Goal: Transaction & Acquisition: Purchase product/service

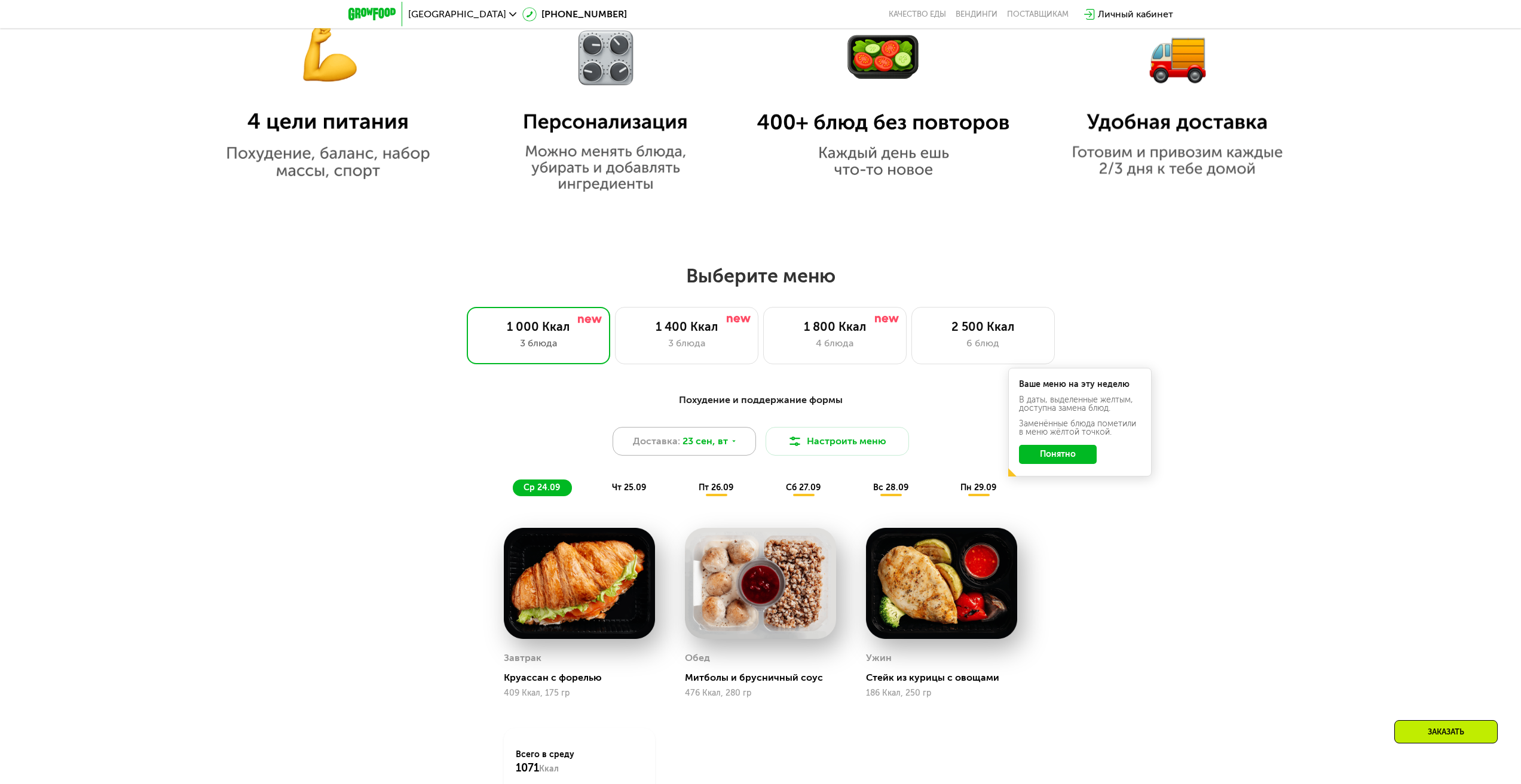
scroll to position [1024, 0]
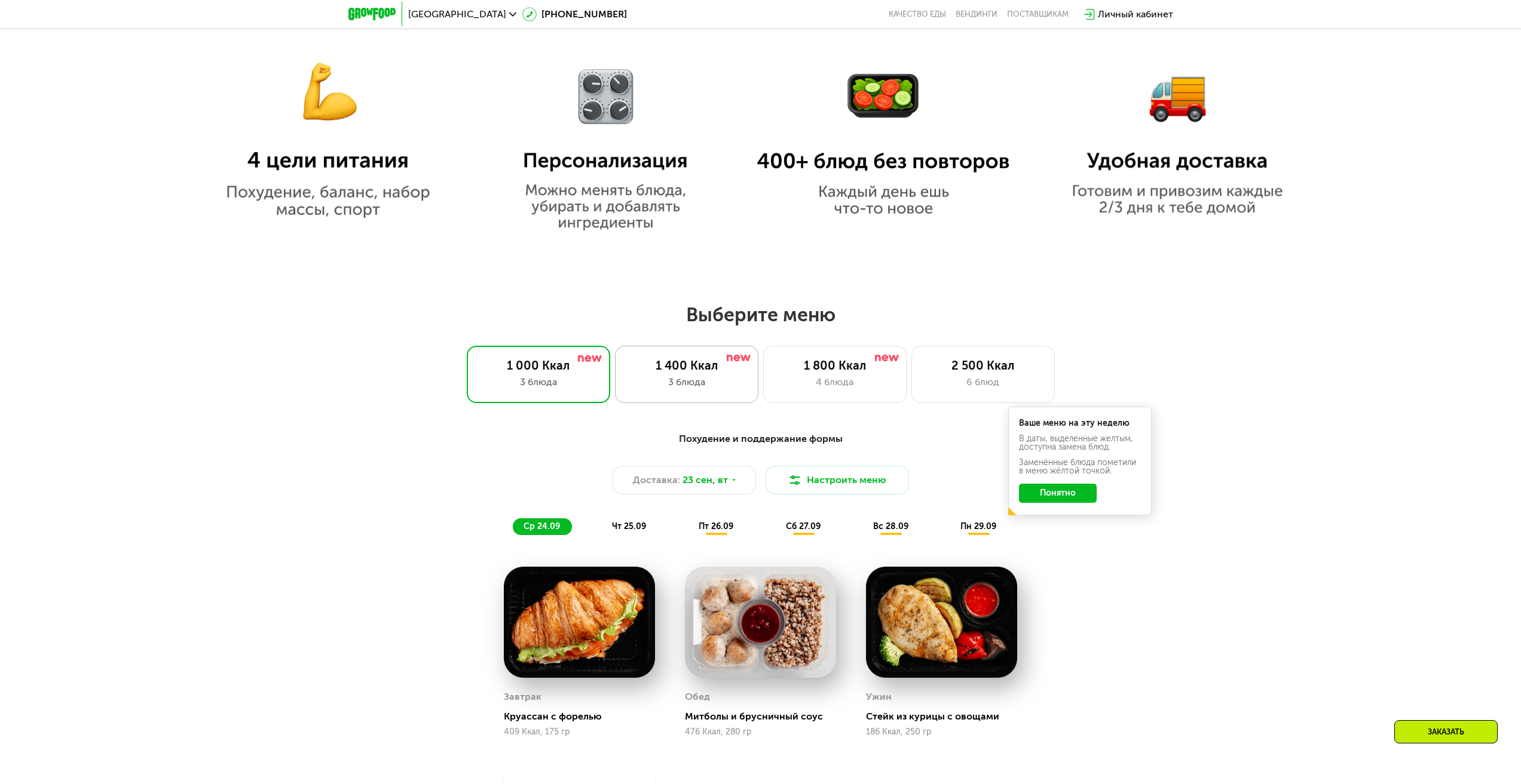
click at [696, 377] on div "1 400 Ккал 3 блюда" at bounding box center [687, 374] width 144 height 57
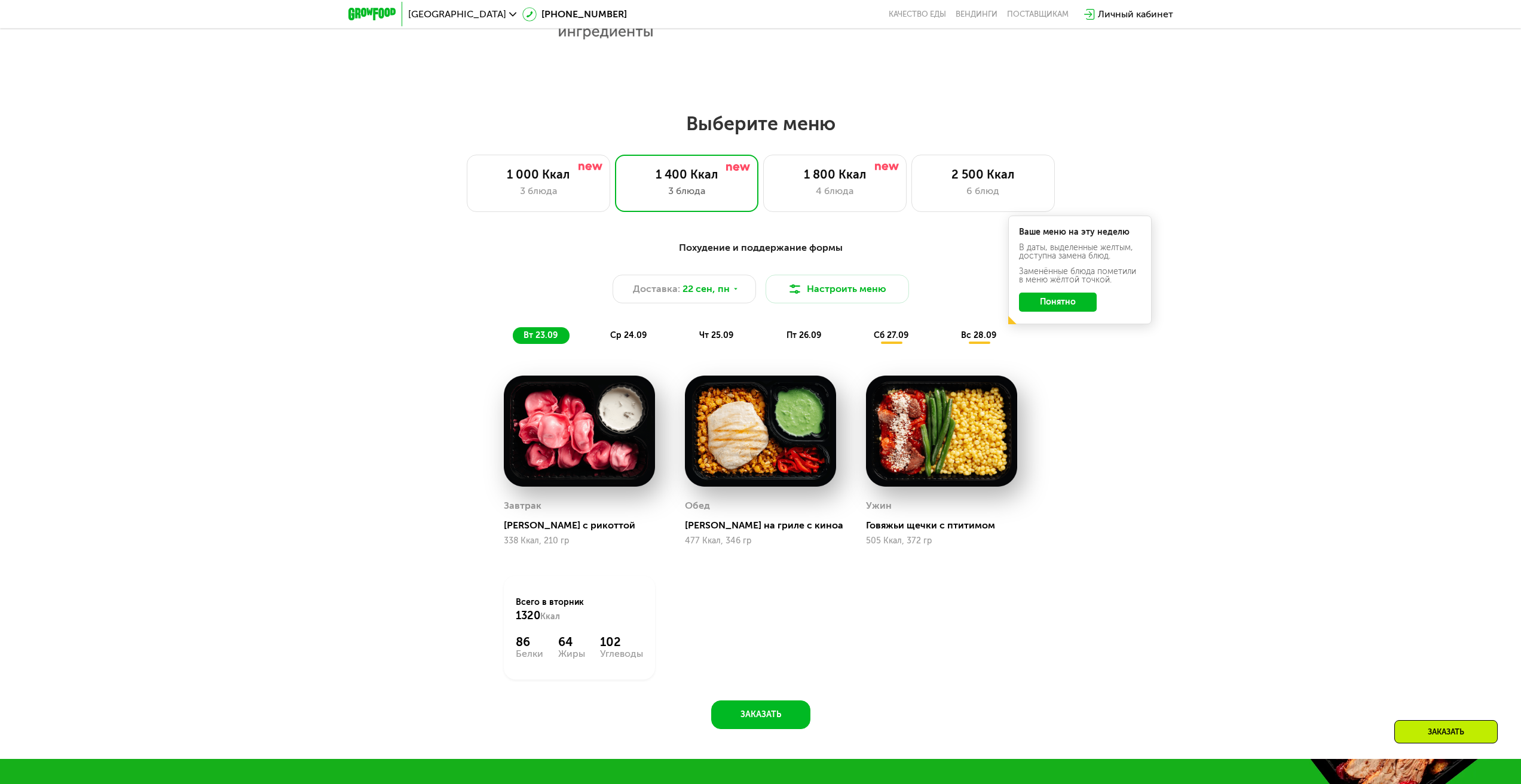
scroll to position [1263, 0]
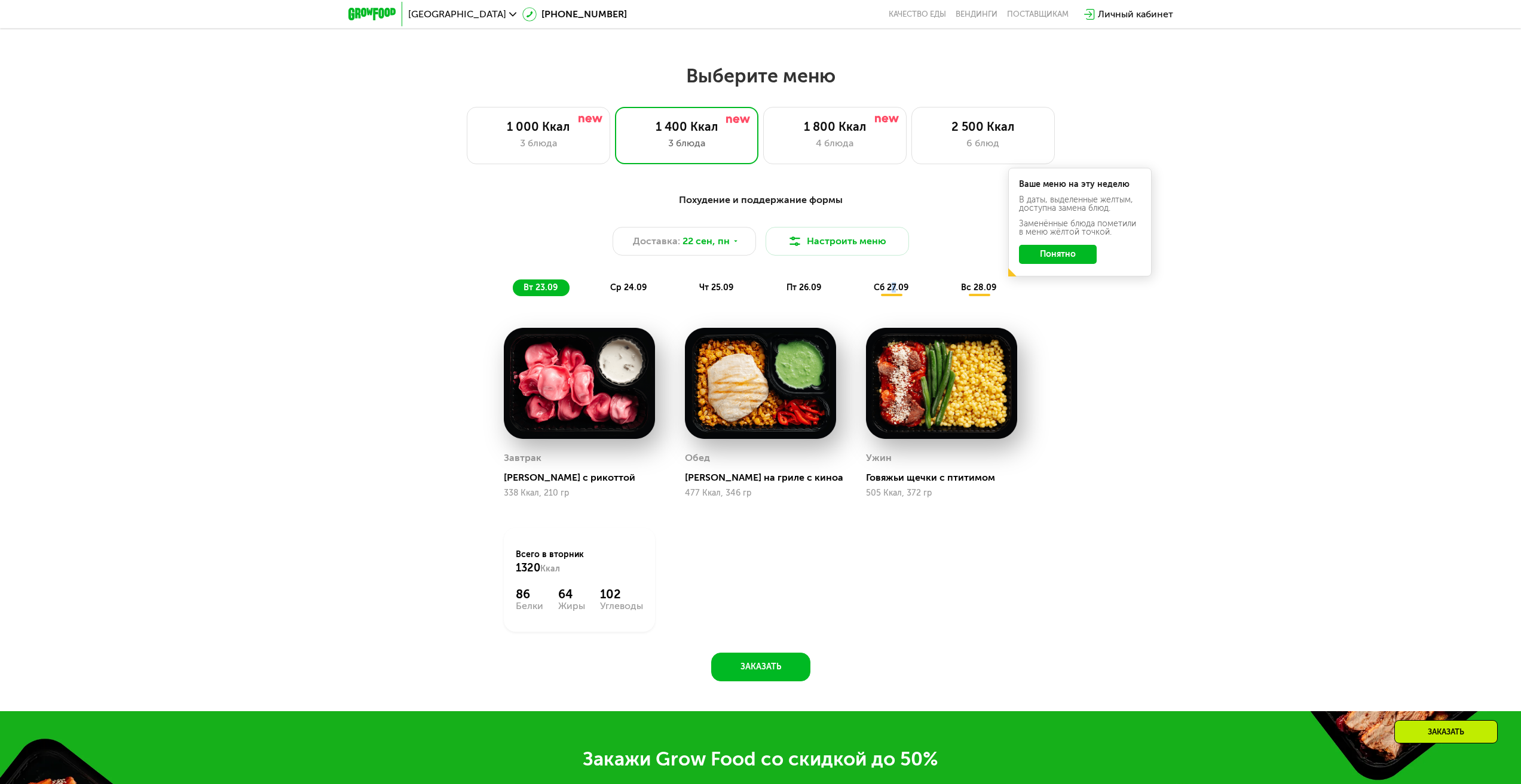
click at [894, 291] on span "сб 27.09" at bounding box center [890, 288] width 34 height 10
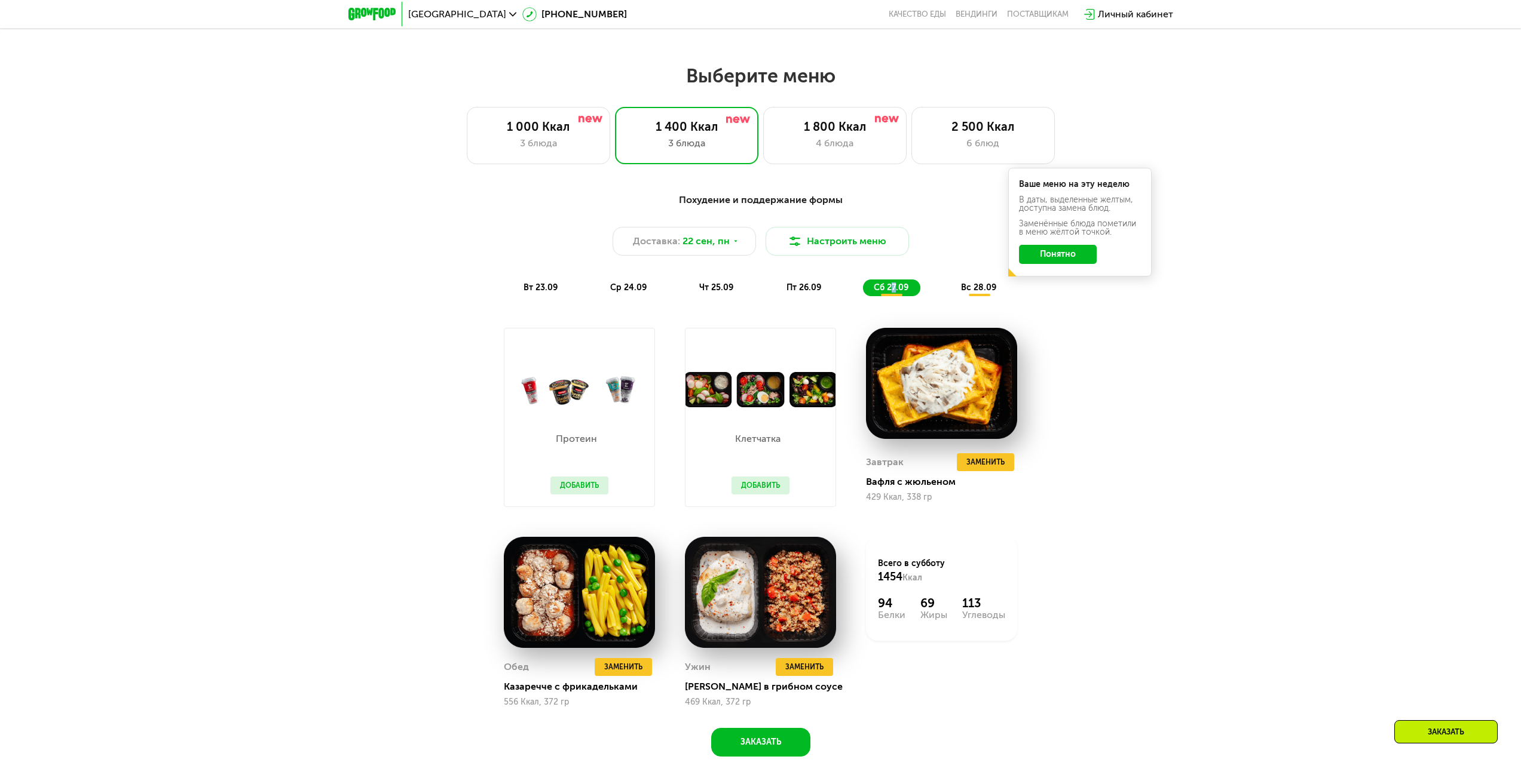
click at [781, 488] on button "Добавить" at bounding box center [760, 485] width 58 height 18
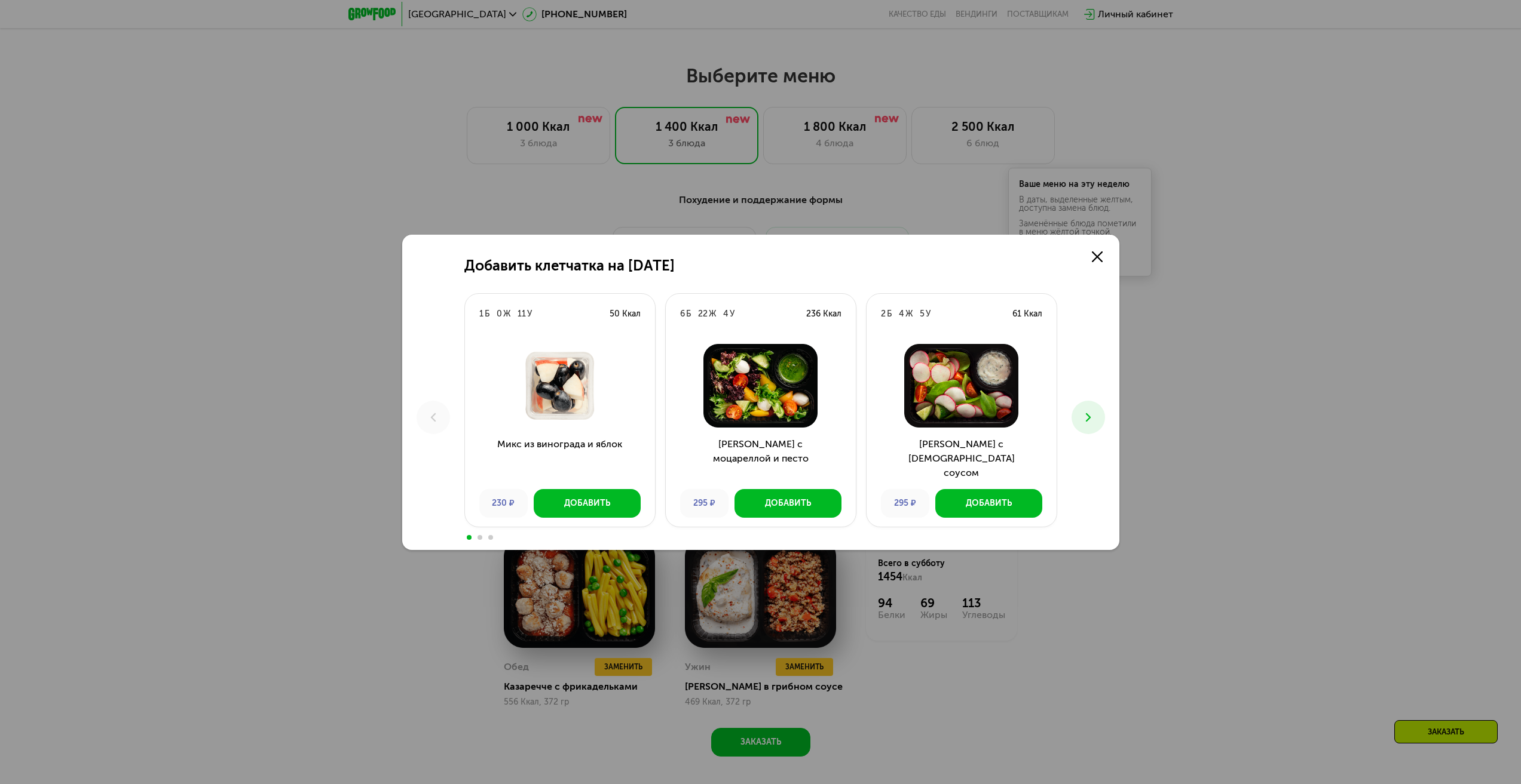
click at [1094, 413] on icon at bounding box center [1088, 418] width 15 height 15
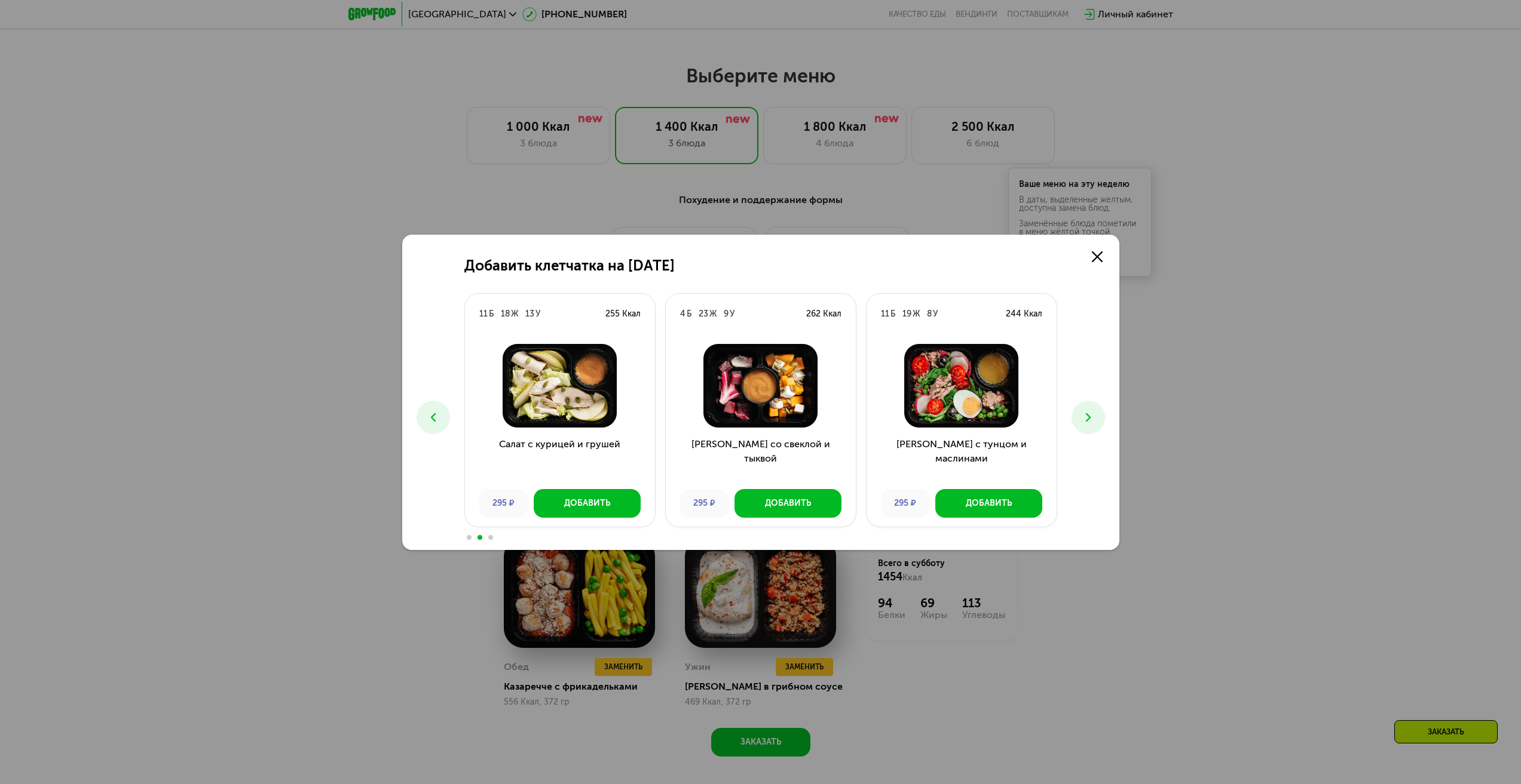
click at [1094, 413] on icon at bounding box center [1088, 418] width 15 height 15
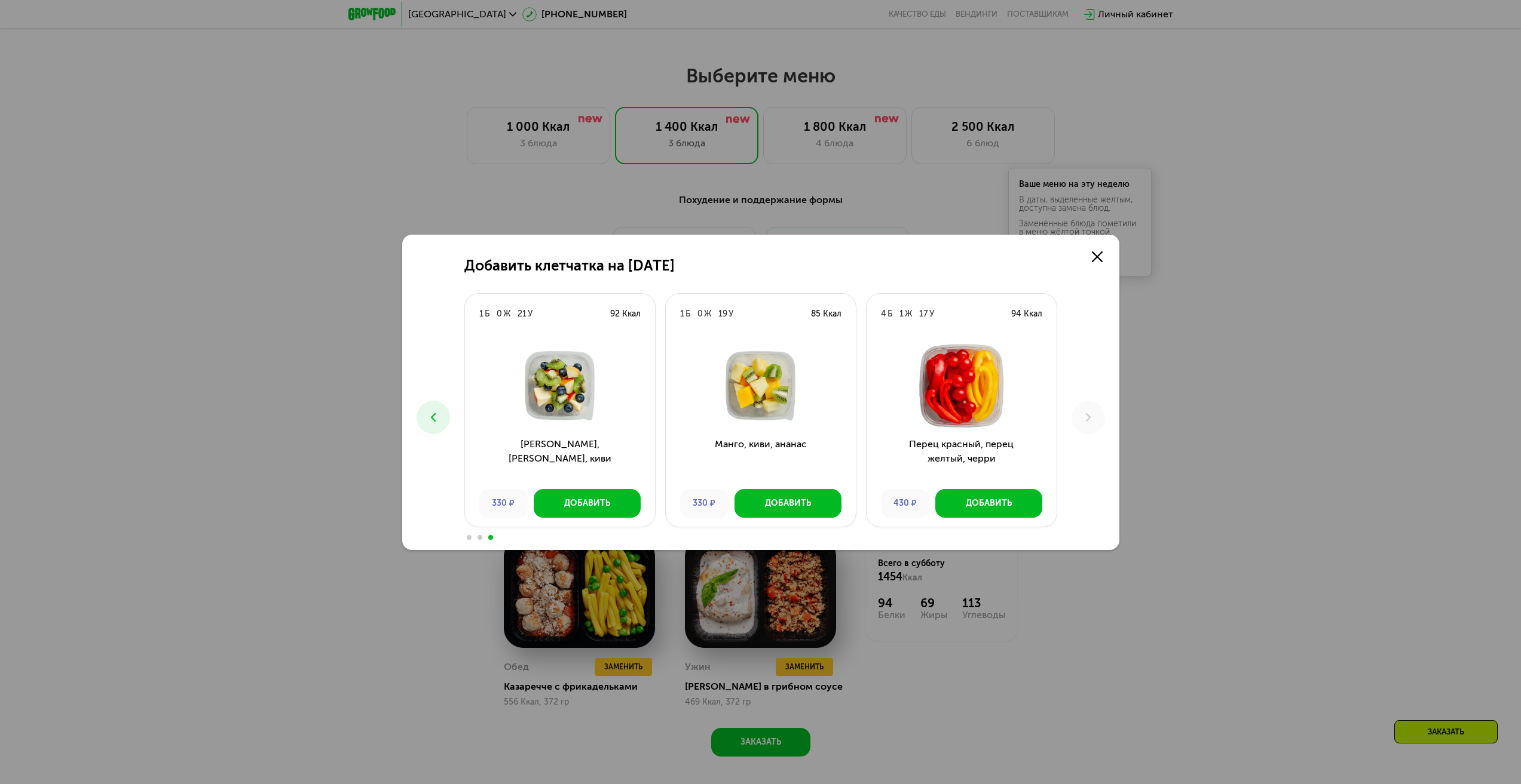
click at [436, 411] on icon at bounding box center [434, 418] width 15 height 15
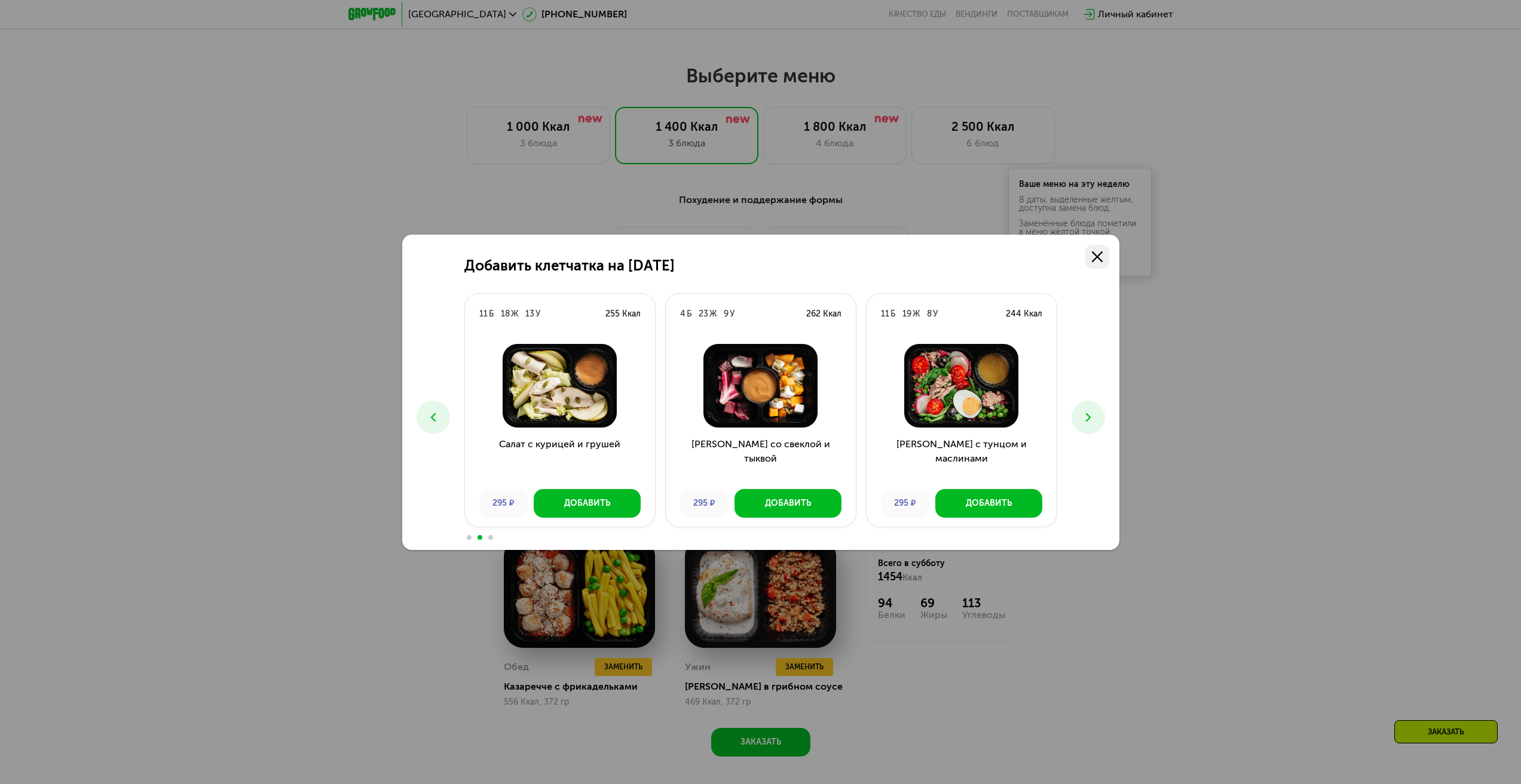
click at [1096, 259] on icon at bounding box center [1097, 257] width 11 height 11
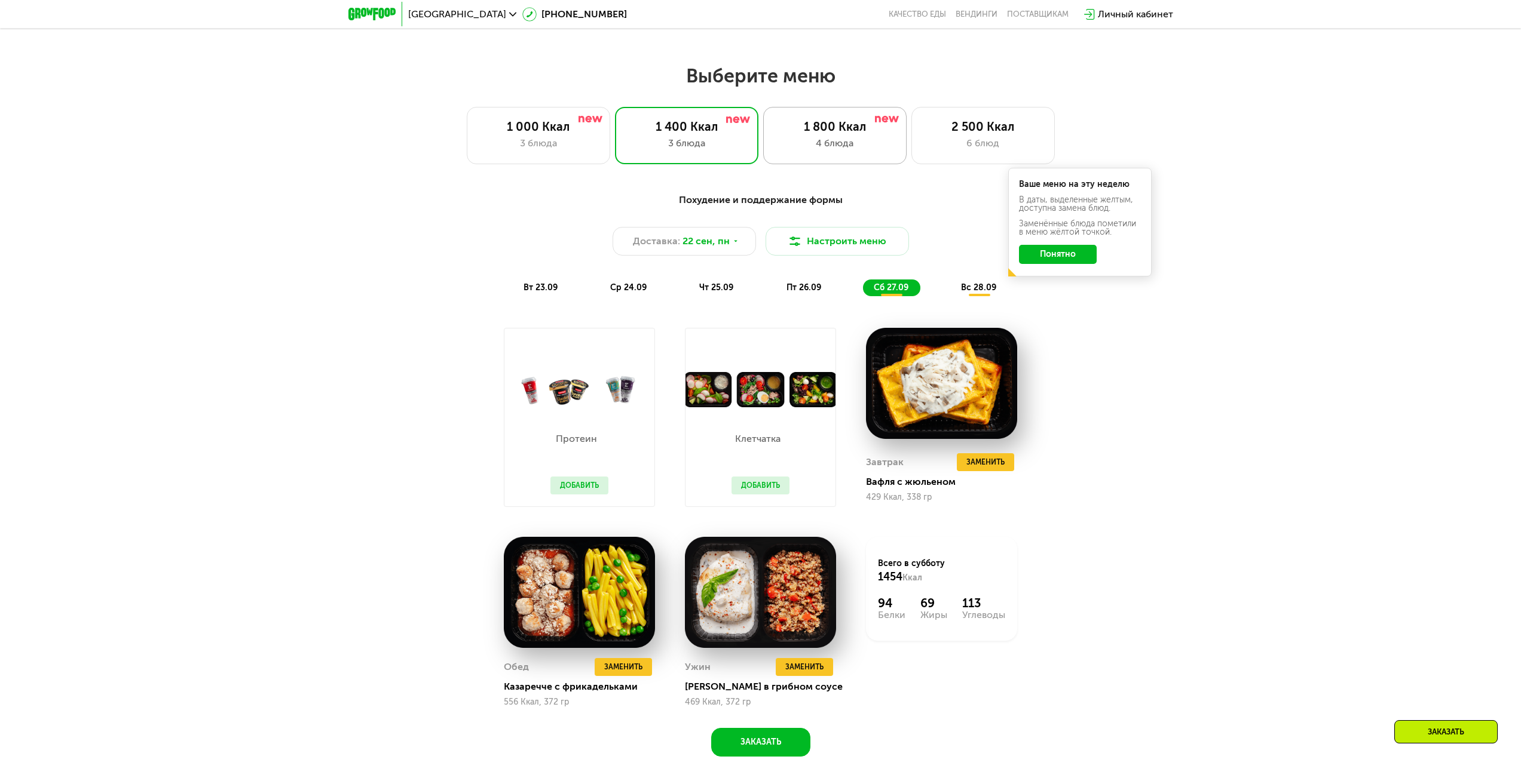
click at [833, 143] on div "4 блюда" at bounding box center [835, 143] width 119 height 15
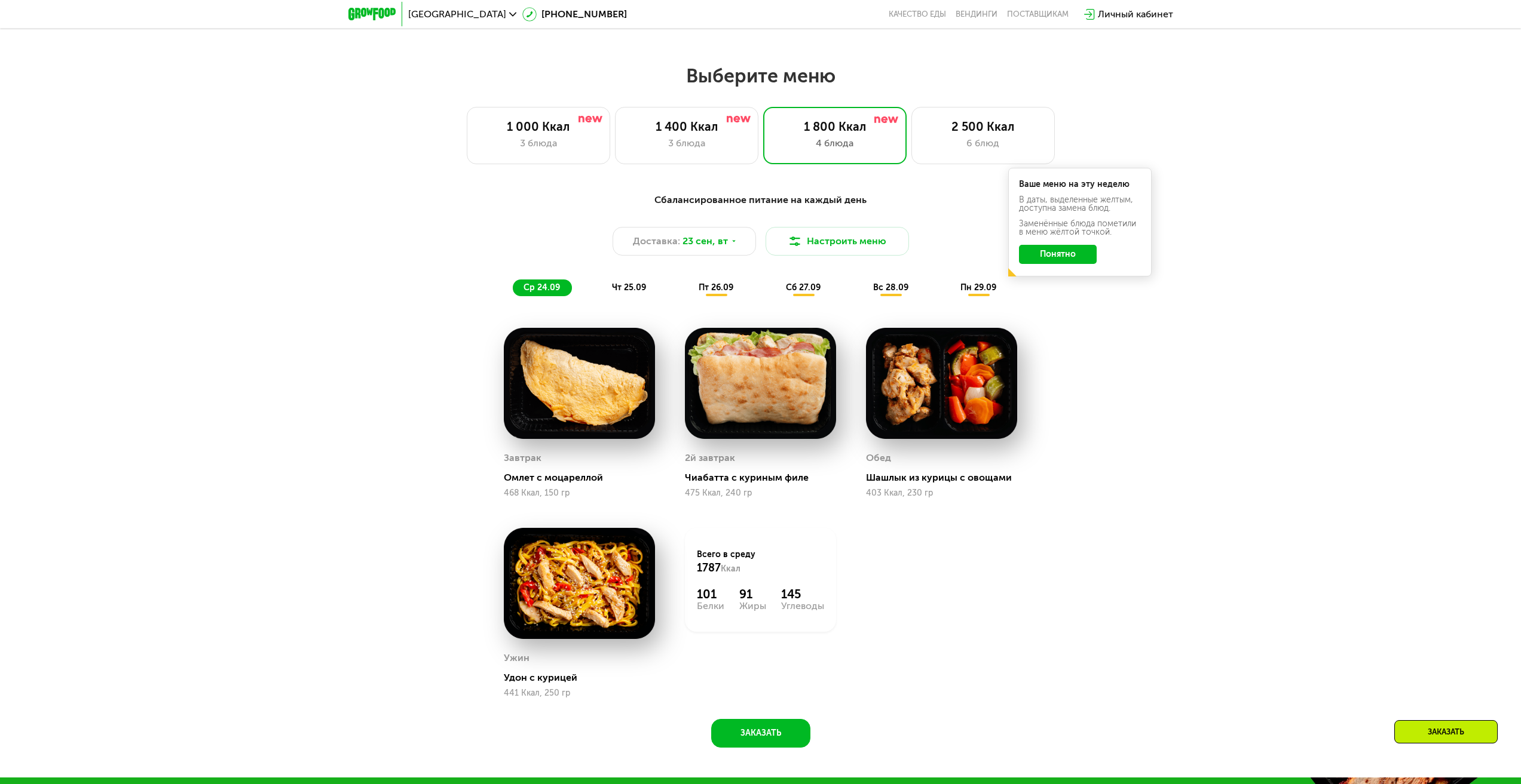
click at [622, 284] on div "чт 25.09" at bounding box center [630, 288] width 57 height 17
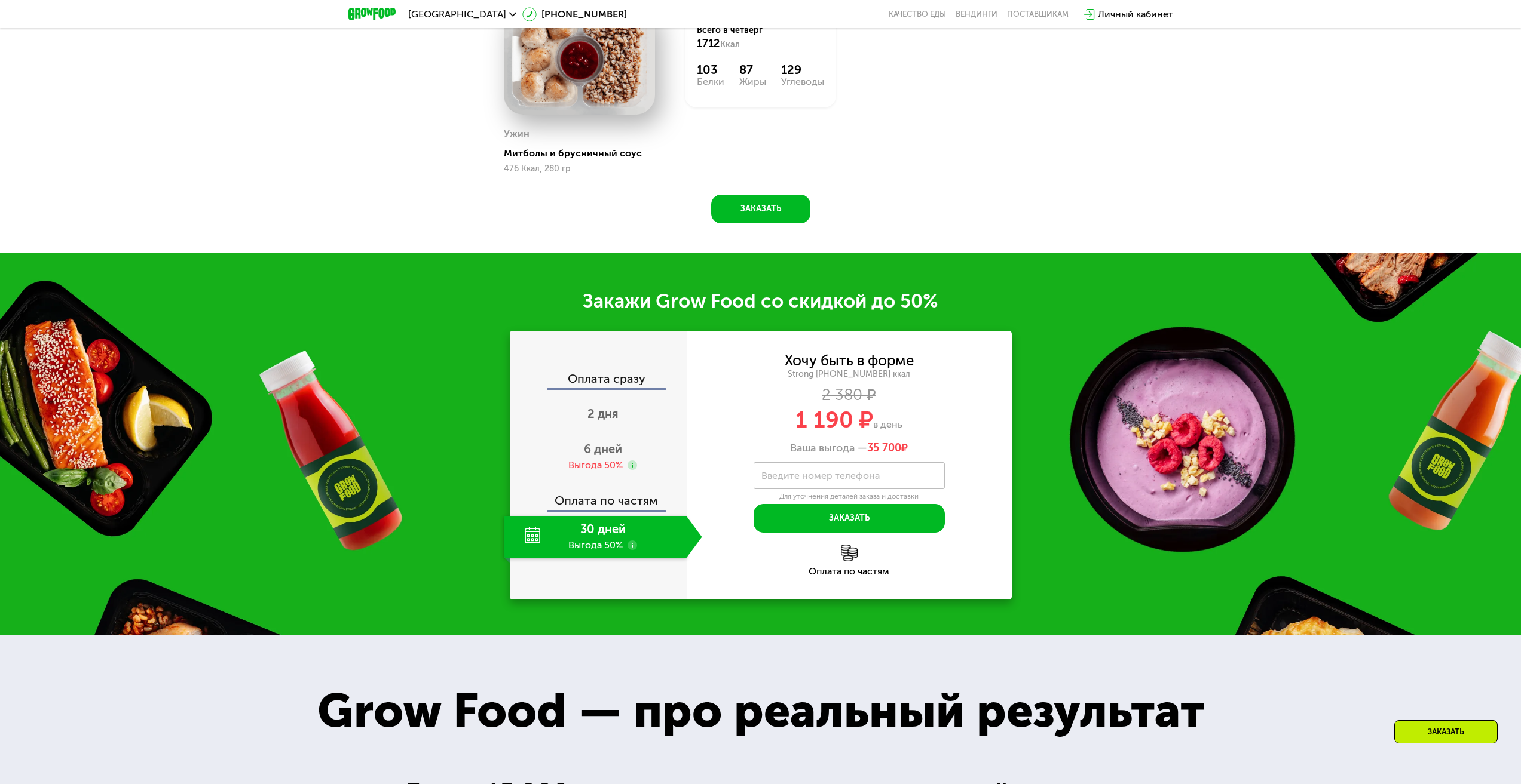
scroll to position [1801, 0]
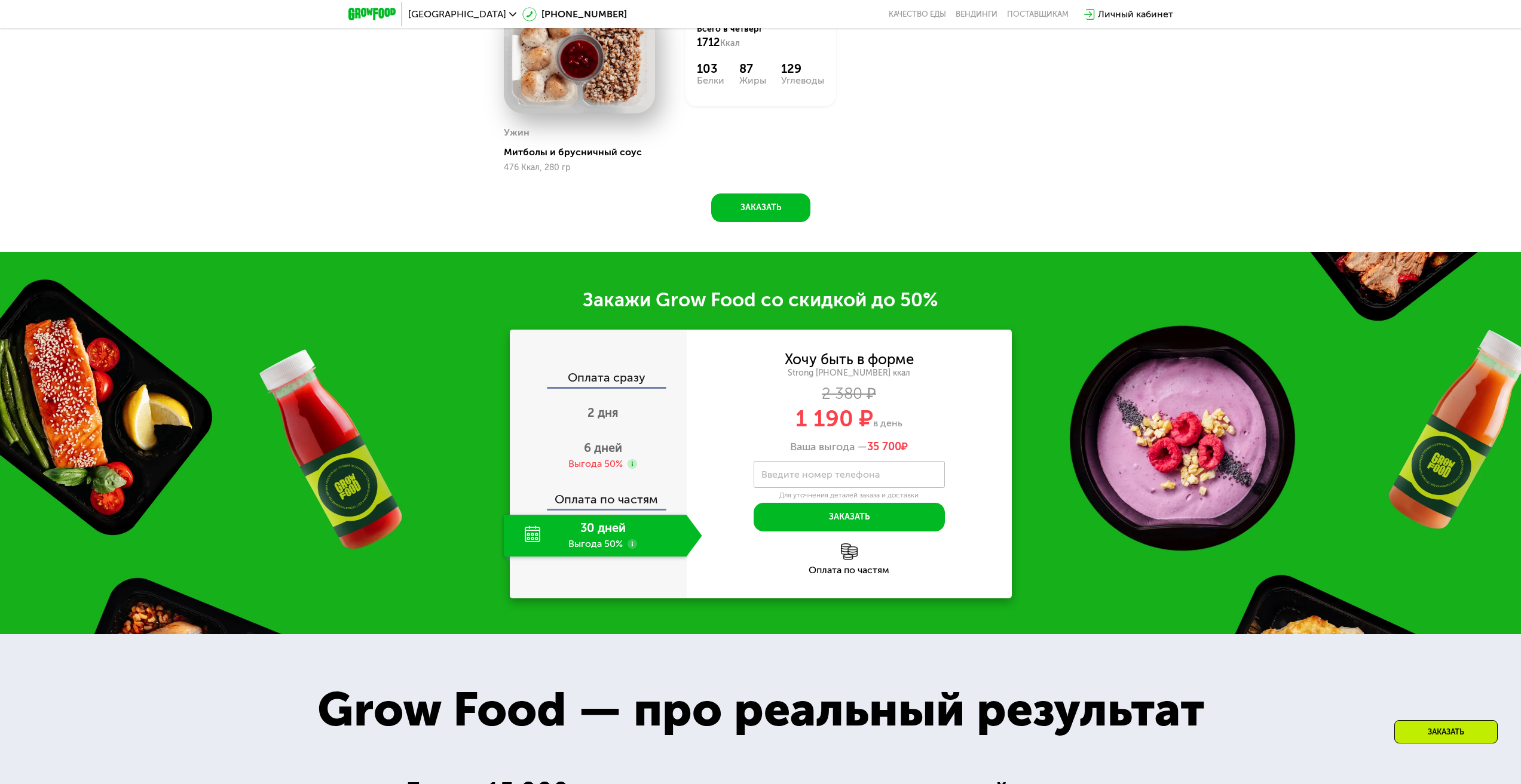
click at [602, 526] on div "30 дней Выгода 50%" at bounding box center [595, 535] width 183 height 42
click at [603, 441] on span "6 дней" at bounding box center [603, 448] width 38 height 15
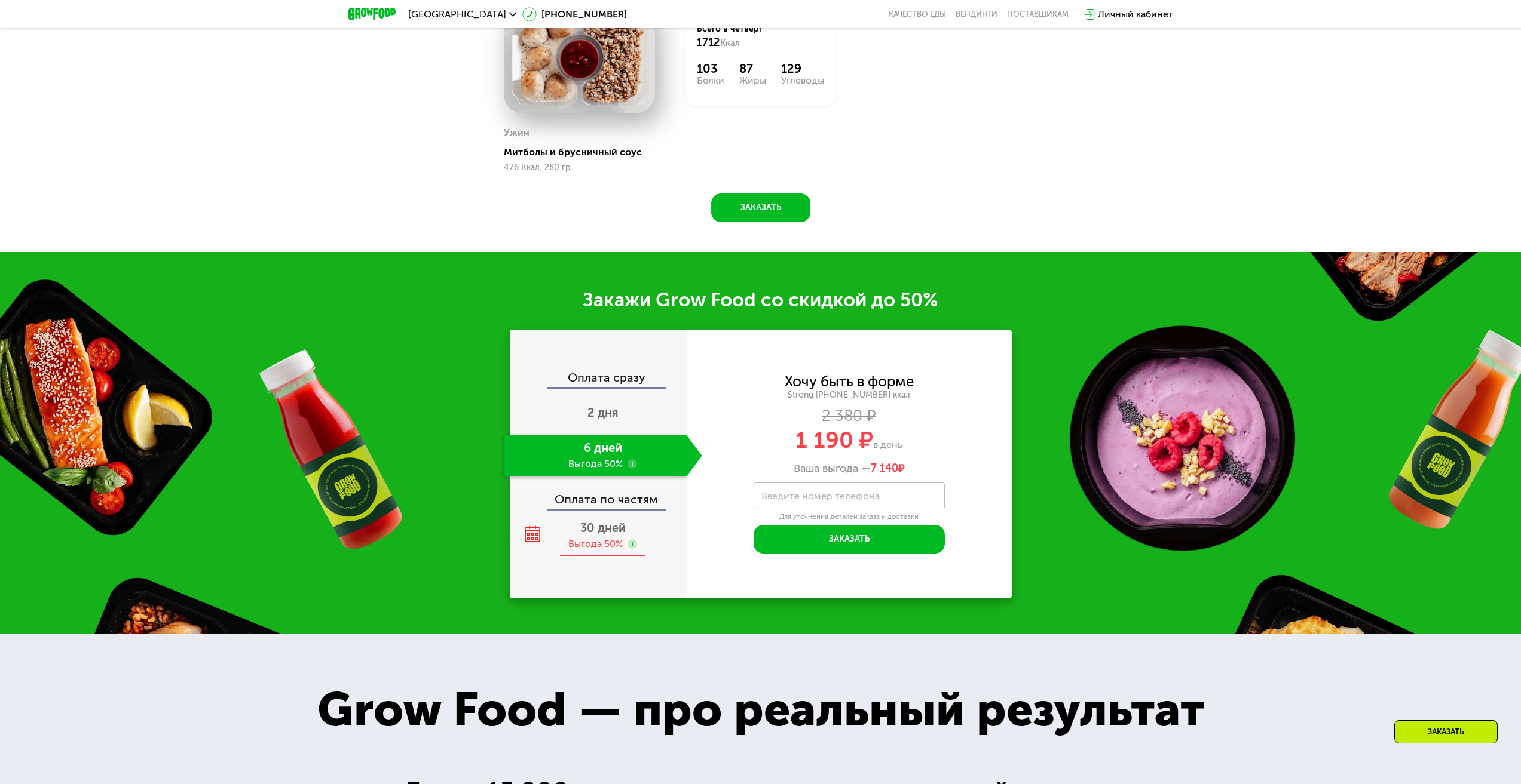
click at [598, 524] on span "30 дней" at bounding box center [603, 529] width 45 height 15
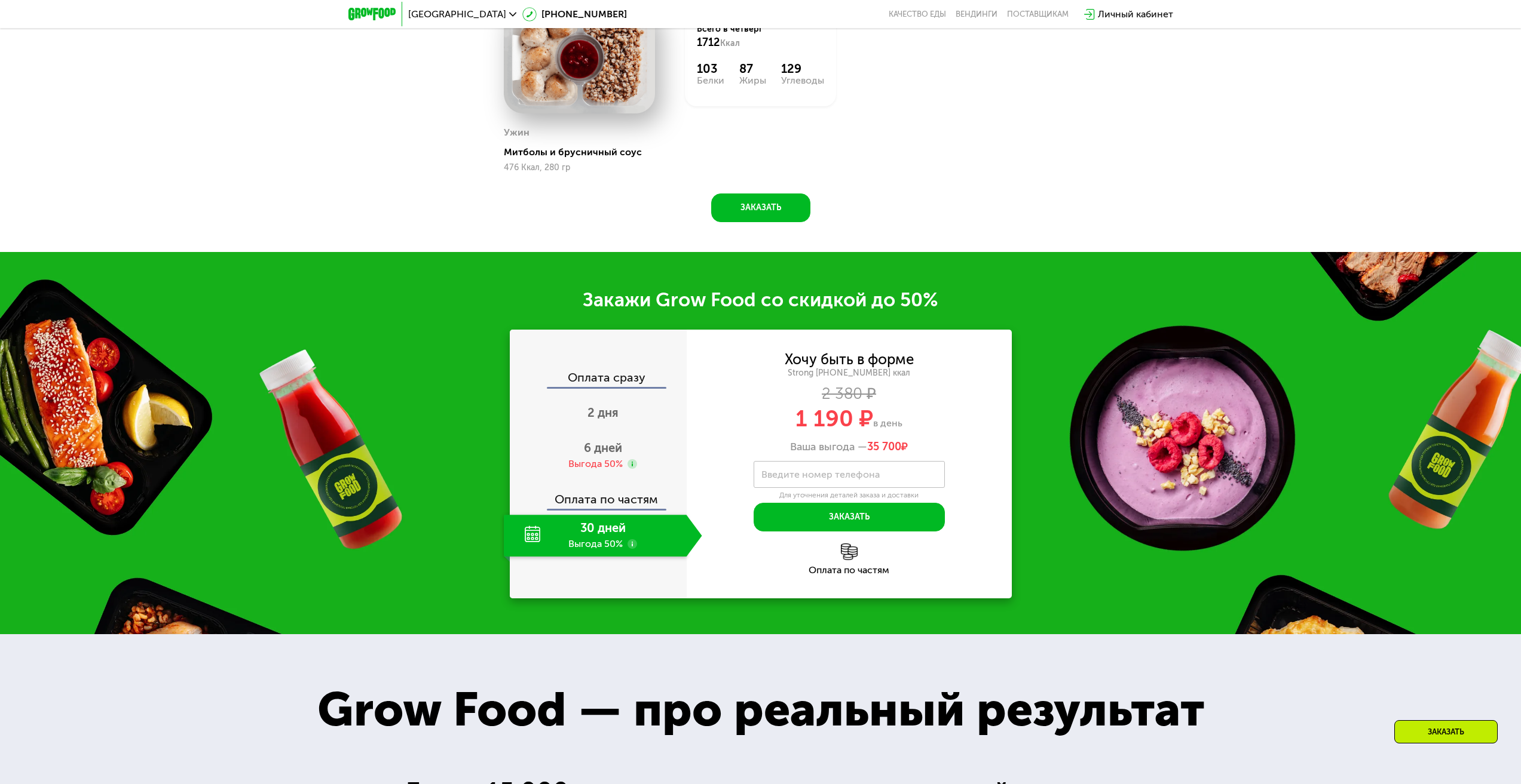
click at [847, 550] on img at bounding box center [849, 552] width 17 height 17
click at [803, 471] on label "Введите номер телефона" at bounding box center [821, 474] width 119 height 7
click at [803, 463] on input "Введите номер телефона" at bounding box center [849, 474] width 191 height 27
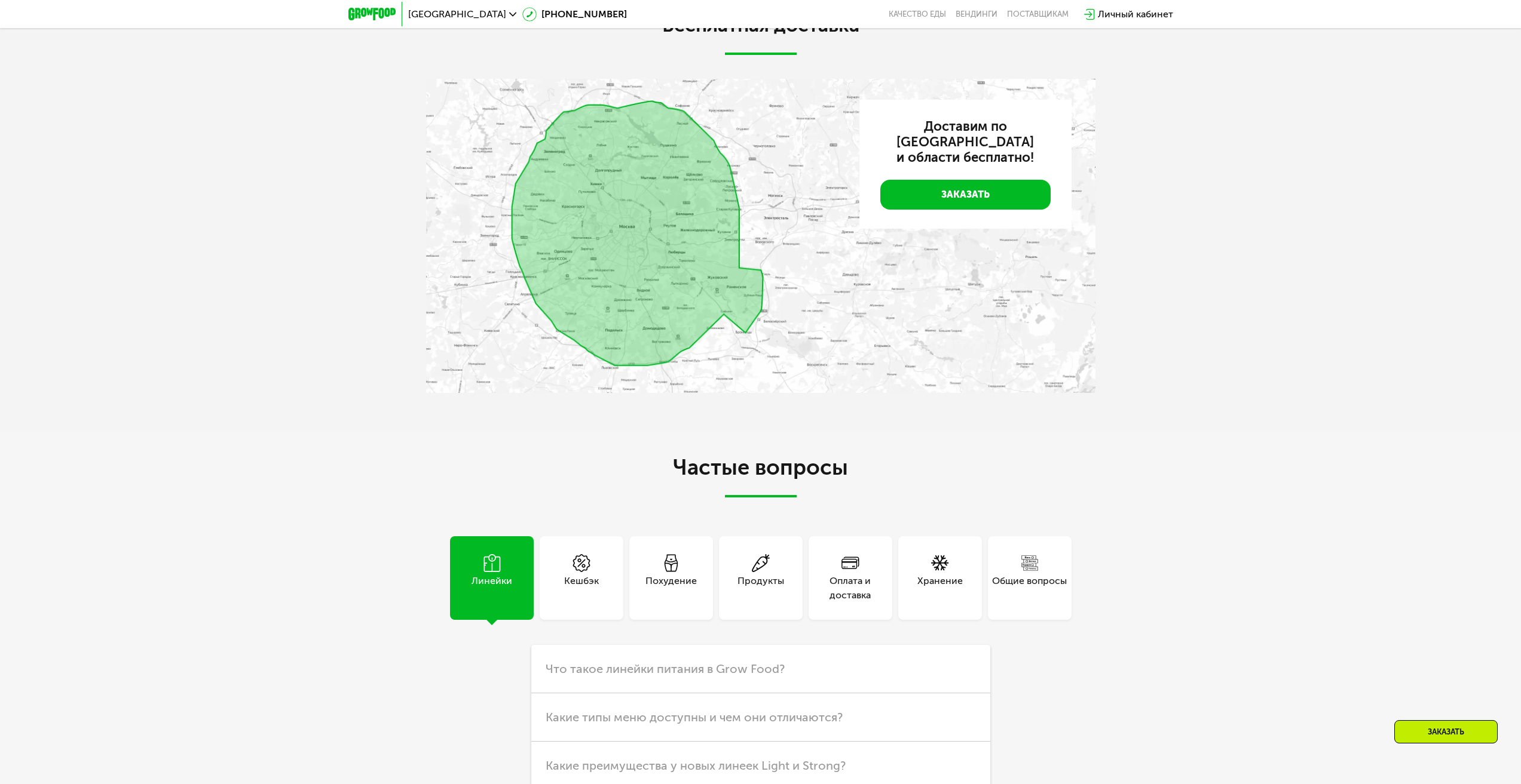
scroll to position [3951, 0]
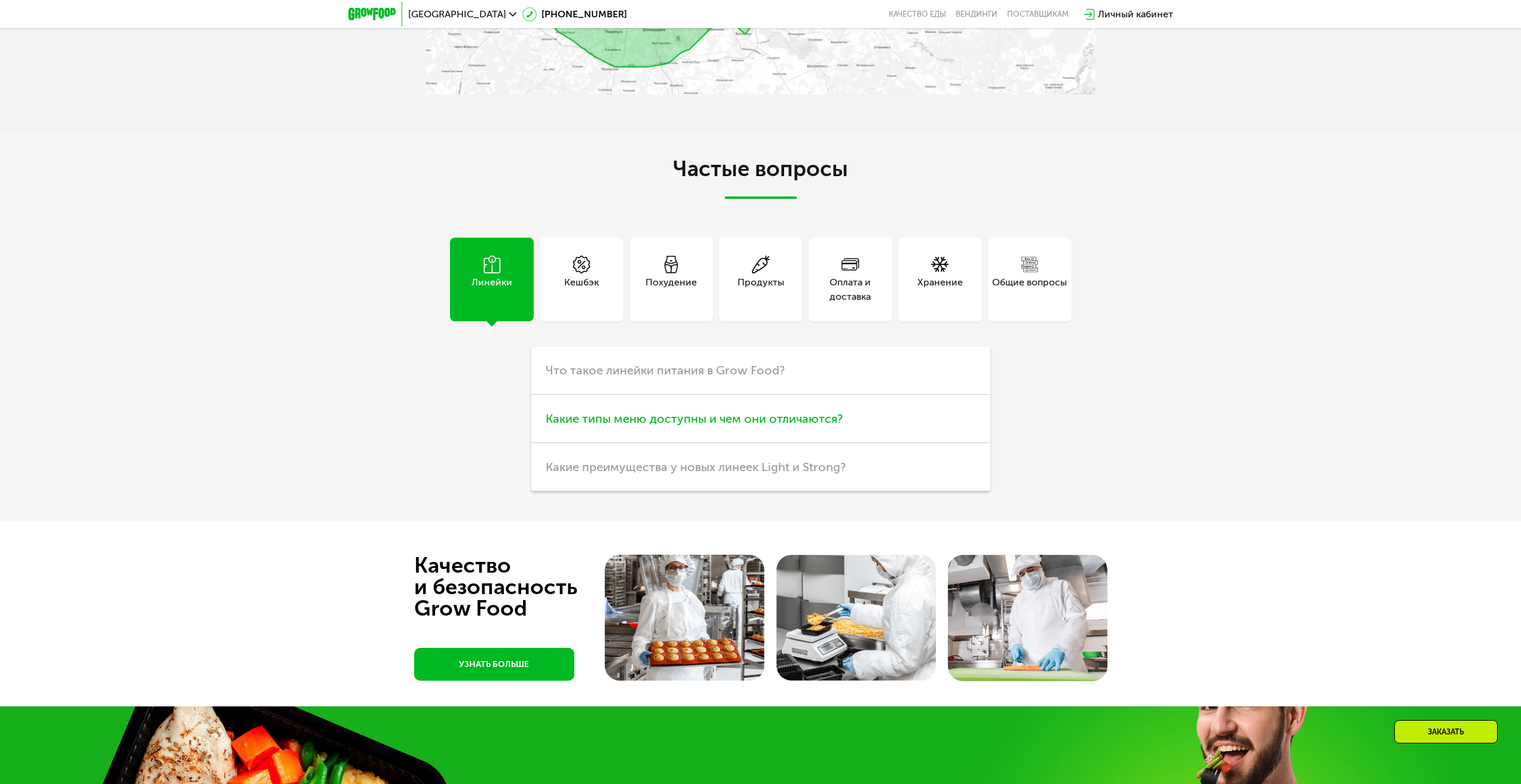
click at [722, 414] on span "Какие типы меню доступны и чем они отличаются?" at bounding box center [694, 419] width 297 height 15
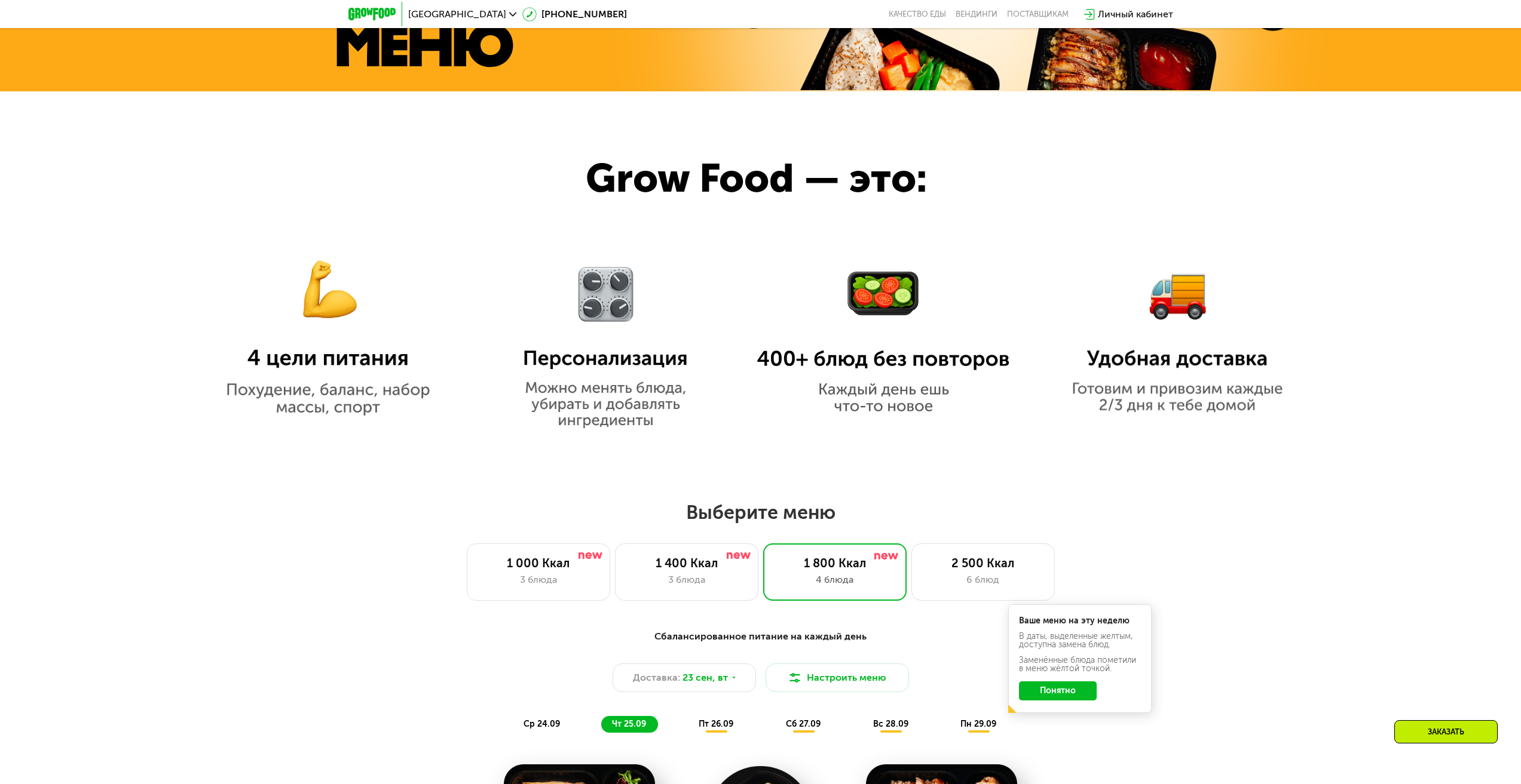
scroll to position [785, 0]
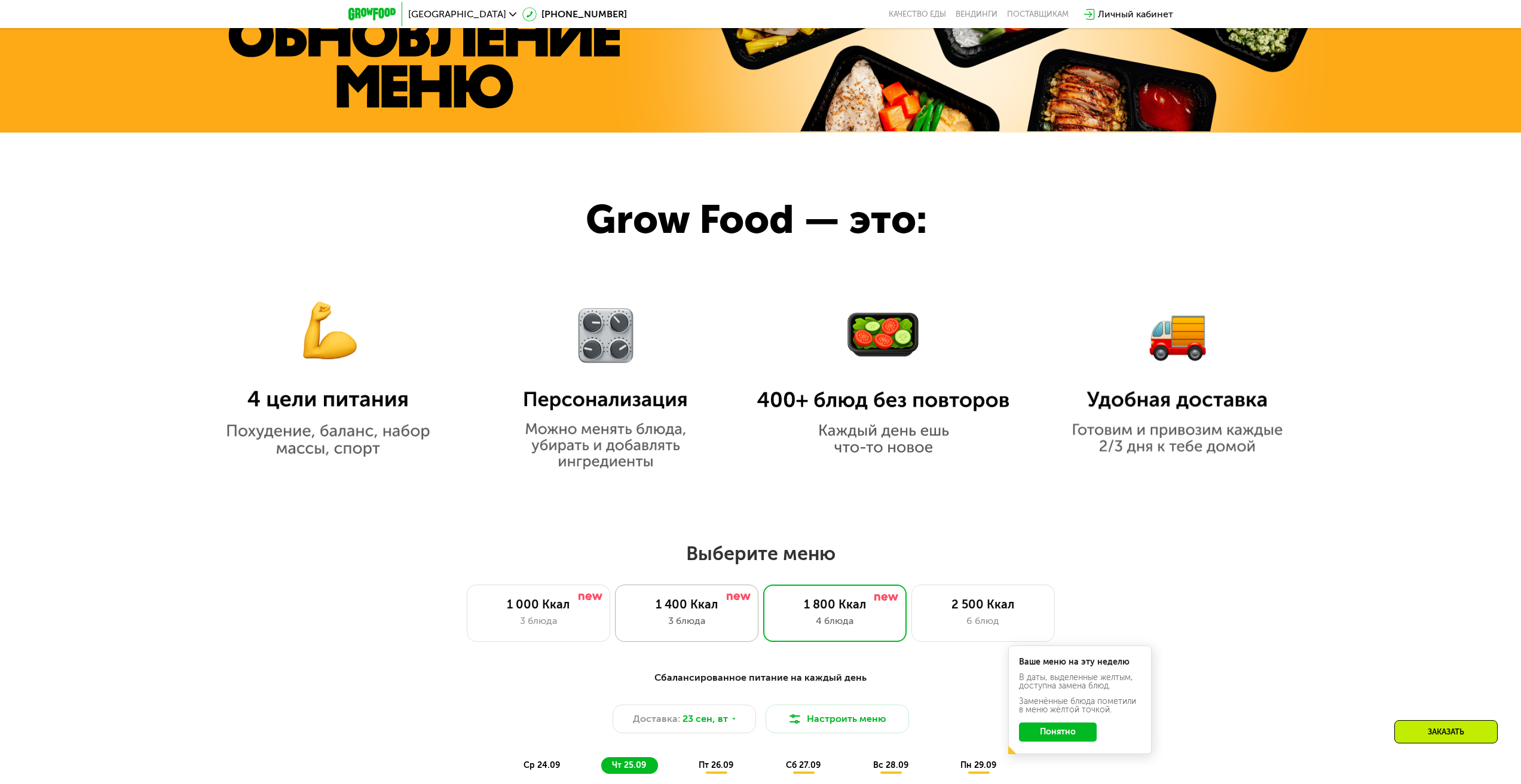
click at [677, 612] on div "1 400 Ккал" at bounding box center [687, 605] width 119 height 15
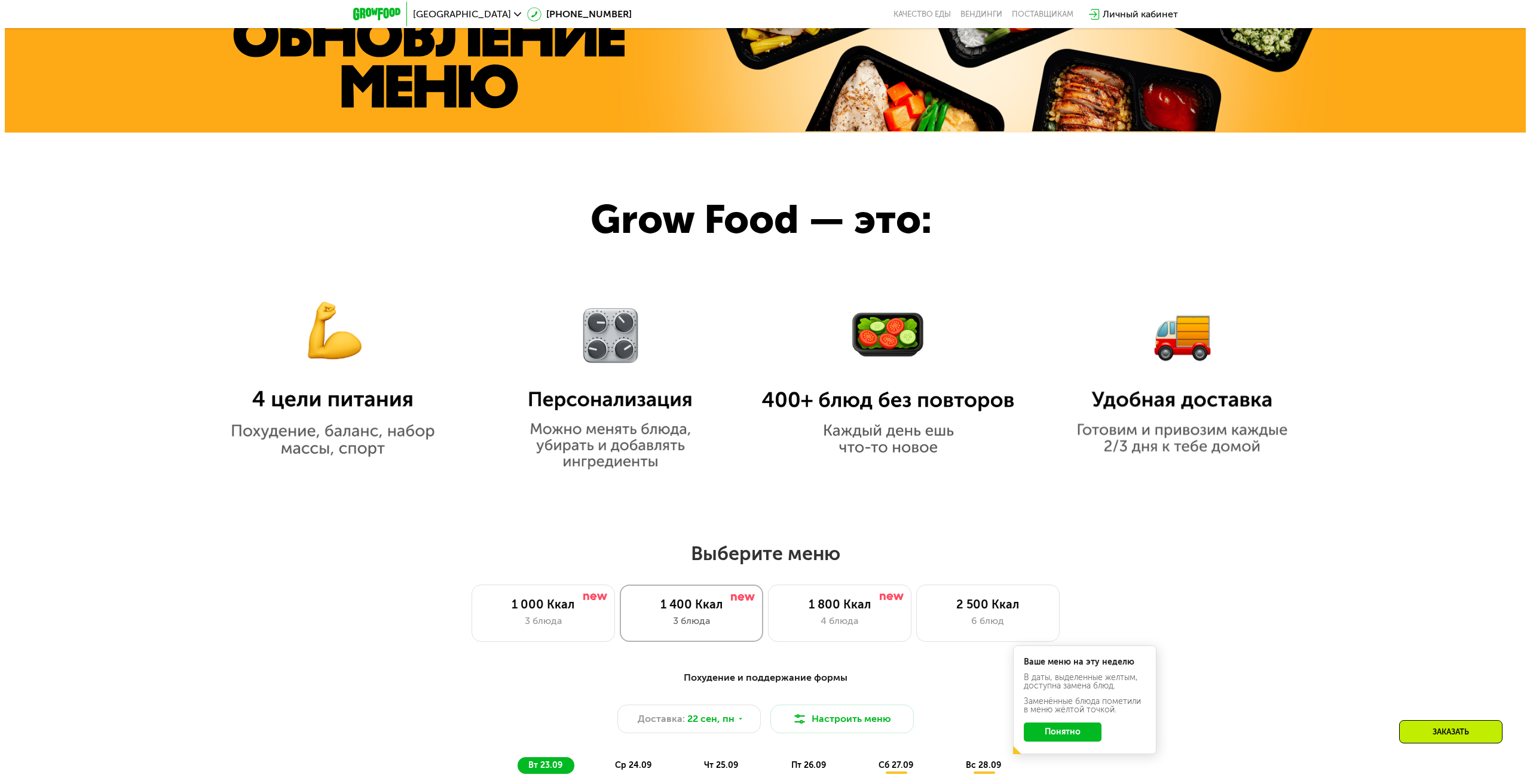
scroll to position [1024, 0]
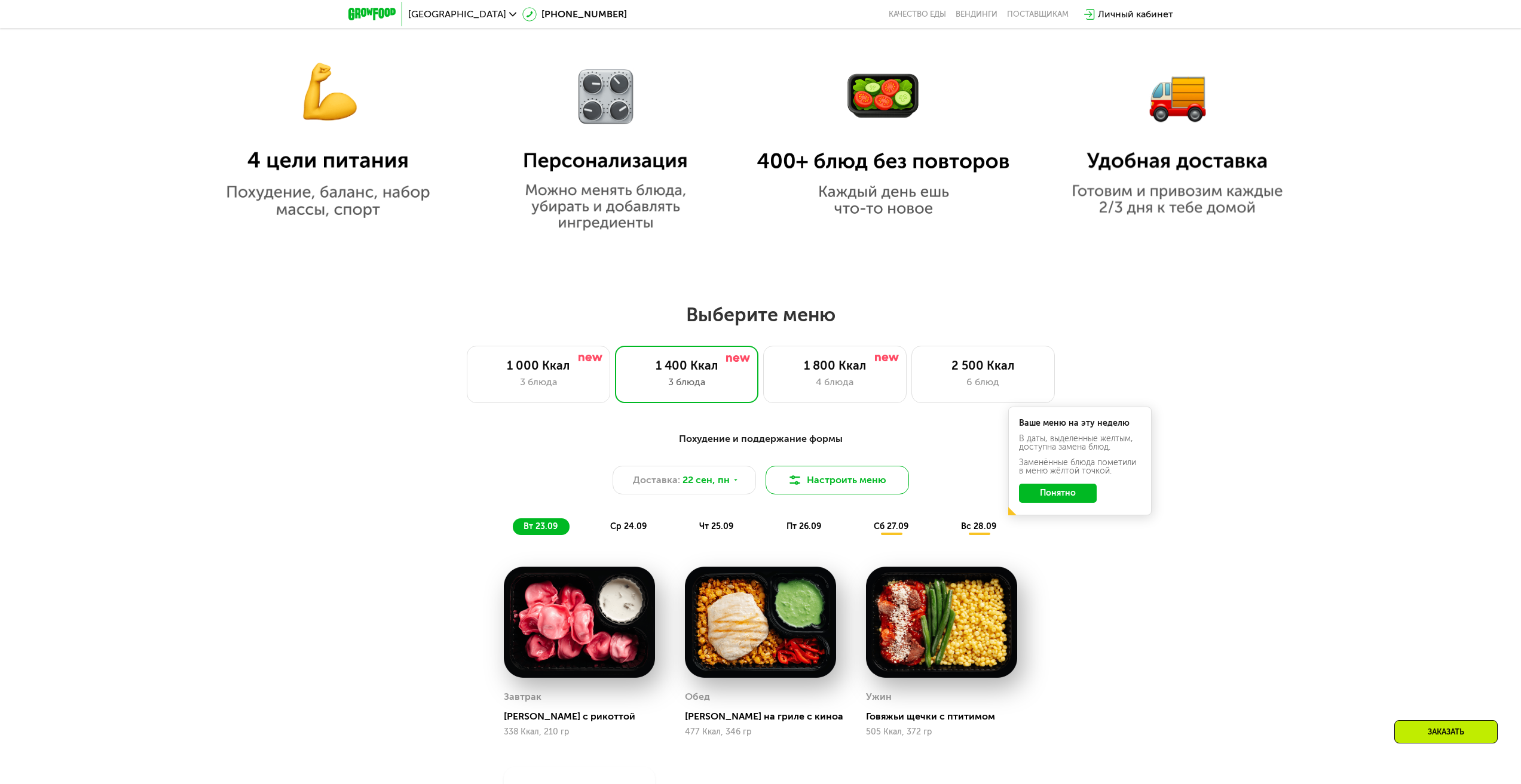
click at [832, 481] on button "Настроить меню" at bounding box center [837, 479] width 144 height 29
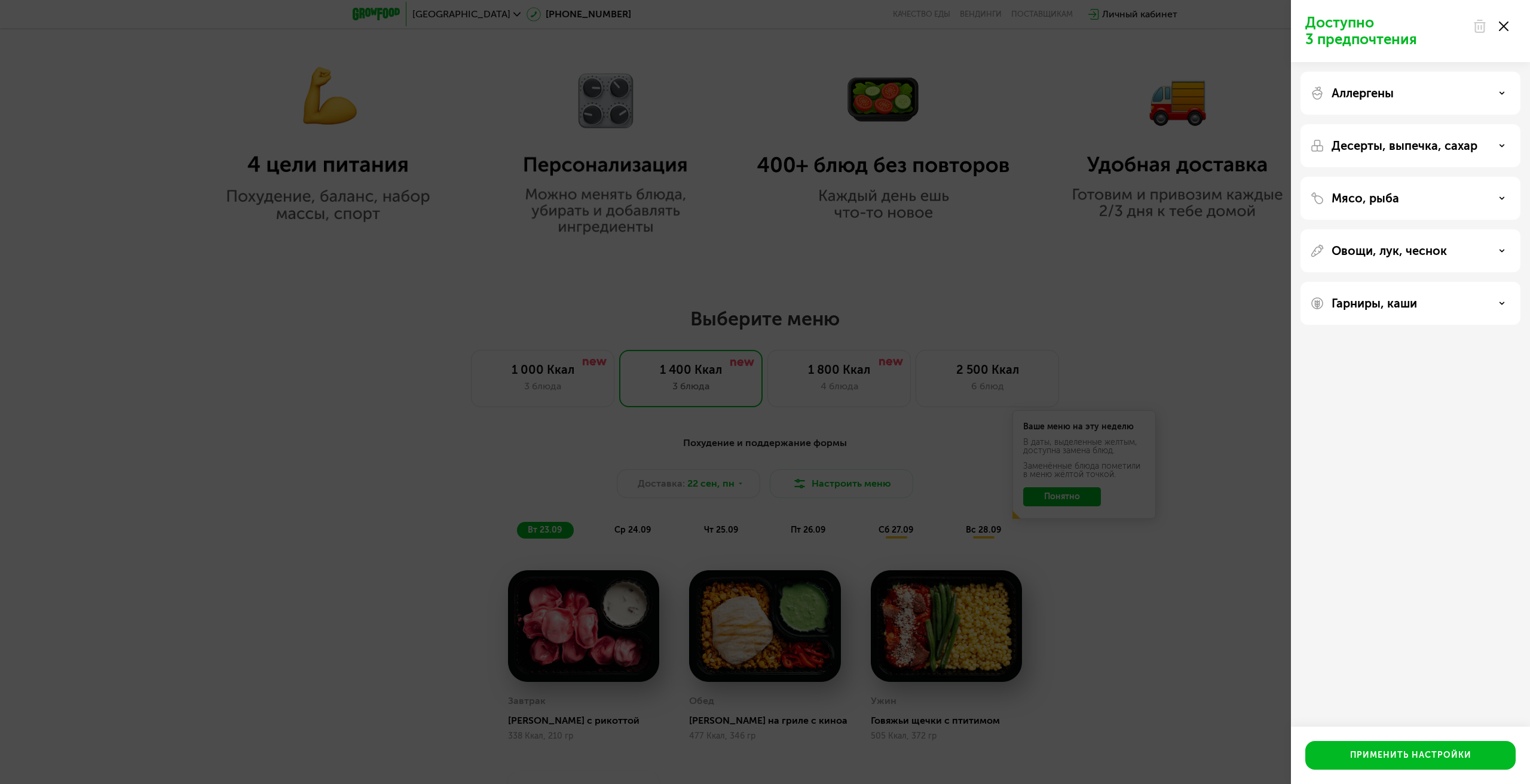
click at [1245, 279] on div "Доступно 3 предпочтения Аллергены Десерты, выпечка, сахар Мясо, рыба Овощи, лук…" at bounding box center [765, 392] width 1530 height 784
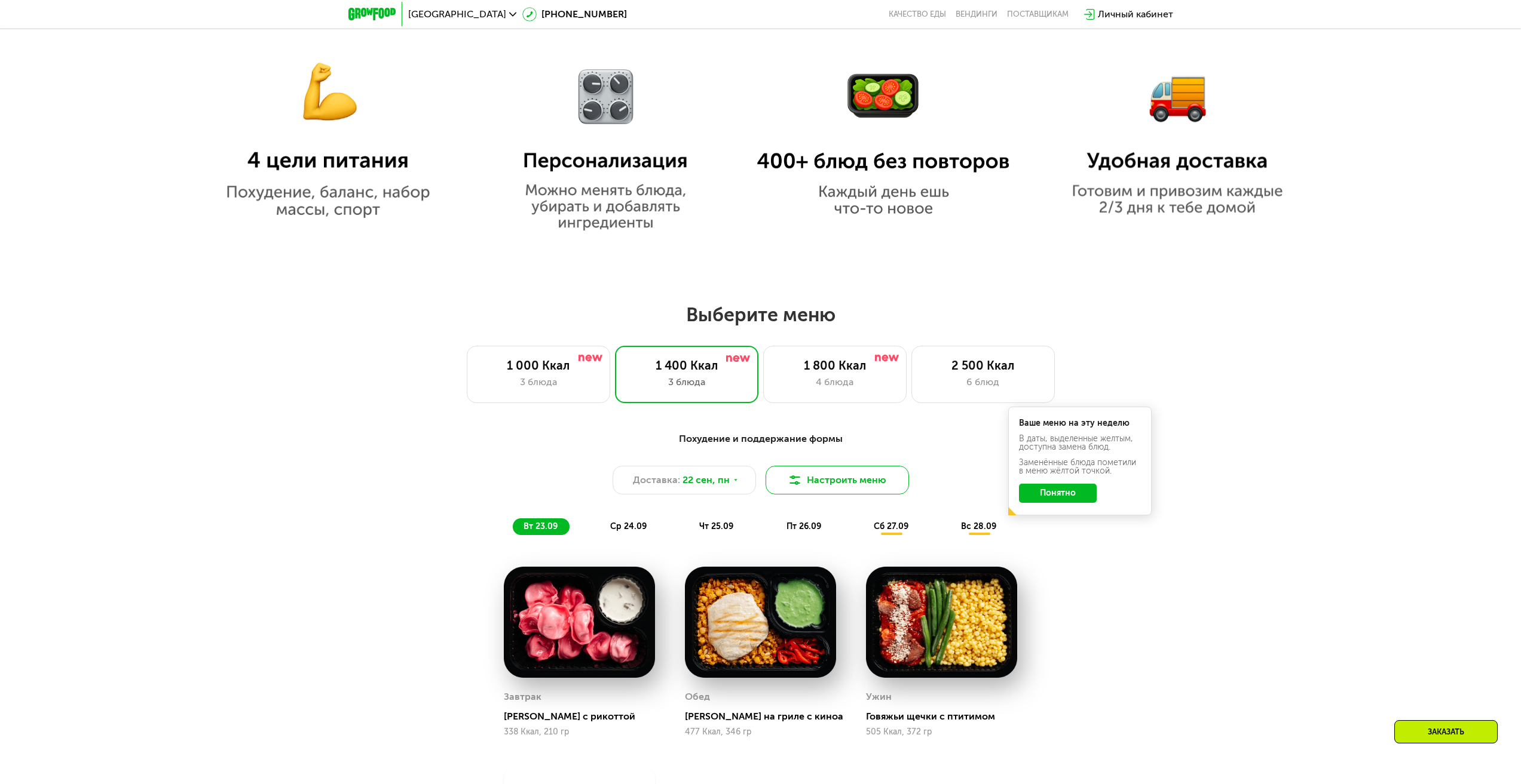
click at [817, 484] on button "Настроить меню" at bounding box center [837, 479] width 144 height 29
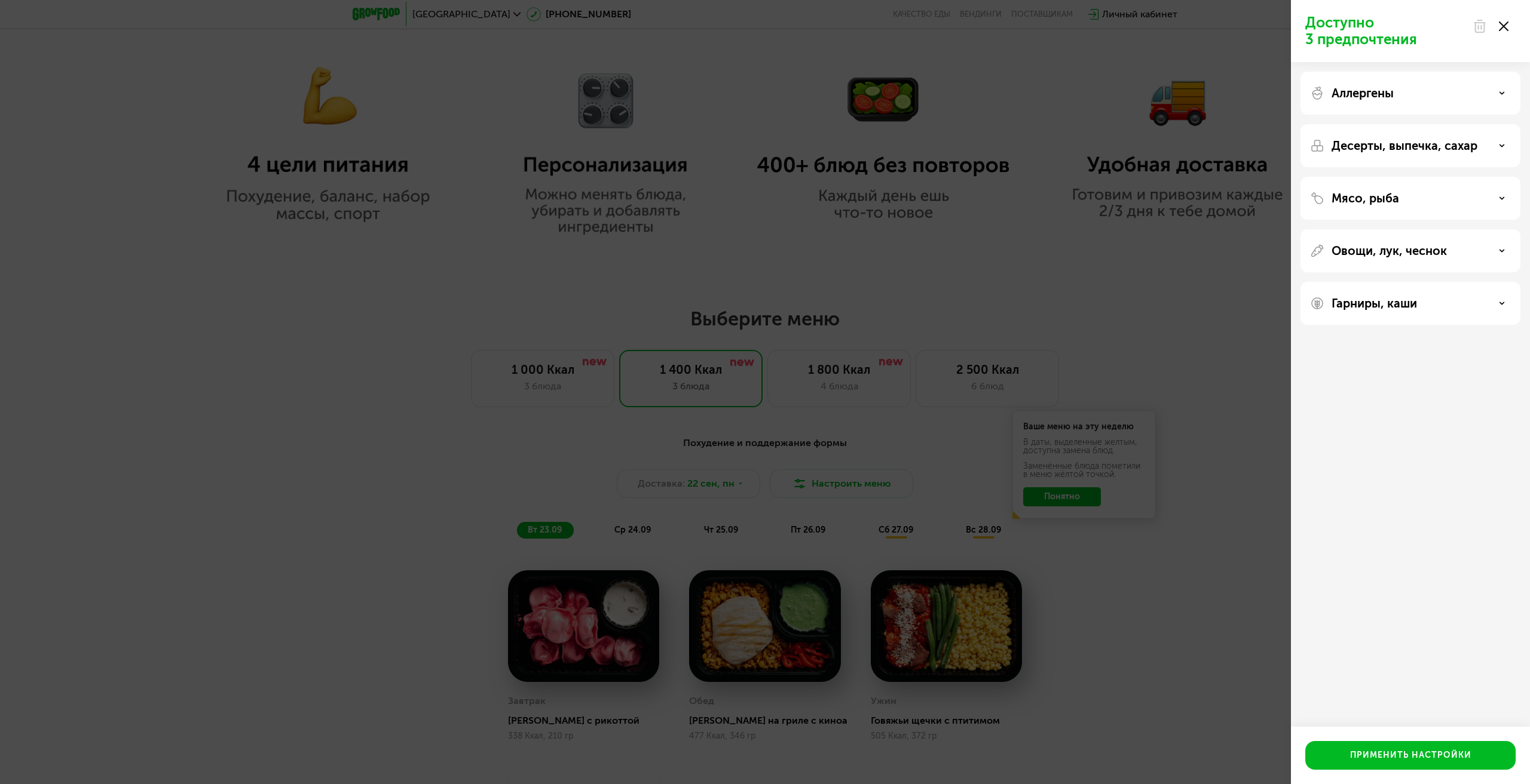
click at [1502, 201] on div "Мясо, рыба" at bounding box center [1411, 198] width 201 height 15
click at [1460, 403] on div "Овощи, лук, чеснок" at bounding box center [1411, 405] width 201 height 15
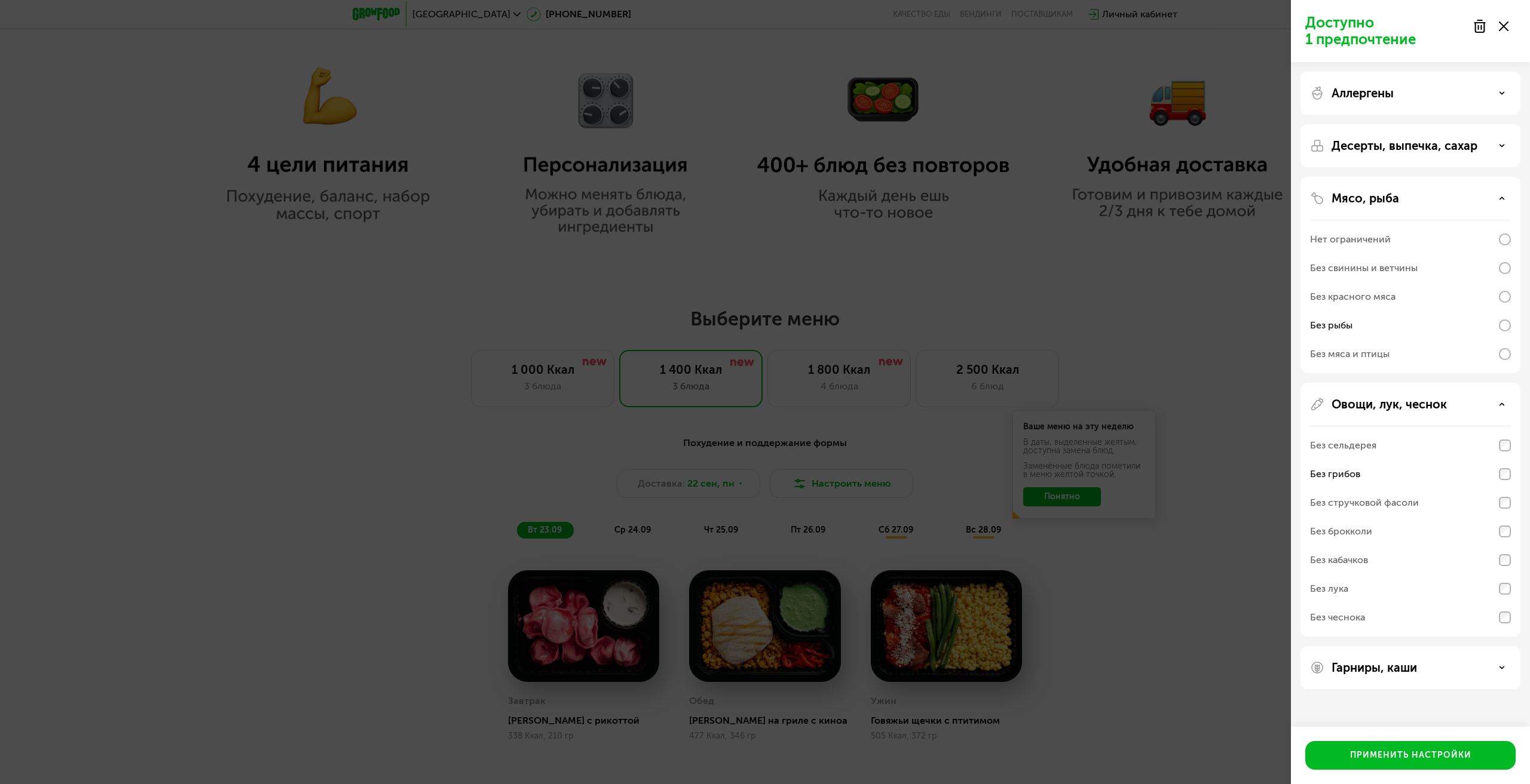
click at [1505, 146] on div "Десерты, выпечка, сахар" at bounding box center [1411, 146] width 201 height 15
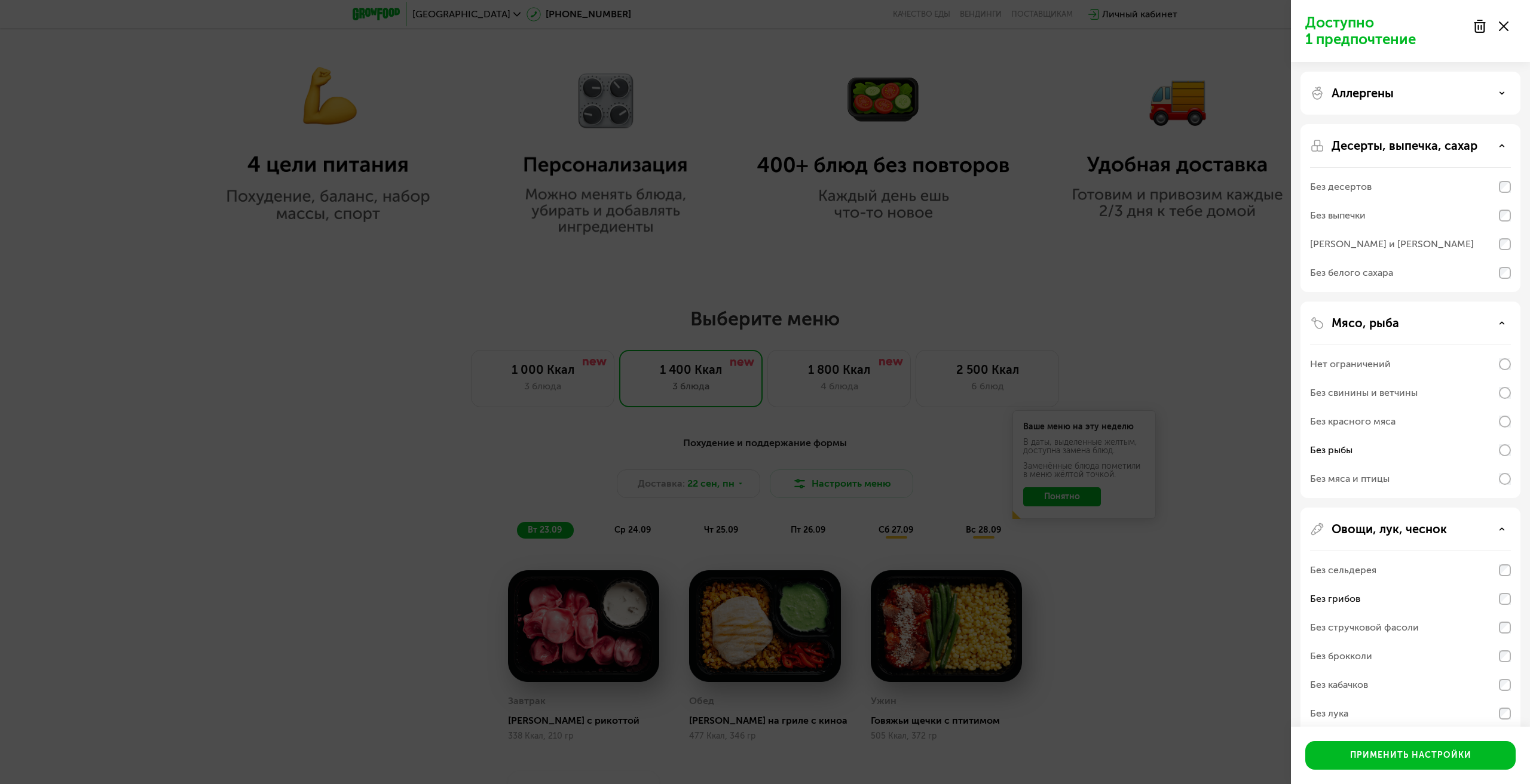
click at [1496, 94] on div "Аллергены" at bounding box center [1411, 94] width 201 height 15
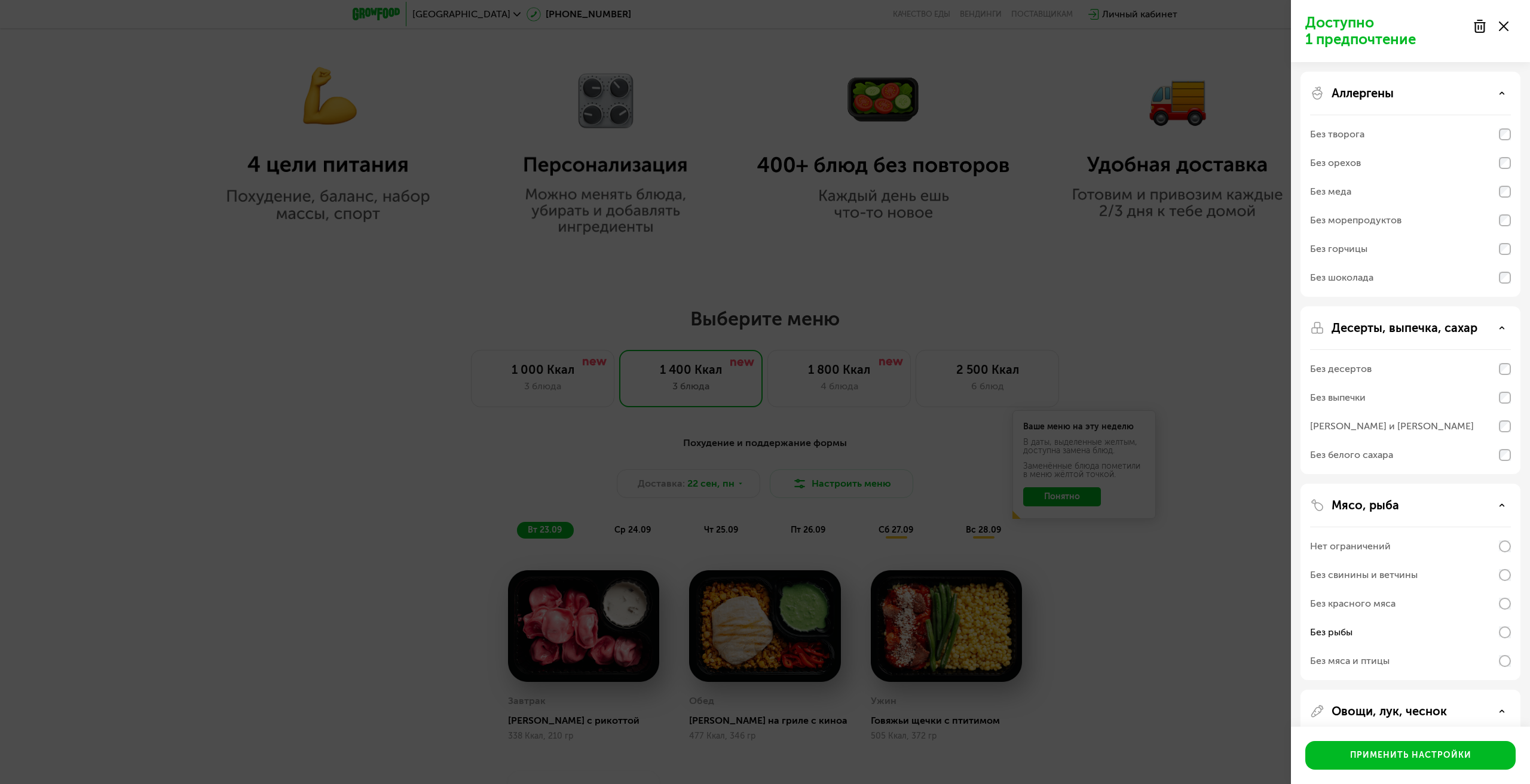
click at [1498, 94] on div "Аллергены" at bounding box center [1411, 94] width 201 height 15
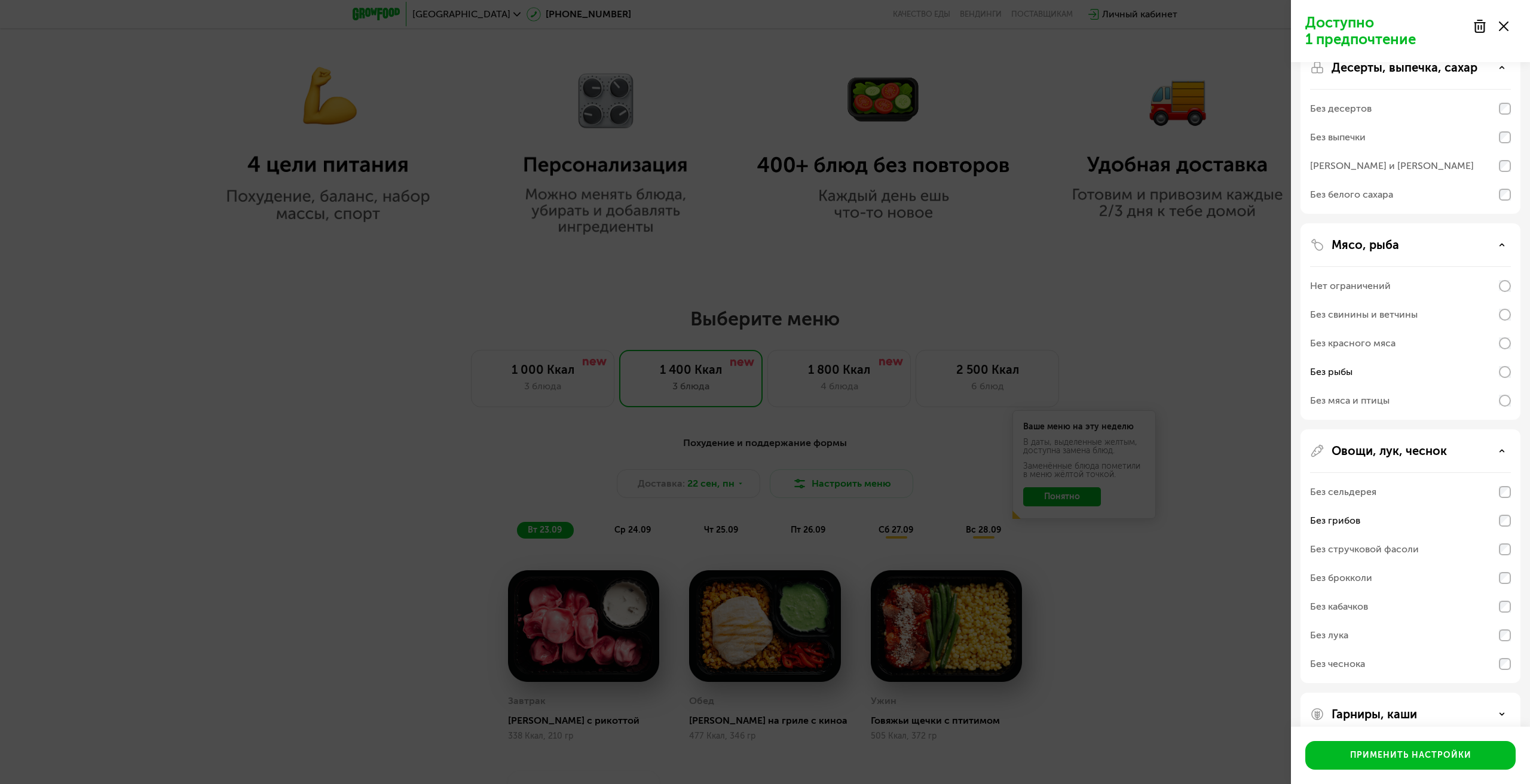
scroll to position [99, 0]
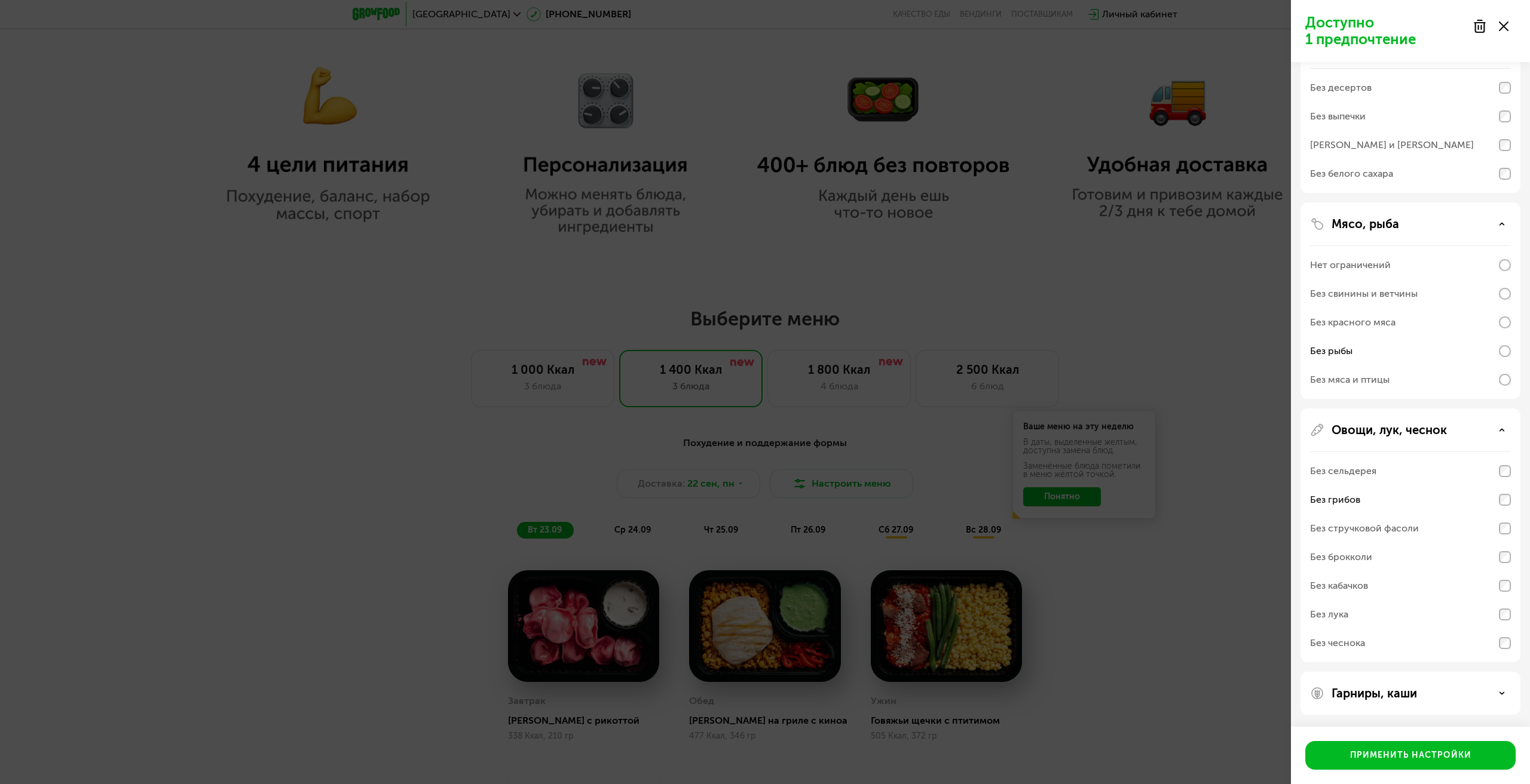
click at [1479, 680] on div "Гарниры, каши" at bounding box center [1411, 693] width 220 height 43
click at [1499, 695] on div "Гарниры, каши" at bounding box center [1411, 694] width 201 height 15
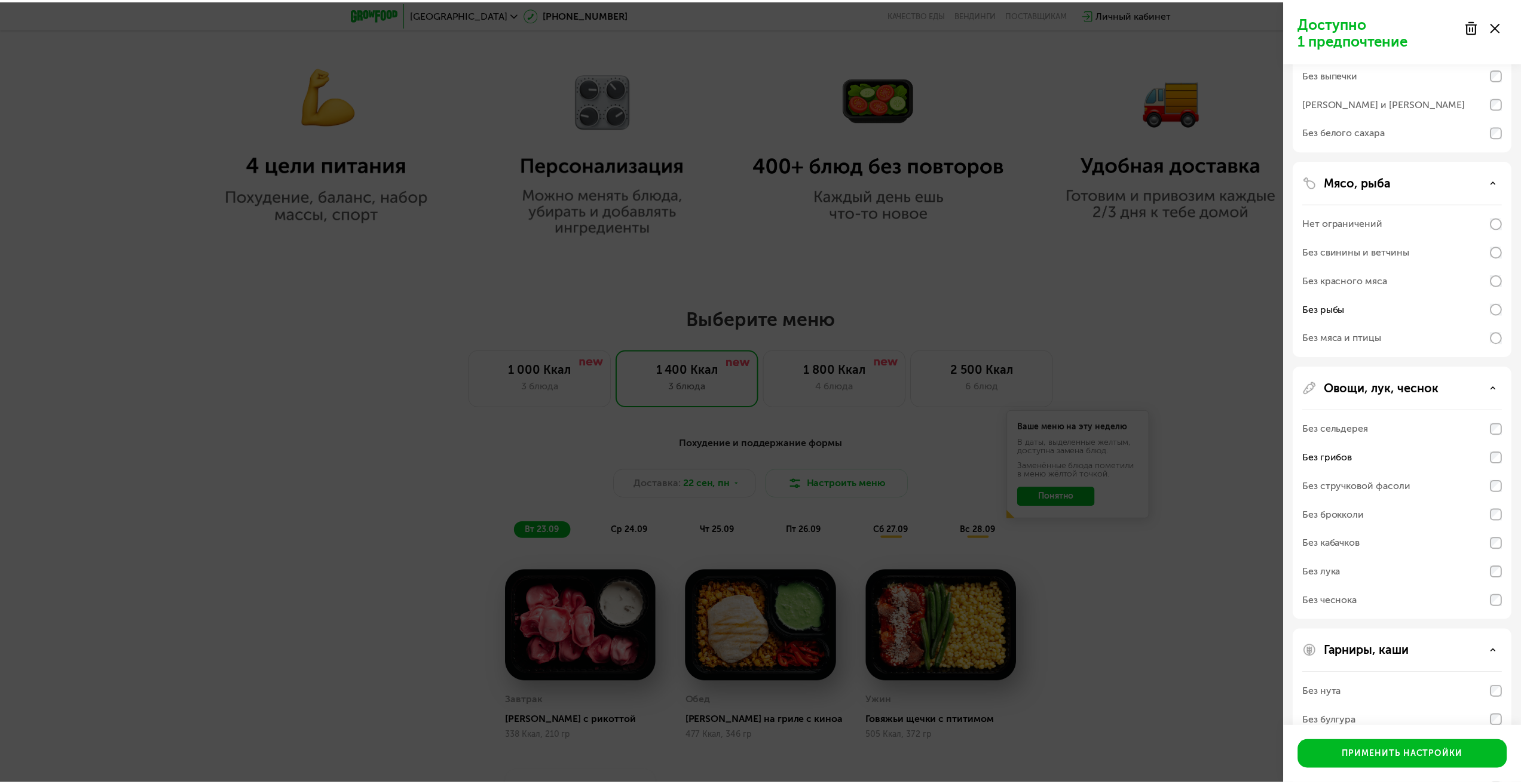
scroll to position [253, 0]
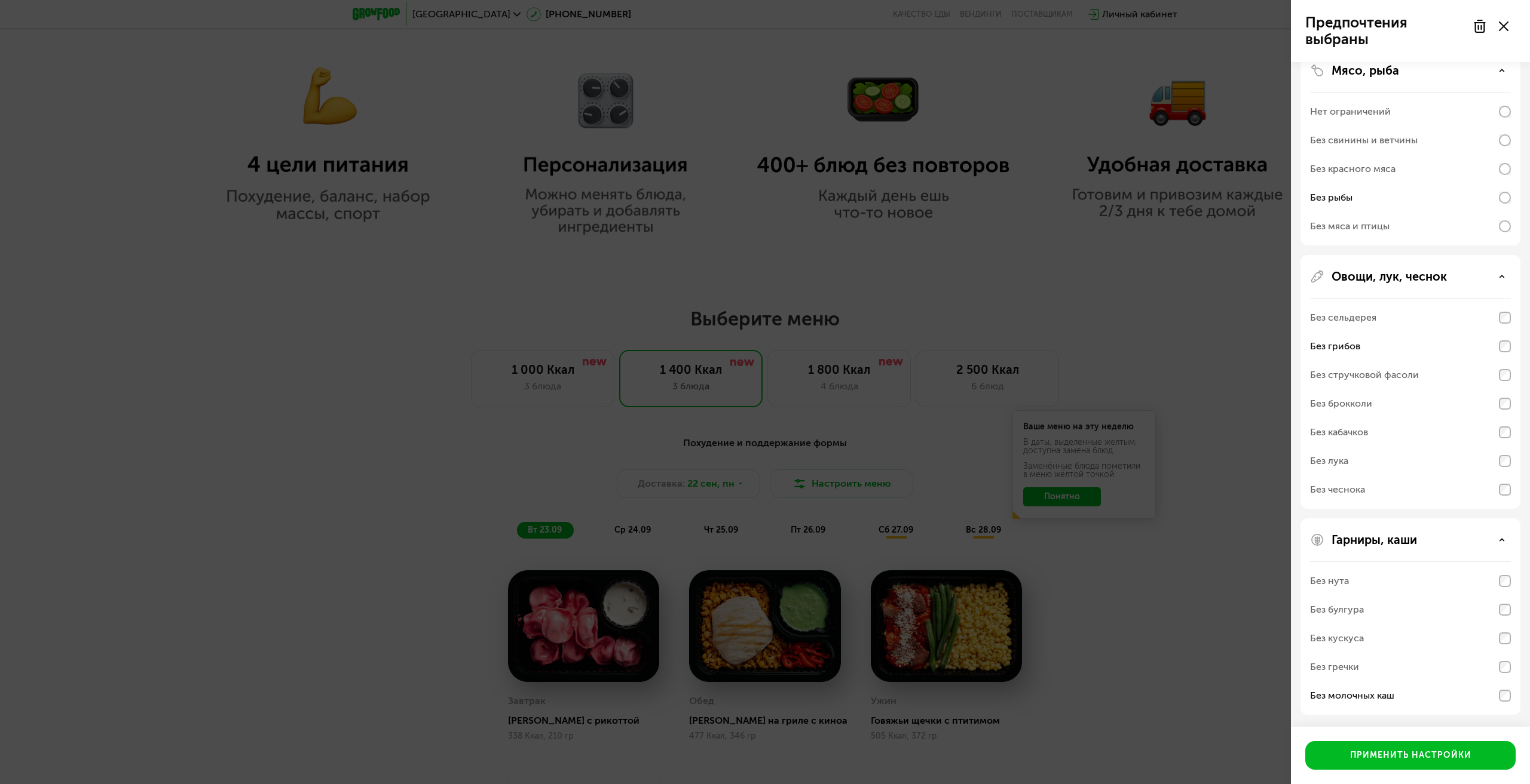
click at [1405, 739] on div "Применить настройки" at bounding box center [1411, 755] width 239 height 57
click at [1399, 747] on button "Применить настройки" at bounding box center [1410, 755] width 210 height 29
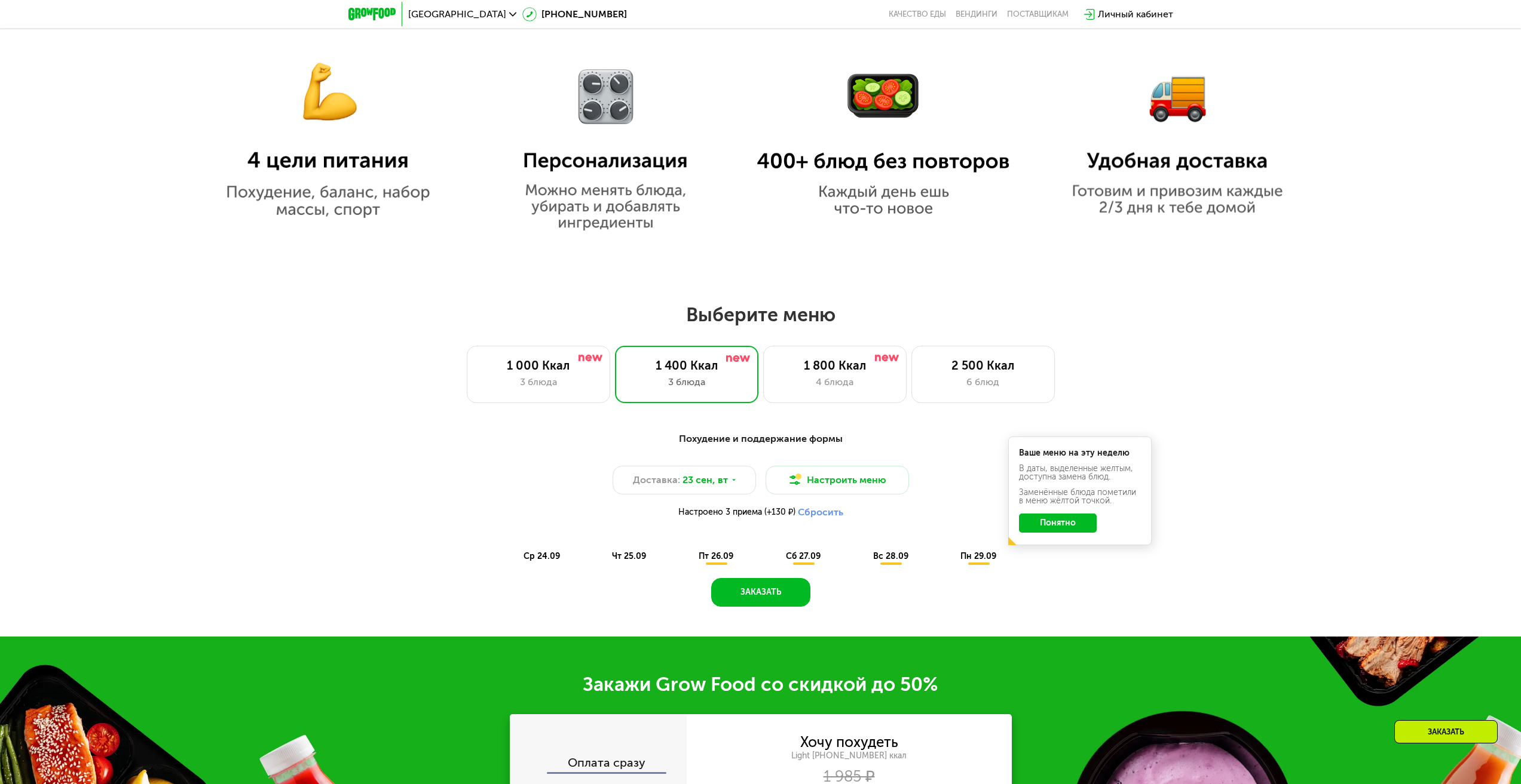
click at [537, 559] on span "ср 24.09" at bounding box center [542, 556] width 37 height 10
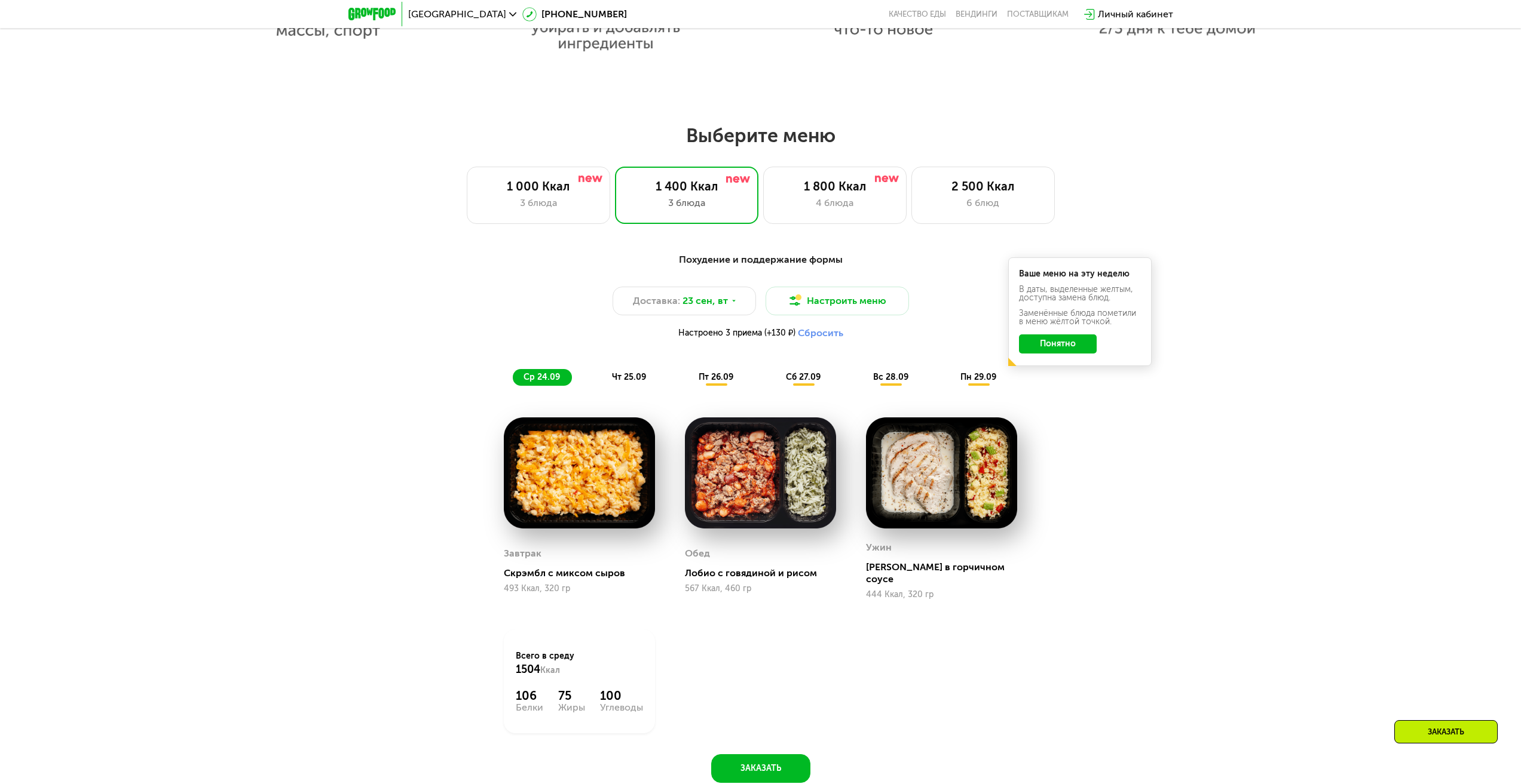
scroll to position [1383, 0]
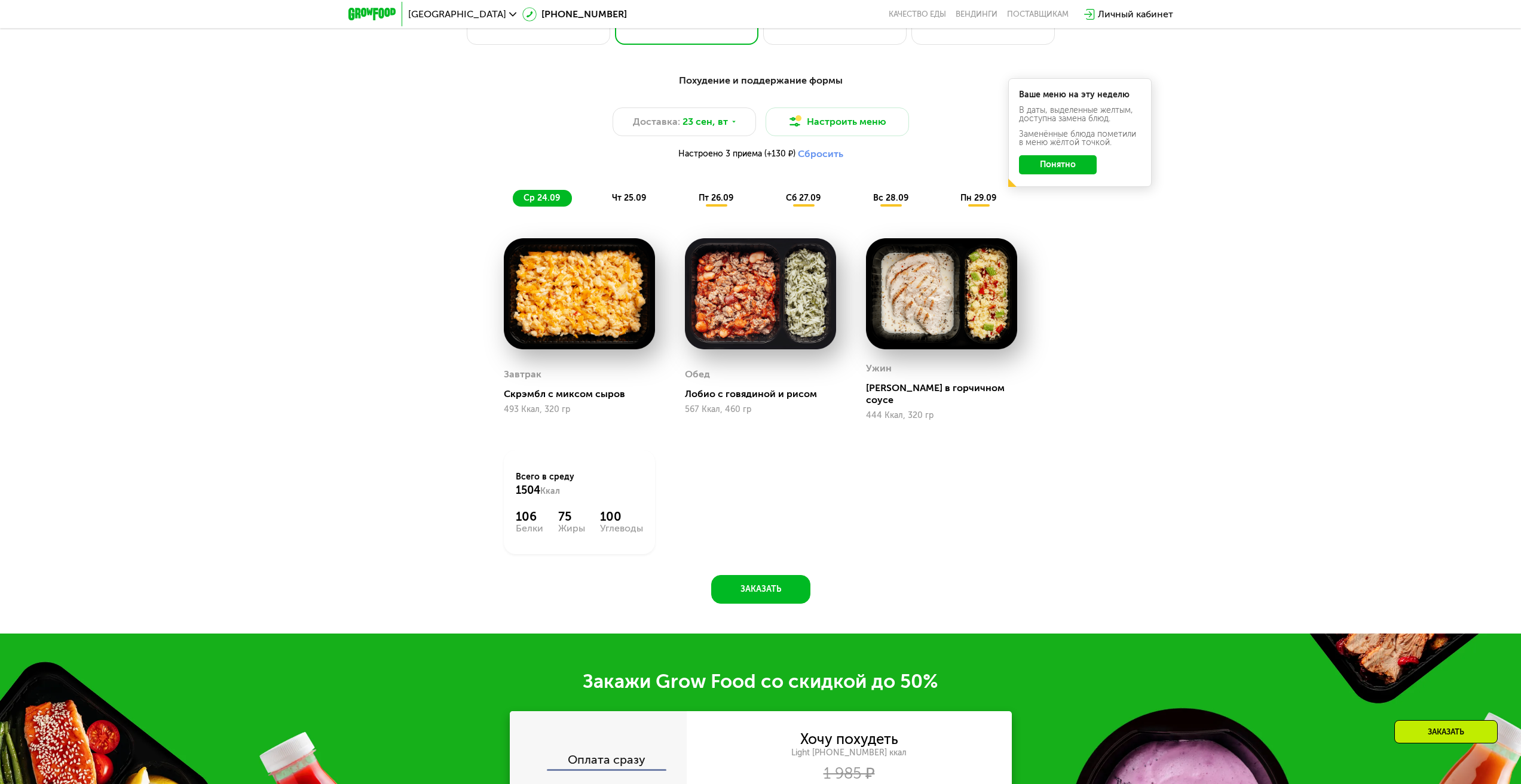
click at [635, 200] on span "чт 25.09" at bounding box center [629, 198] width 34 height 10
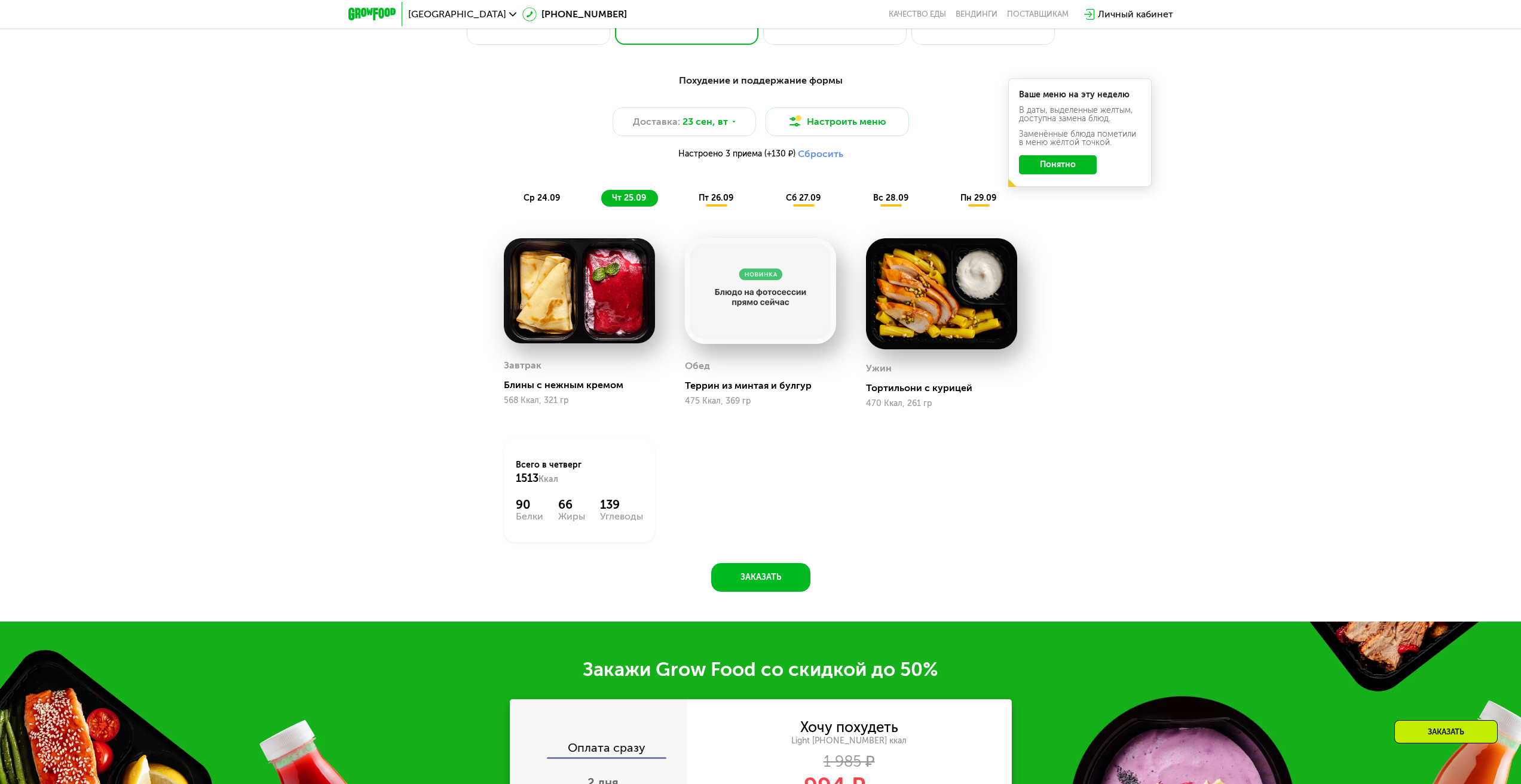
click at [751, 157] on span "Настроено 3 приема (+130 ₽)" at bounding box center [737, 154] width 117 height 8
click at [825, 126] on button "Настроить меню" at bounding box center [837, 122] width 144 height 29
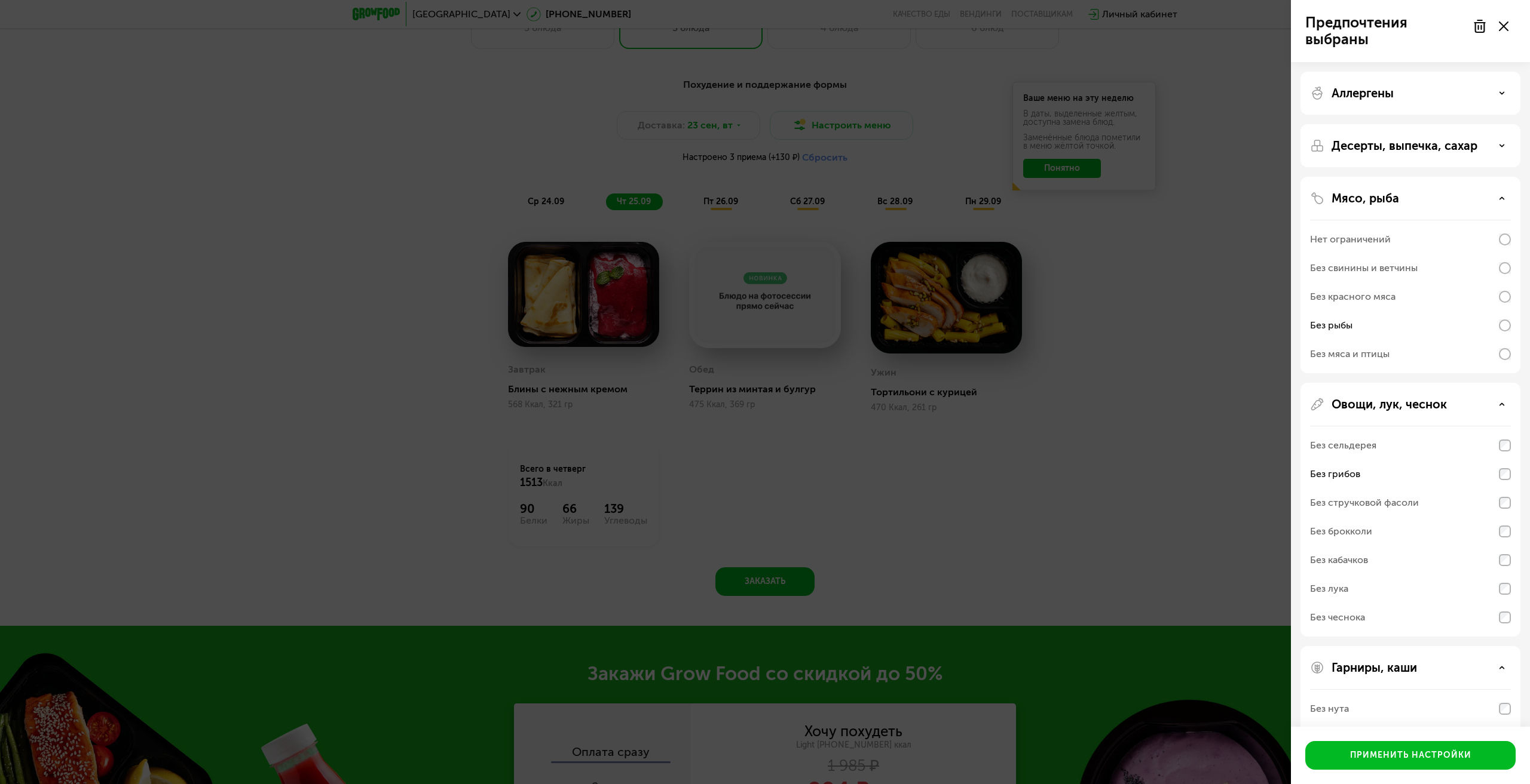
click at [1162, 452] on div "Предпочтения выбраны Аллергены Десерты, выпечка, сахар Мясо, рыба Нет ограничен…" at bounding box center [765, 392] width 1530 height 784
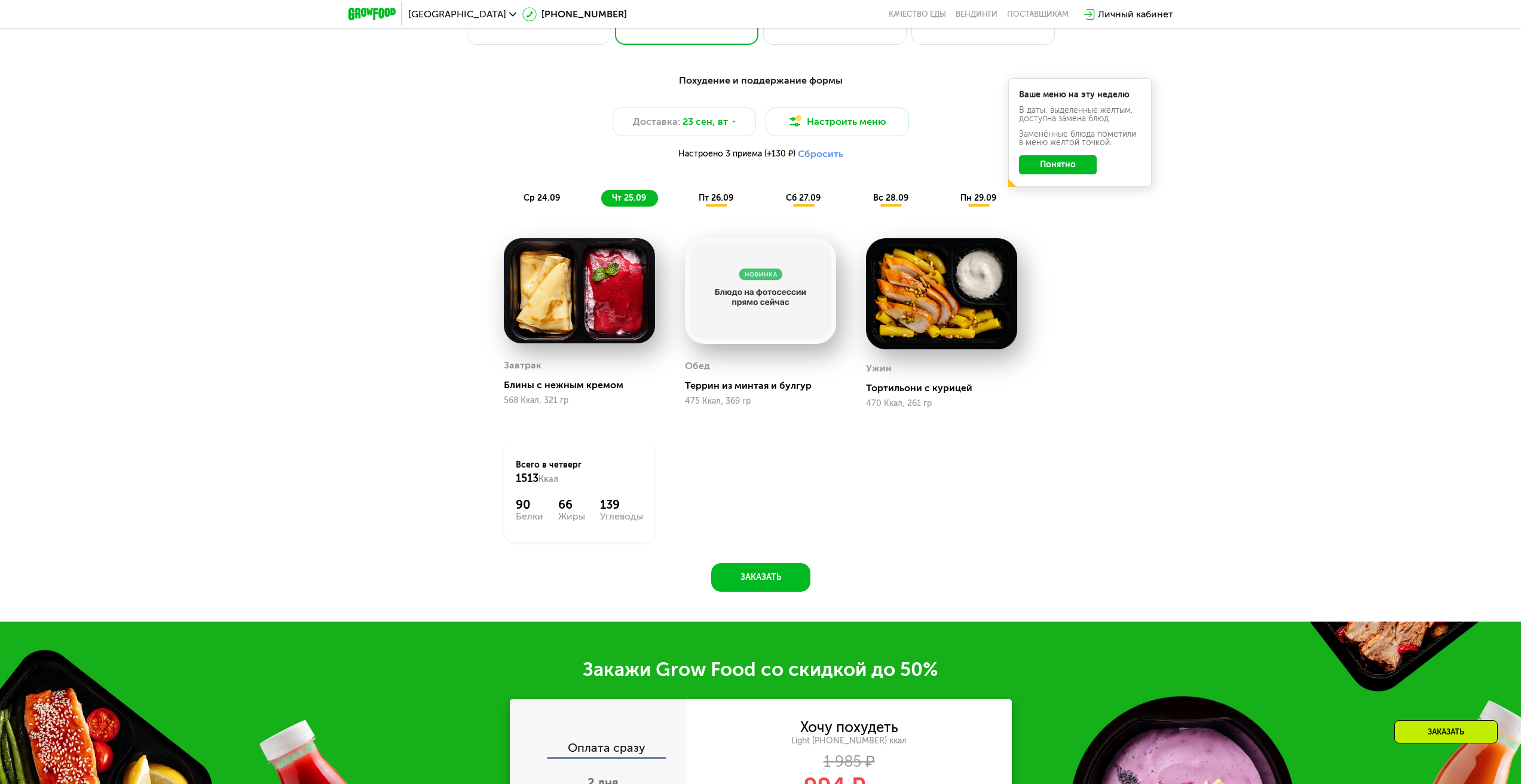
click at [726, 196] on div "пт 26.09" at bounding box center [716, 198] width 57 height 17
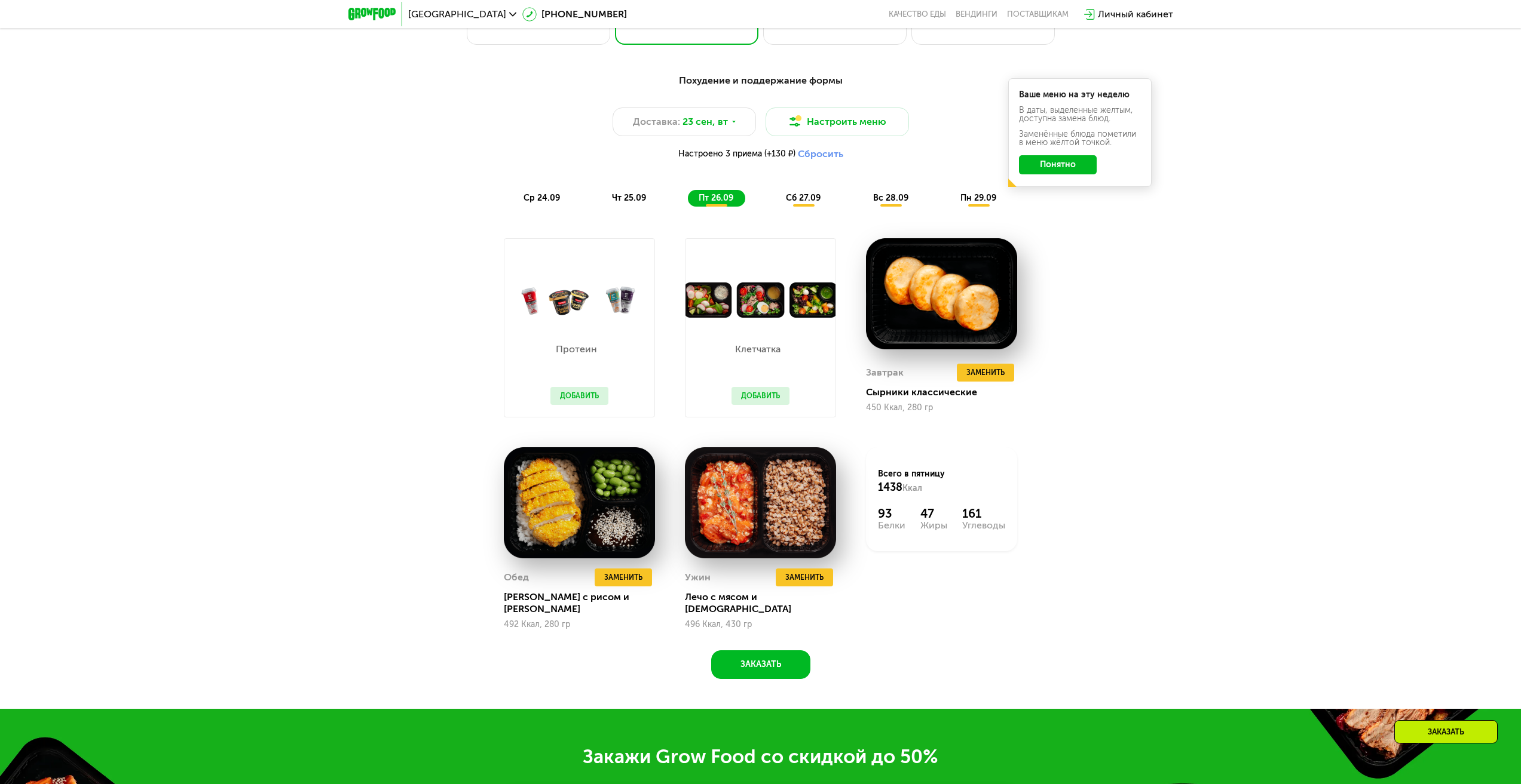
click at [798, 202] on span "сб 27.09" at bounding box center [803, 198] width 34 height 10
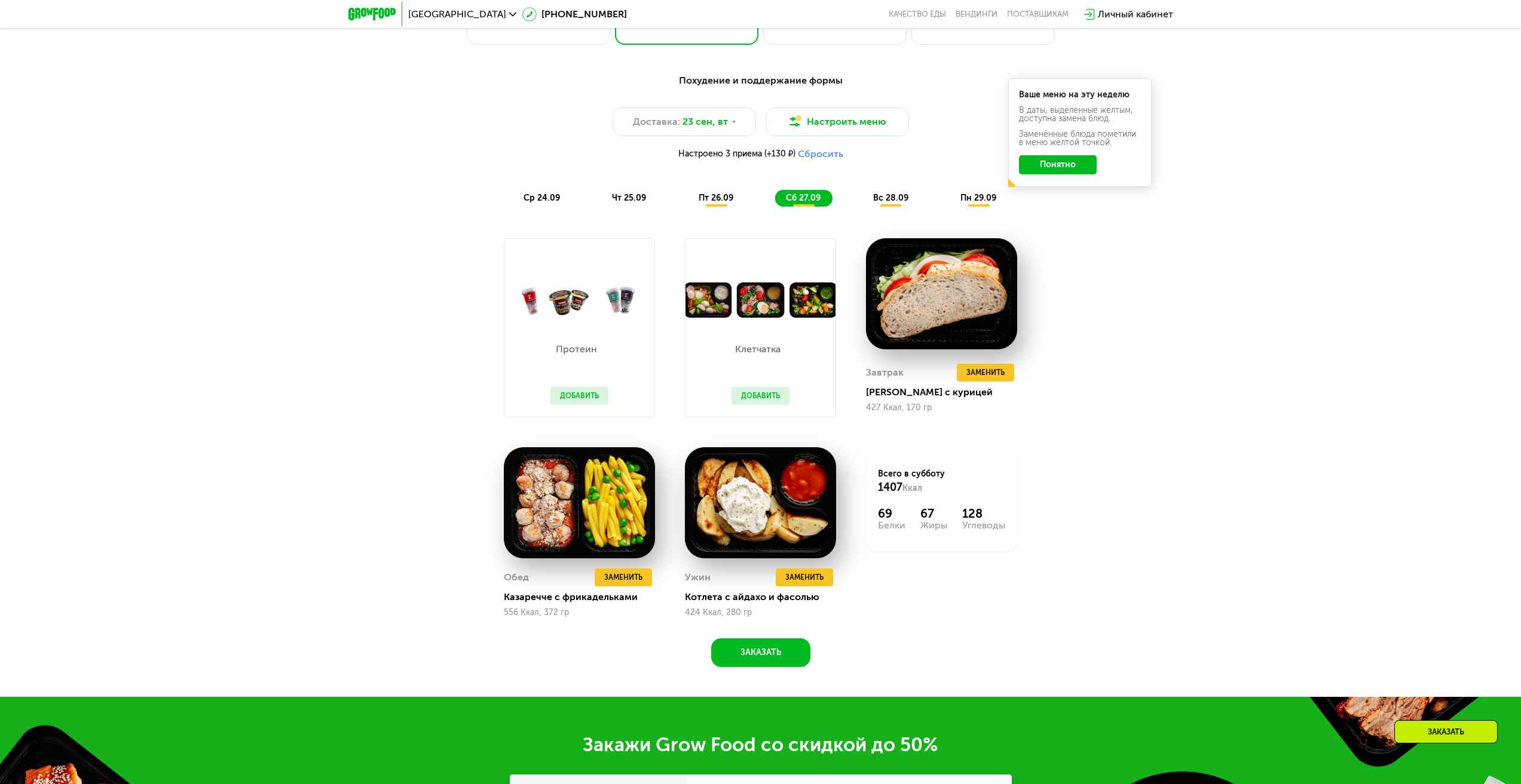
click at [885, 202] on span "вс 28.09" at bounding box center [890, 198] width 35 height 10
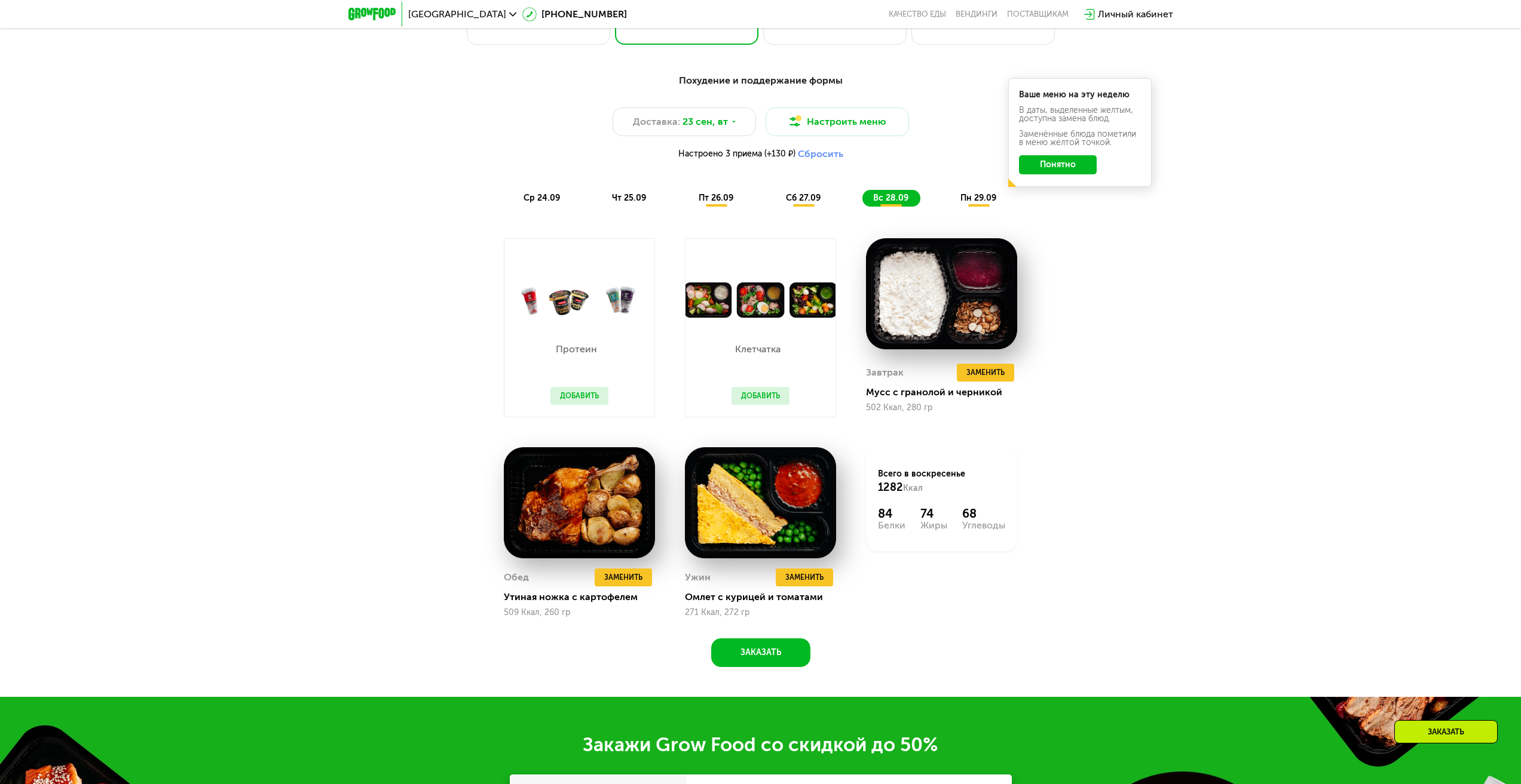
click at [982, 201] on span "пн 29.09" at bounding box center [978, 198] width 36 height 10
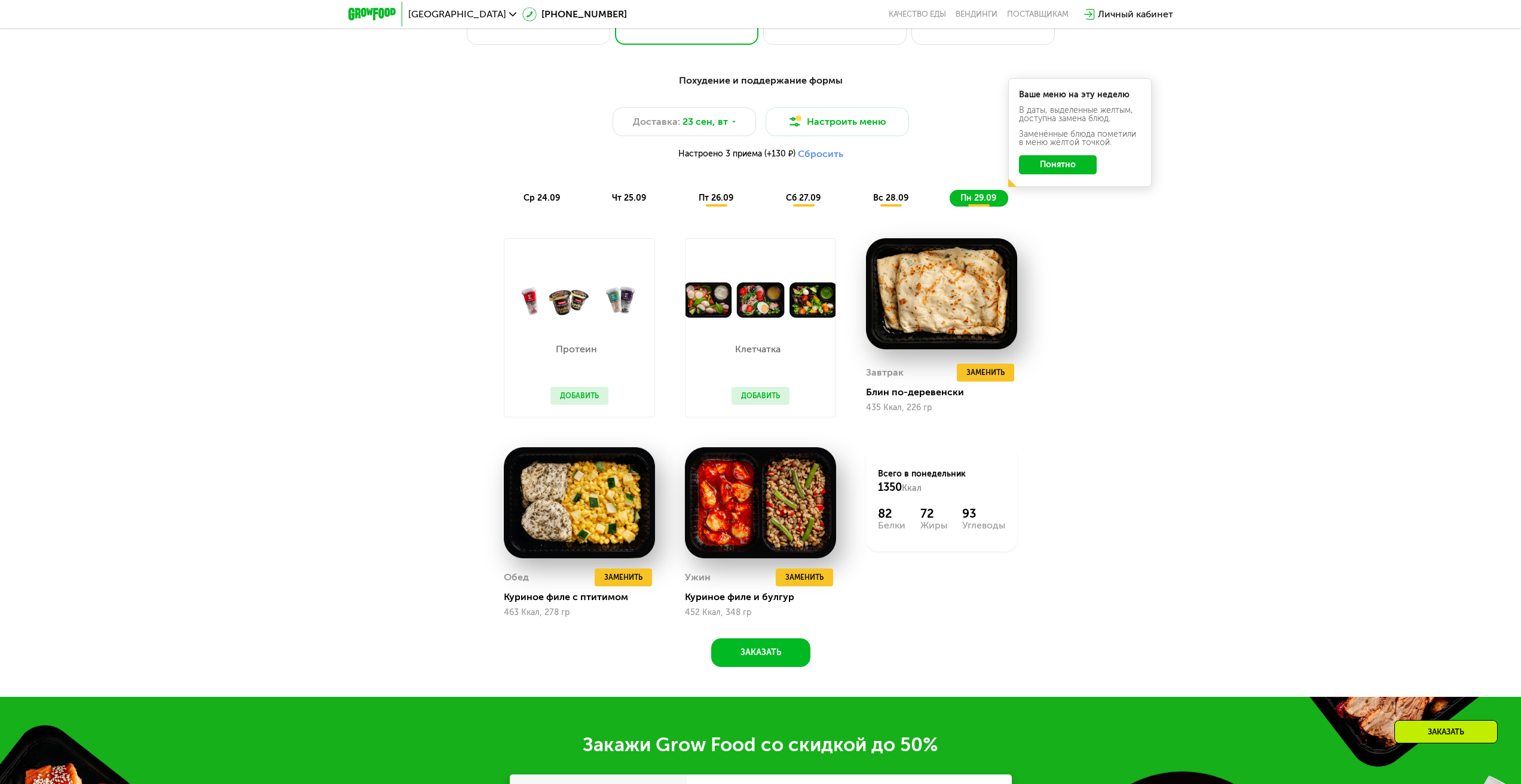
click at [1060, 164] on button "Понятно" at bounding box center [1057, 165] width 78 height 19
click at [719, 203] on span "пт 26.09" at bounding box center [715, 198] width 34 height 10
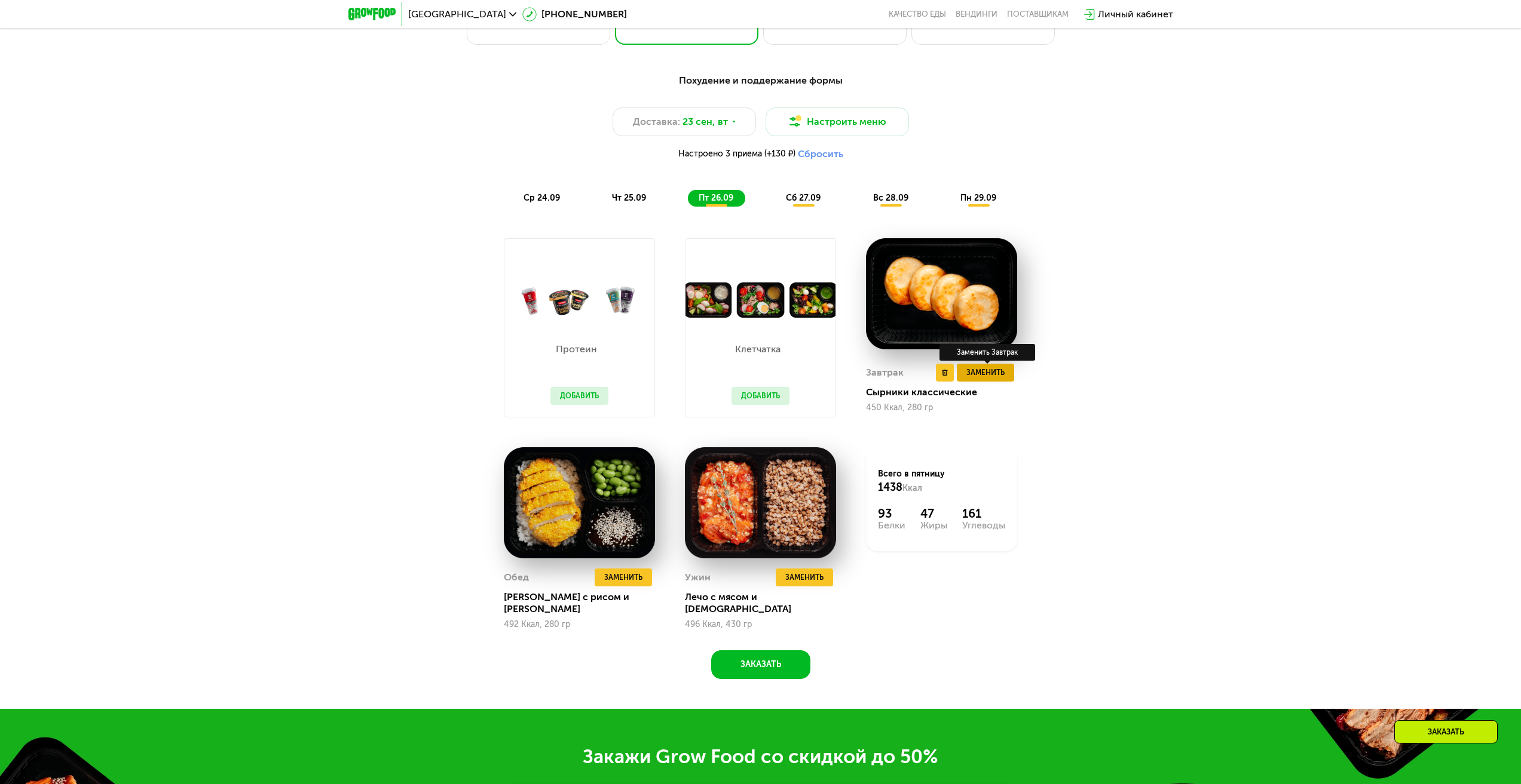
click at [998, 372] on span "Заменить" at bounding box center [985, 373] width 38 height 12
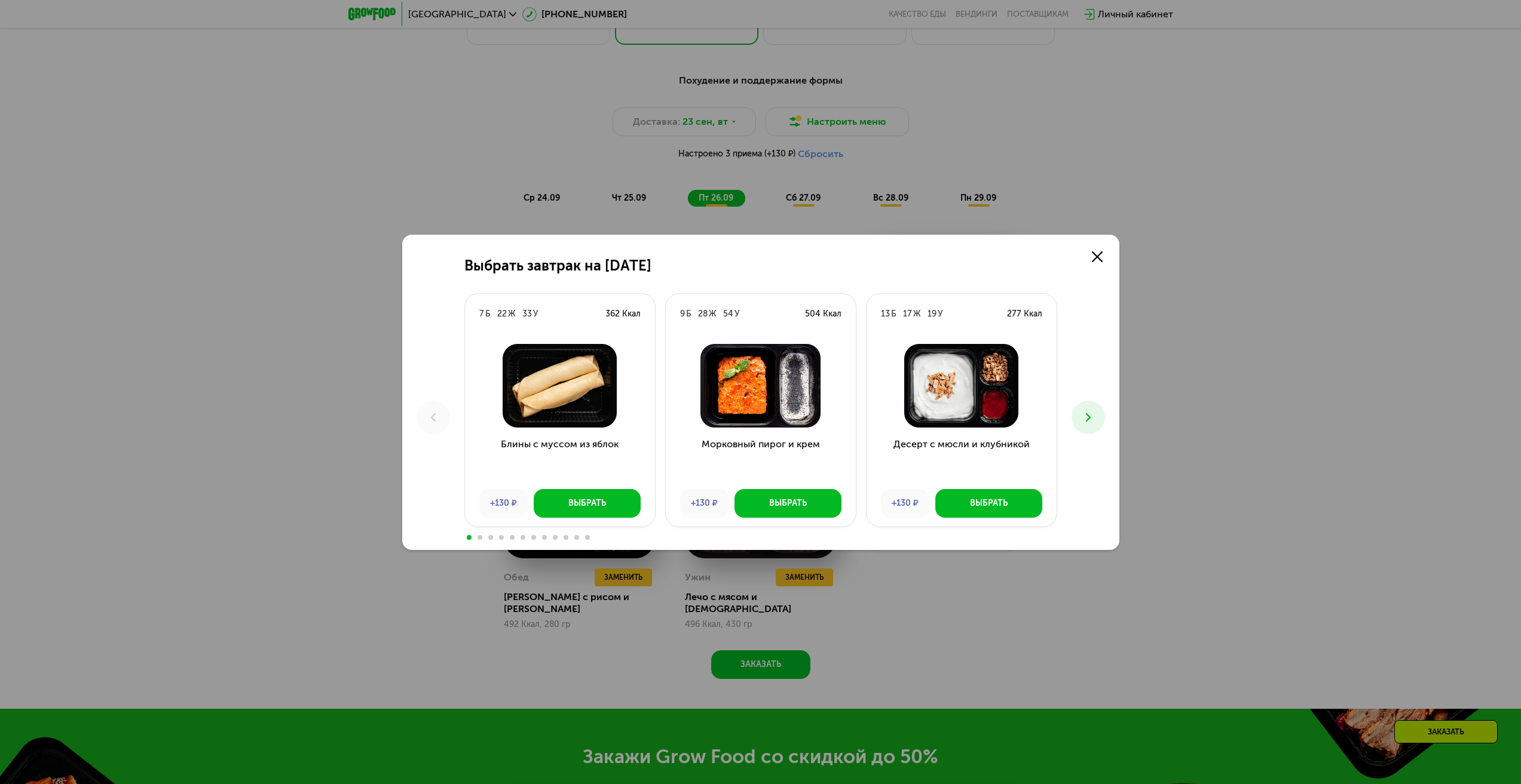
click at [1092, 414] on icon at bounding box center [1088, 418] width 15 height 15
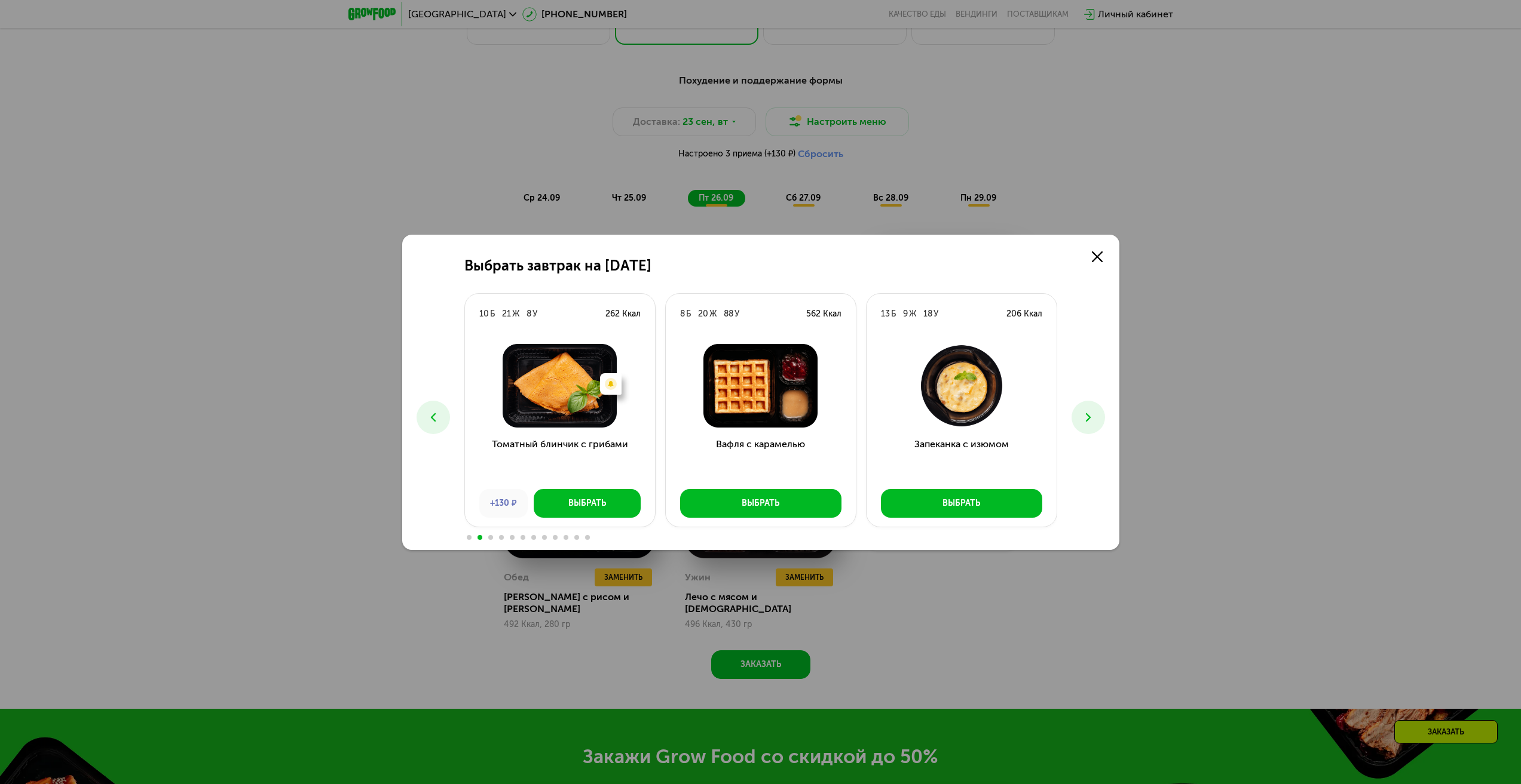
click at [1092, 414] on icon at bounding box center [1088, 418] width 15 height 15
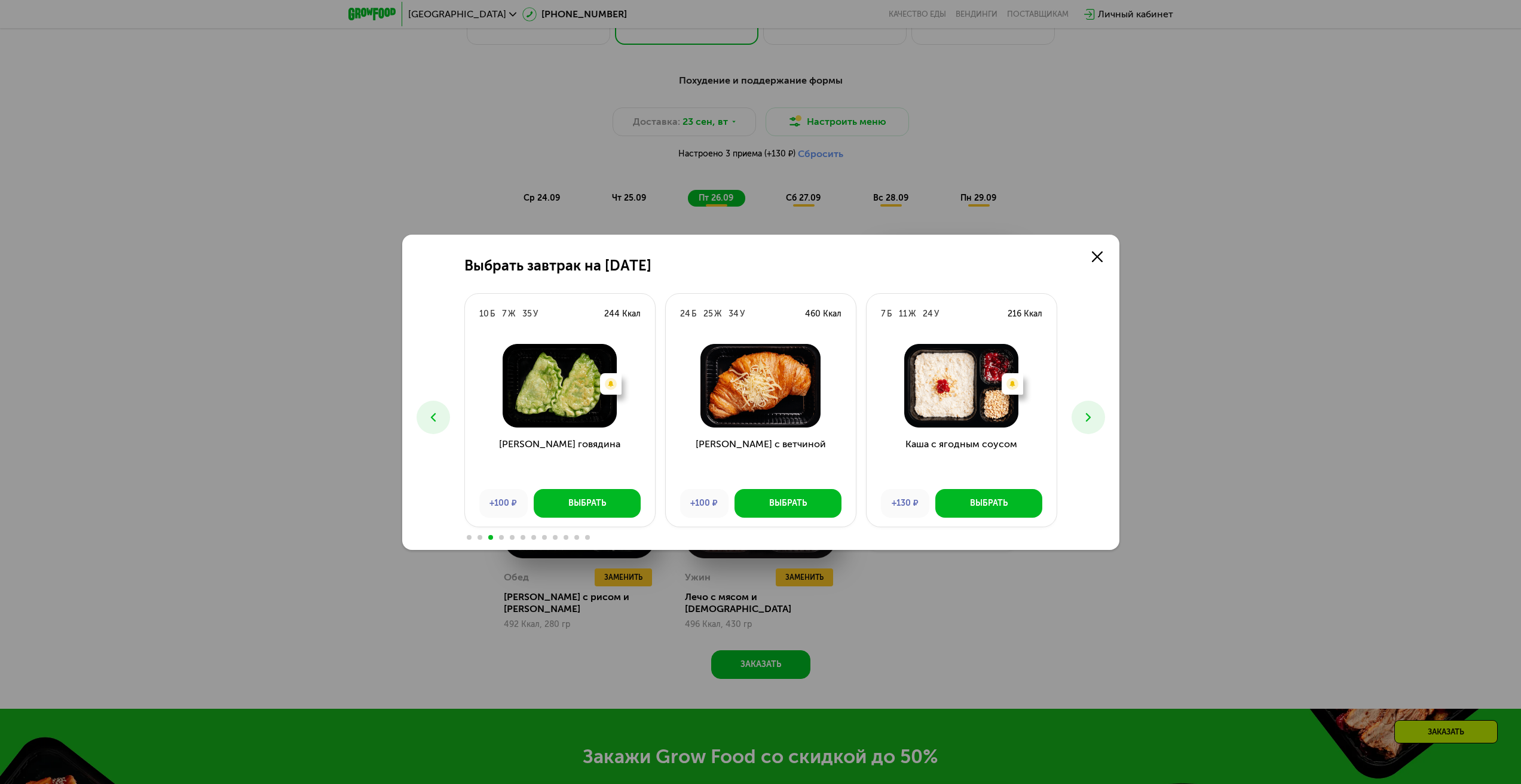
click at [767, 384] on img at bounding box center [760, 386] width 171 height 83
click at [783, 505] on div "Выбрать" at bounding box center [787, 504] width 37 height 12
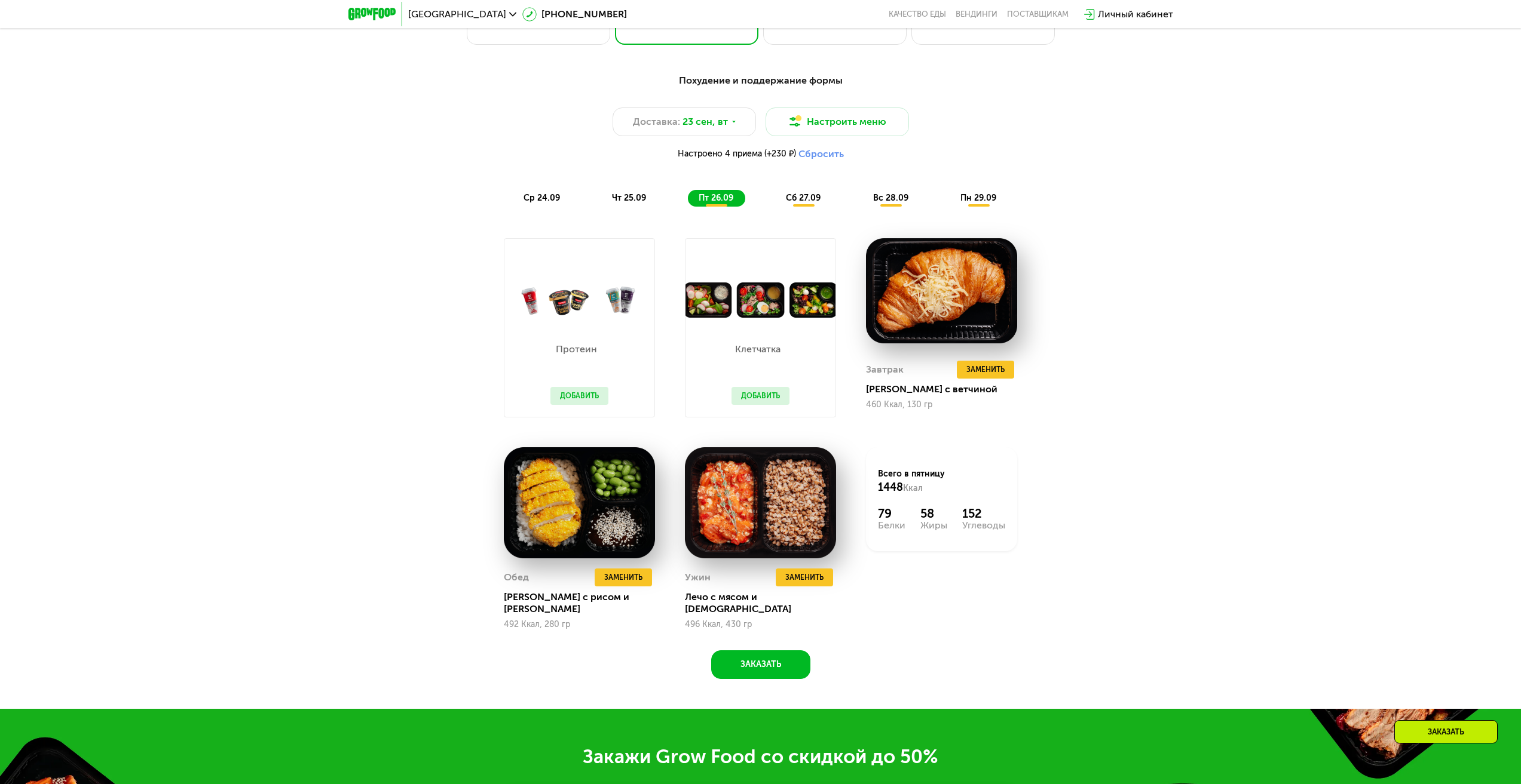
click at [641, 201] on span "чт 25.09" at bounding box center [629, 198] width 34 height 10
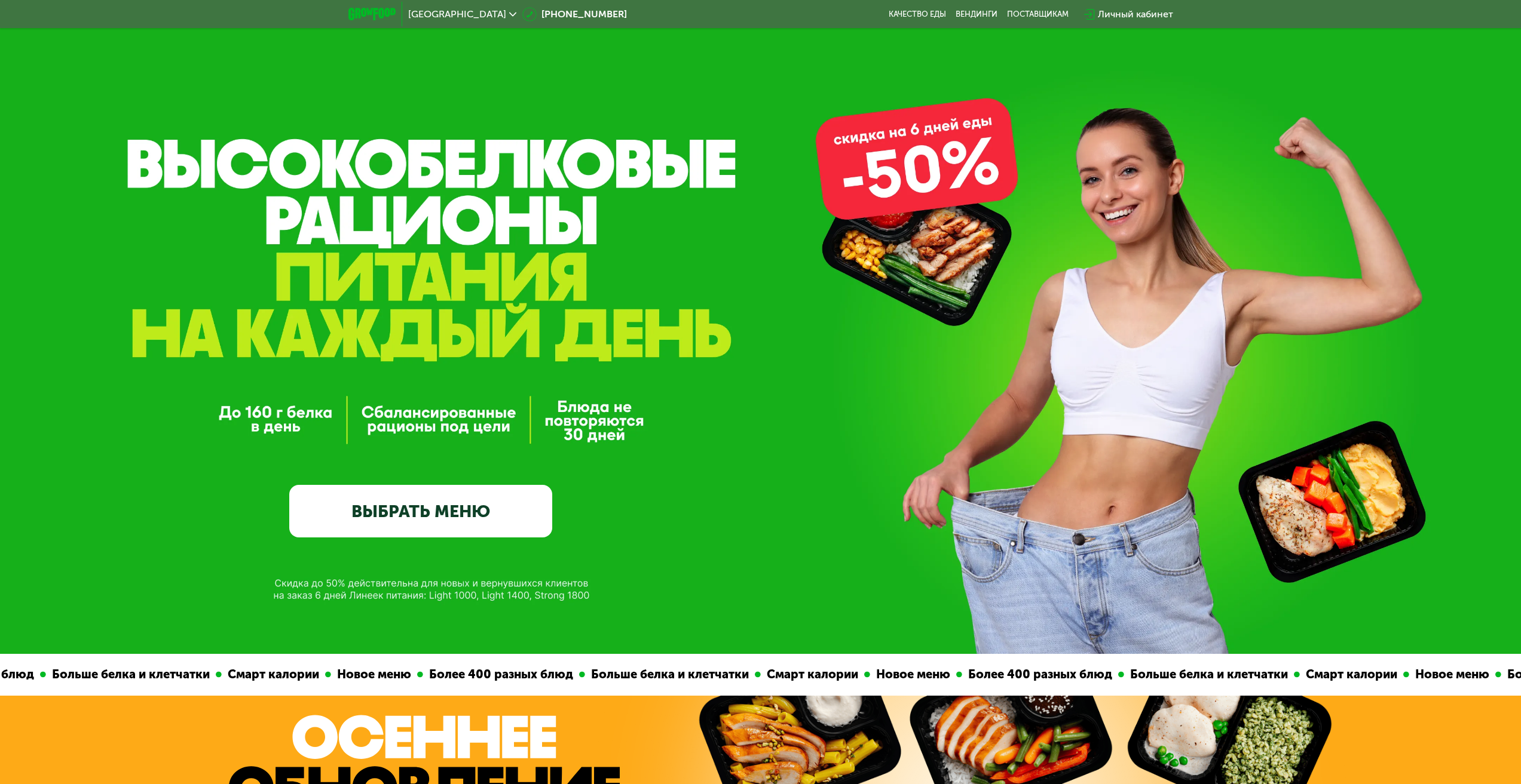
scroll to position [0, 0]
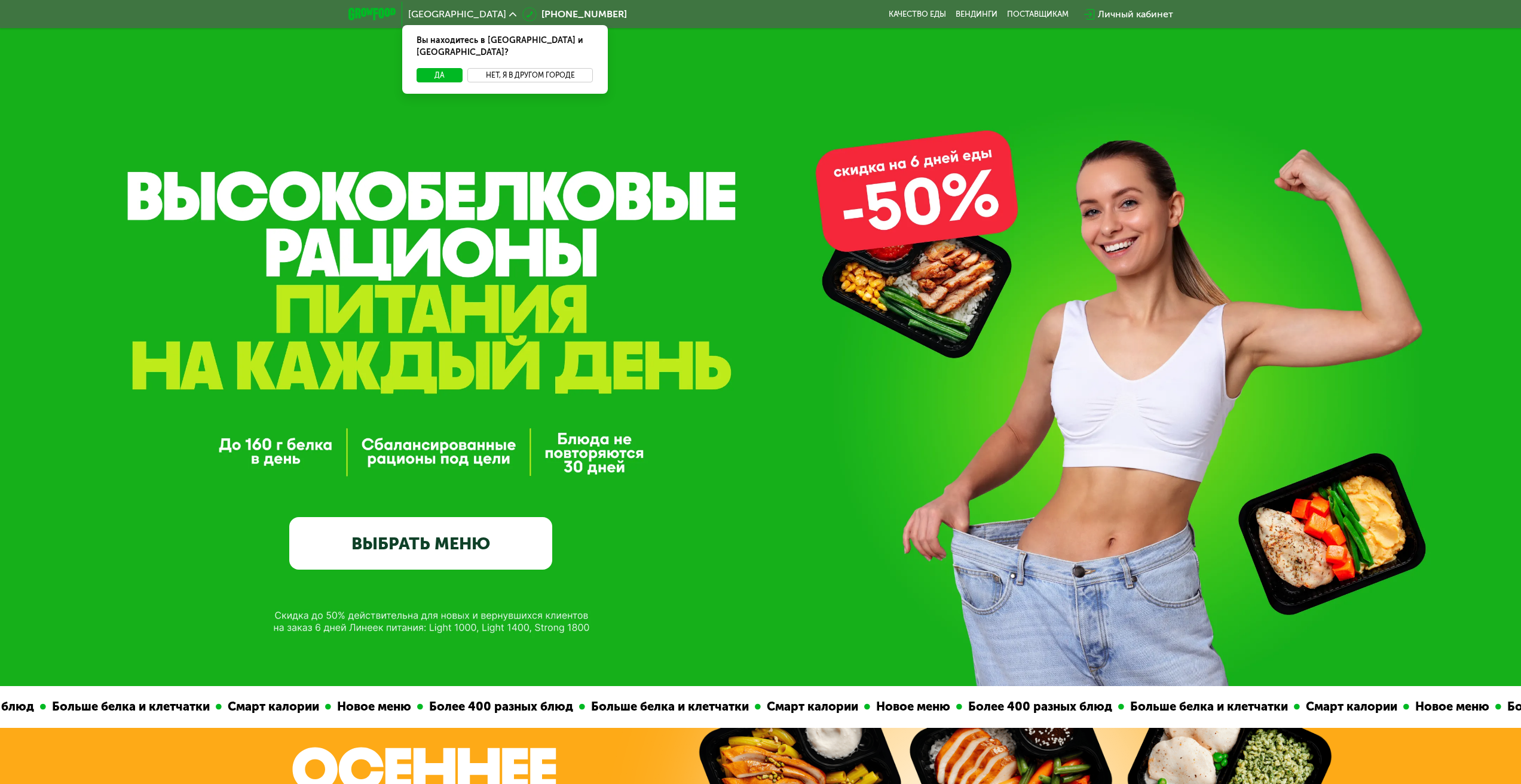
click at [508, 68] on button "Нет, я в другом городе" at bounding box center [530, 75] width 126 height 15
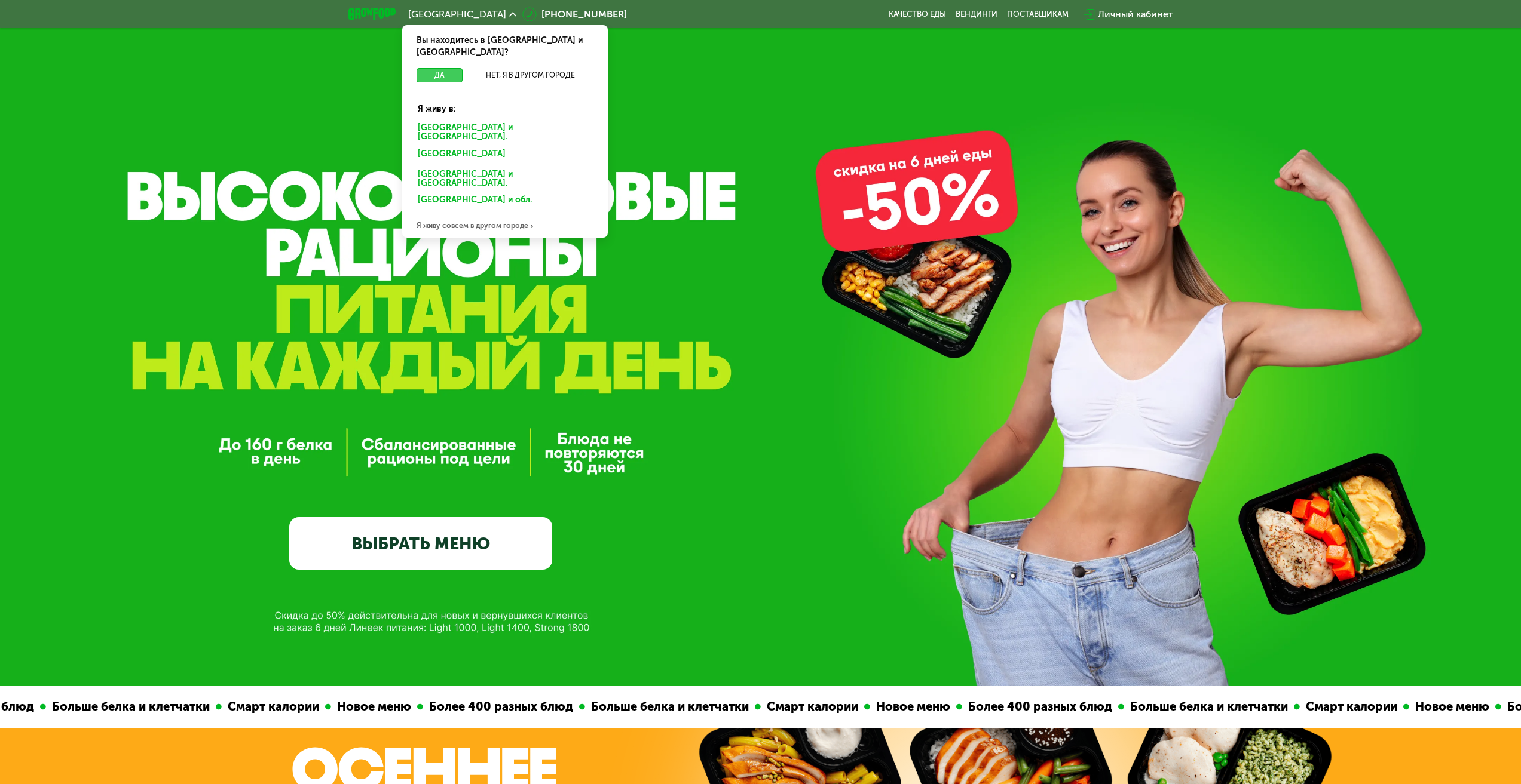
click at [444, 68] on button "Да" at bounding box center [439, 75] width 46 height 15
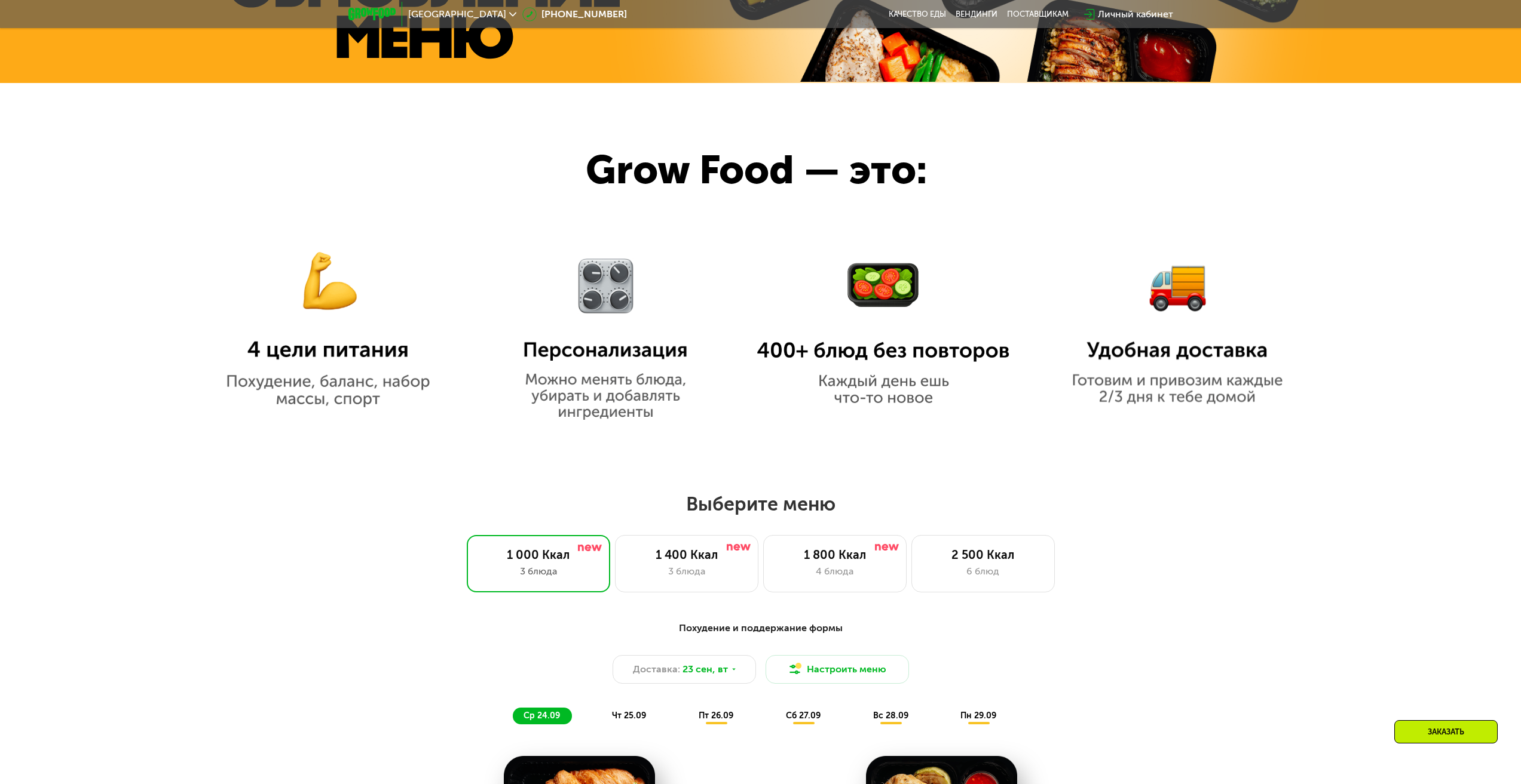
scroll to position [896, 0]
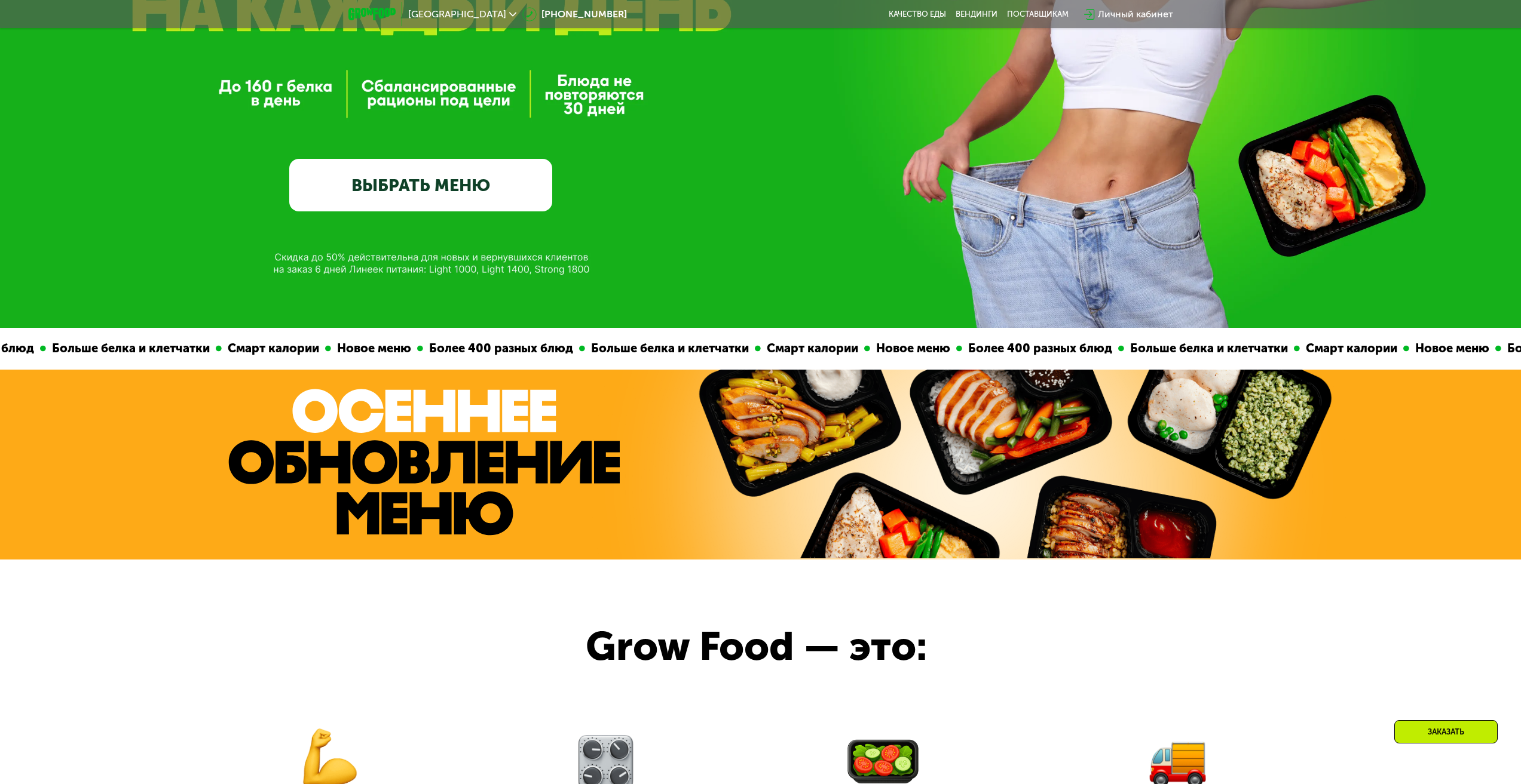
click at [445, 195] on link "ВЫБРАТЬ МЕНЮ" at bounding box center [420, 185] width 263 height 53
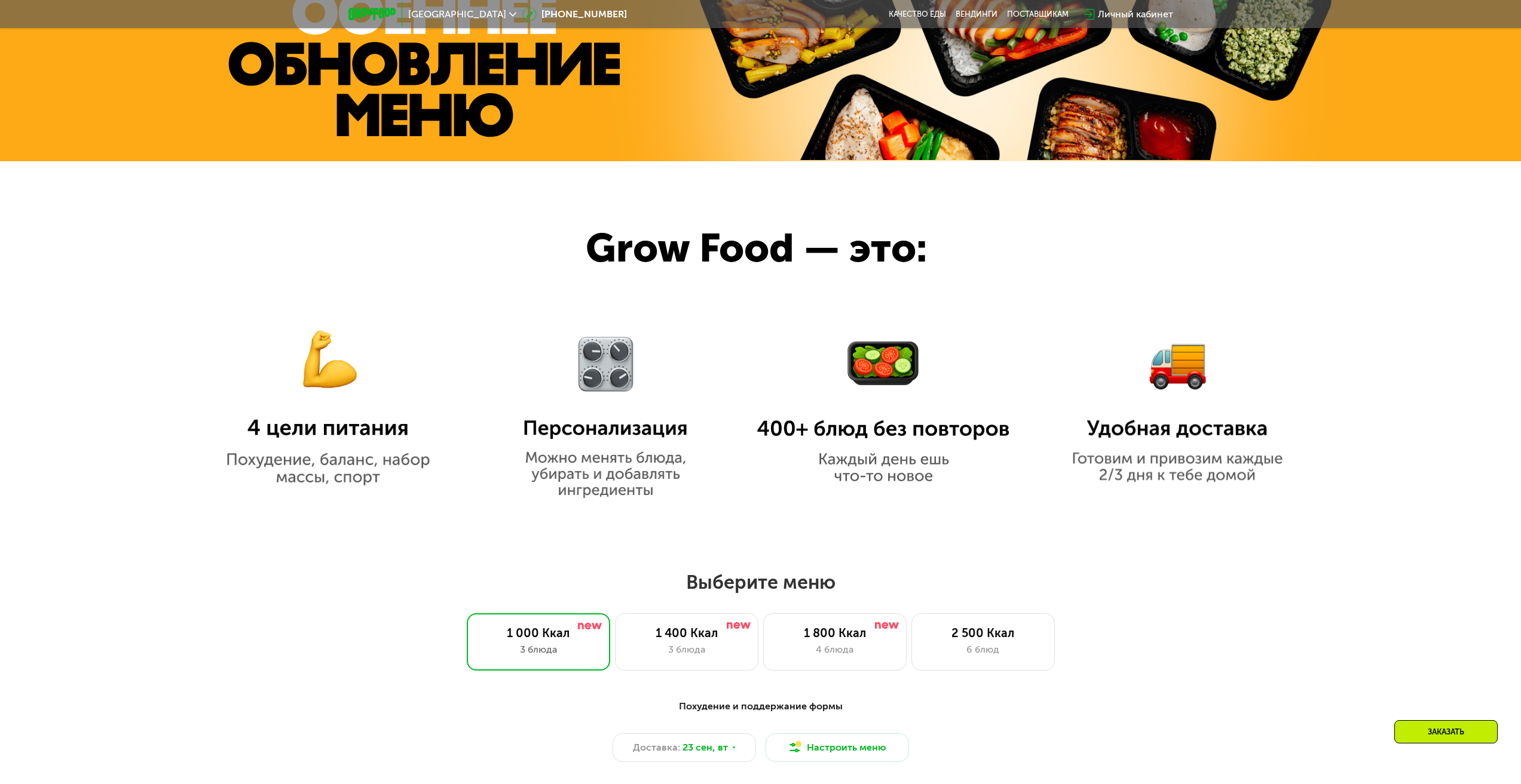
scroll to position [527, 0]
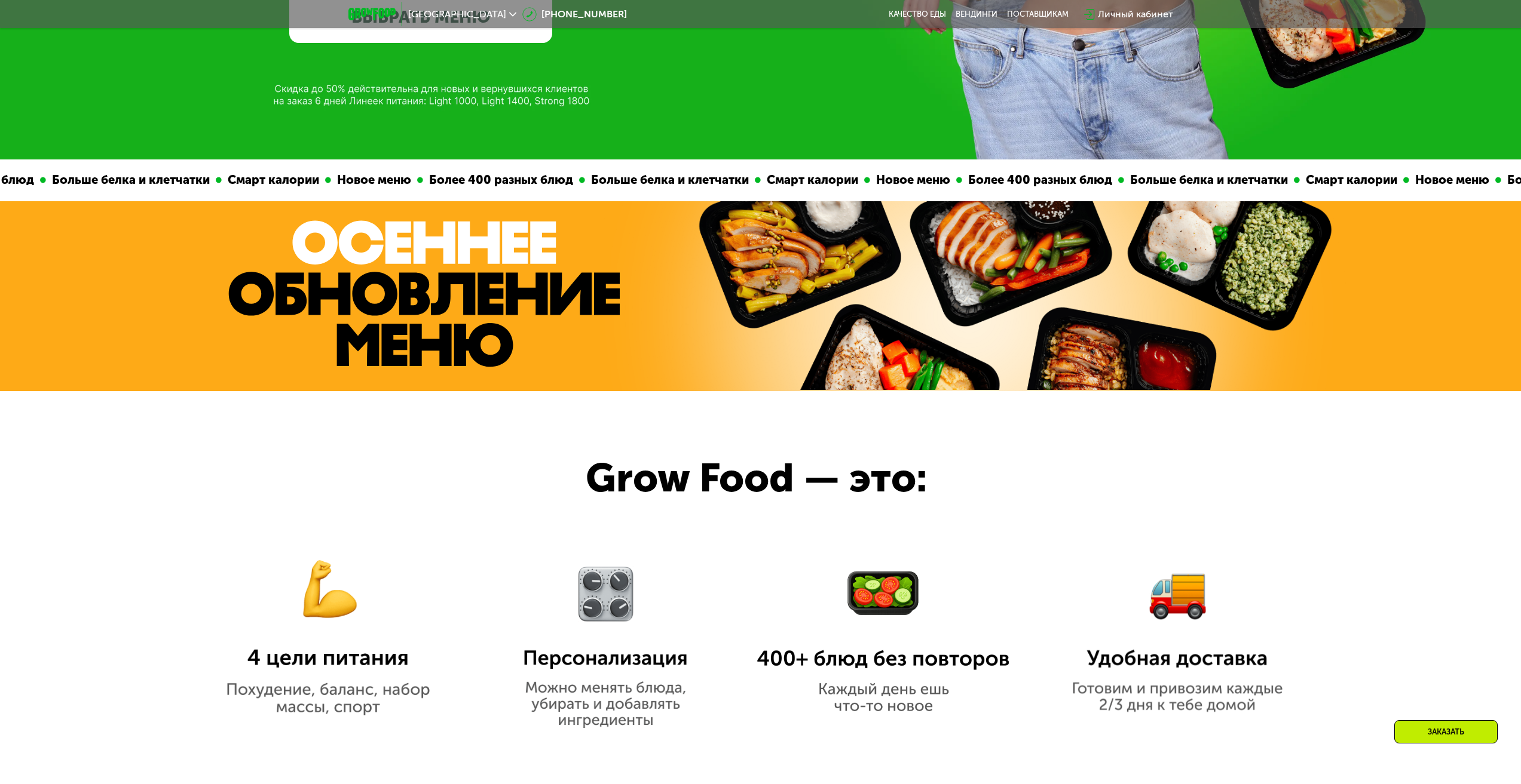
click at [1146, 10] on div "Личный кабинет" at bounding box center [1135, 15] width 75 height 15
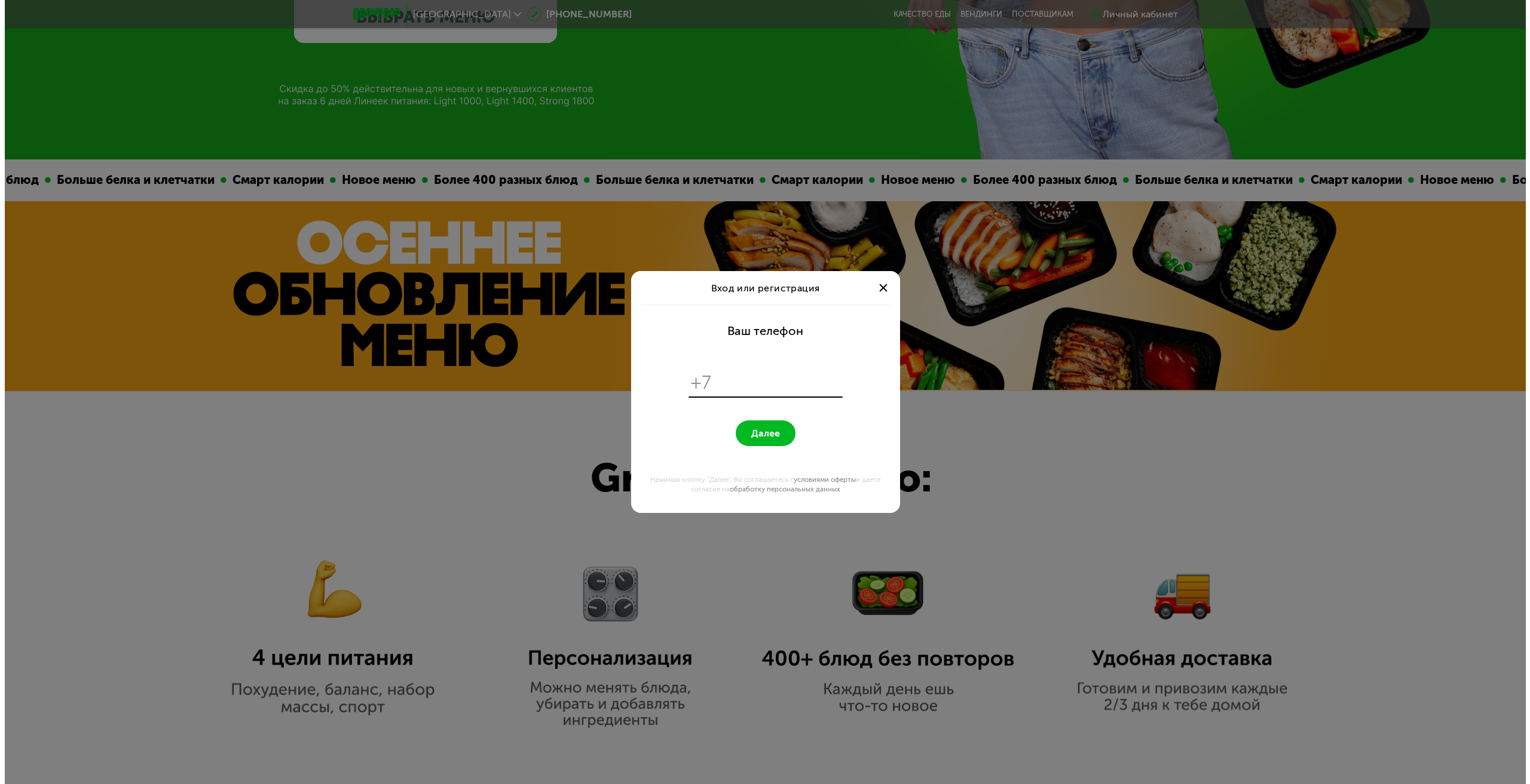
scroll to position [0, 0]
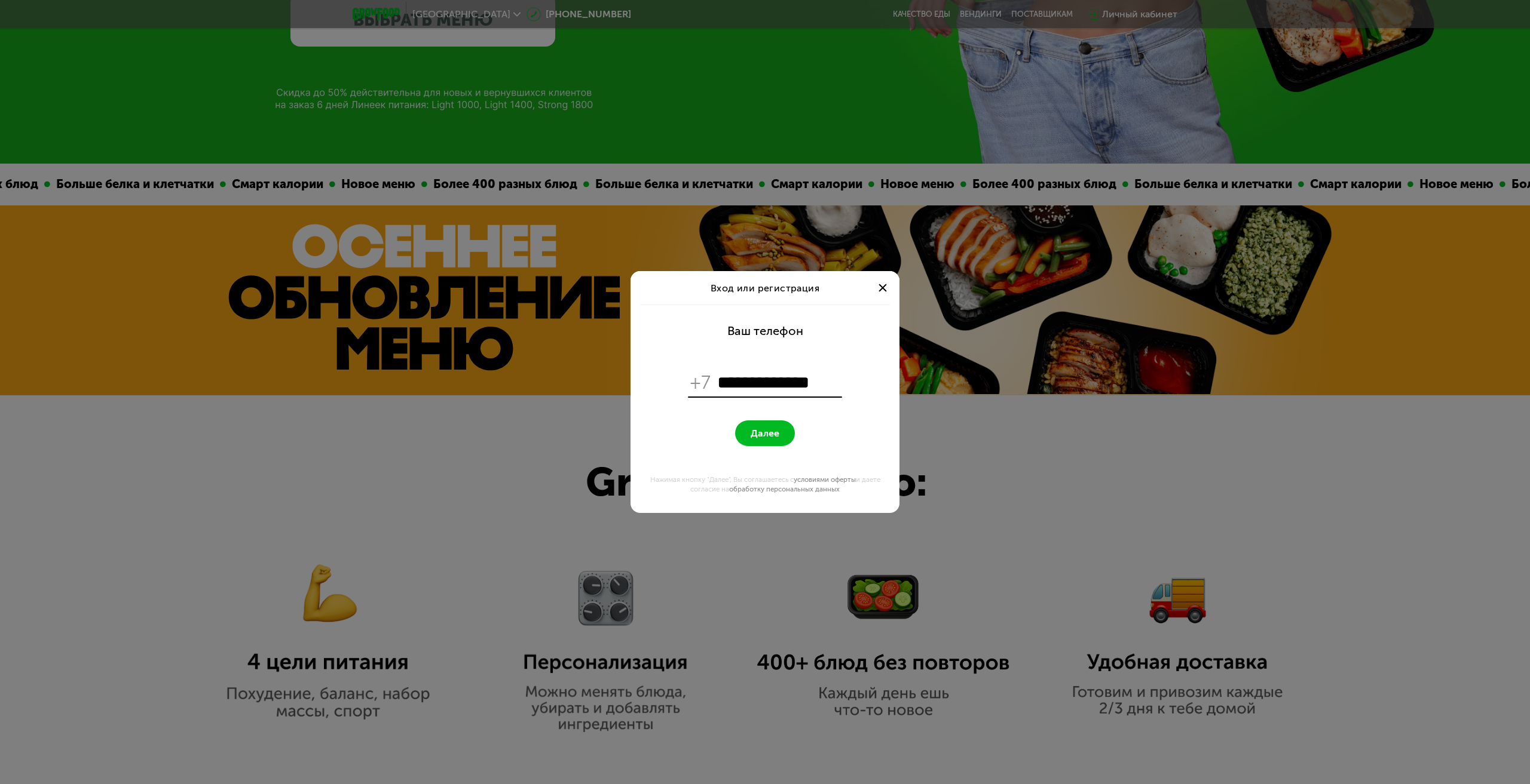
type input "**********"
click at [775, 435] on span "Далее" at bounding box center [765, 433] width 29 height 12
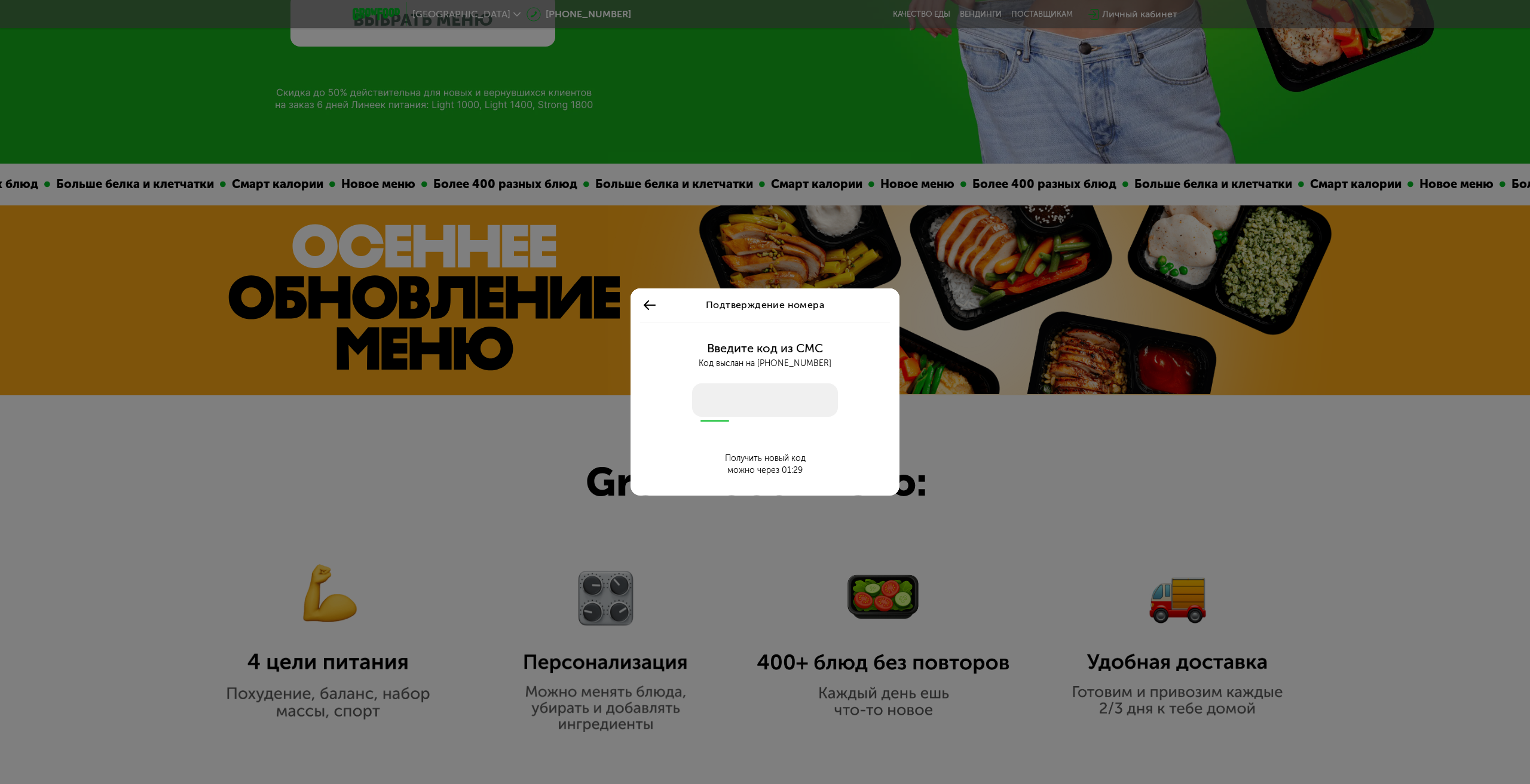
click at [735, 406] on input "number" at bounding box center [765, 400] width 146 height 34
click at [736, 406] on input "number" at bounding box center [765, 400] width 146 height 34
click at [759, 395] on input "number" at bounding box center [765, 400] width 146 height 34
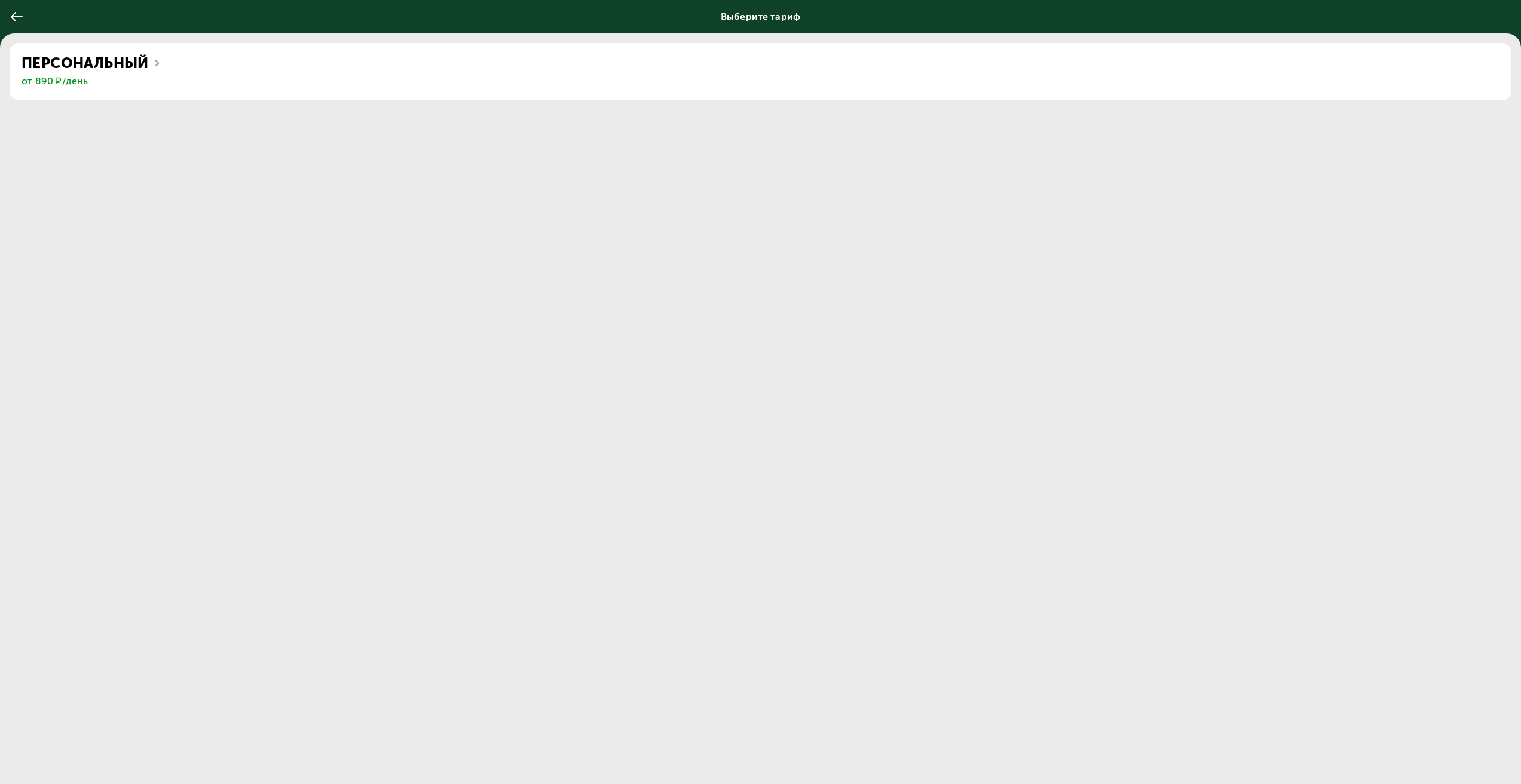
click at [759, 20] on div "Выберите тариф" at bounding box center [760, 17] width 1521 height 34
click at [158, 58] on div "Персональный" at bounding box center [760, 63] width 1478 height 17
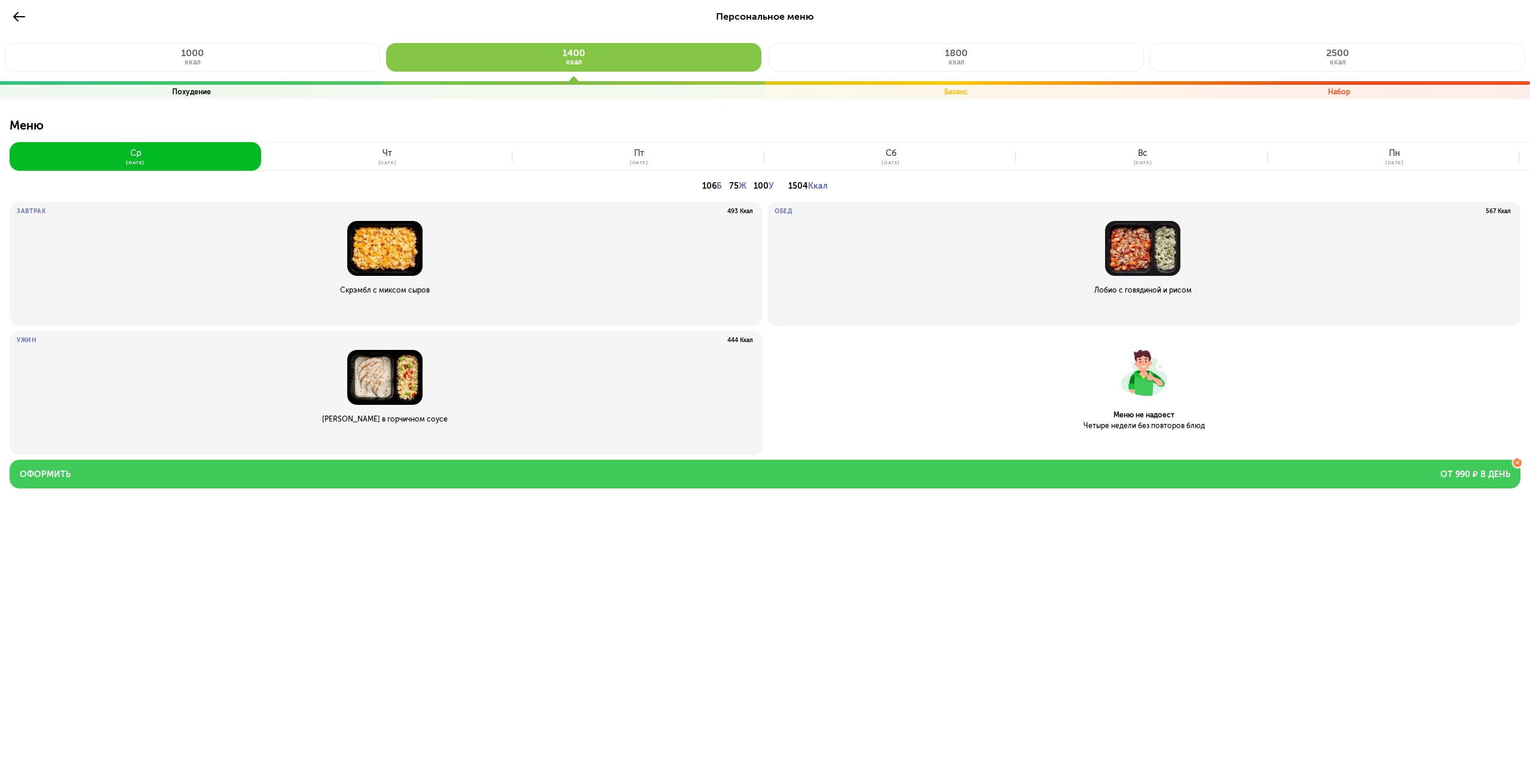
click at [970, 479] on button "Оформить от 990 ₽ в день" at bounding box center [765, 474] width 1511 height 29
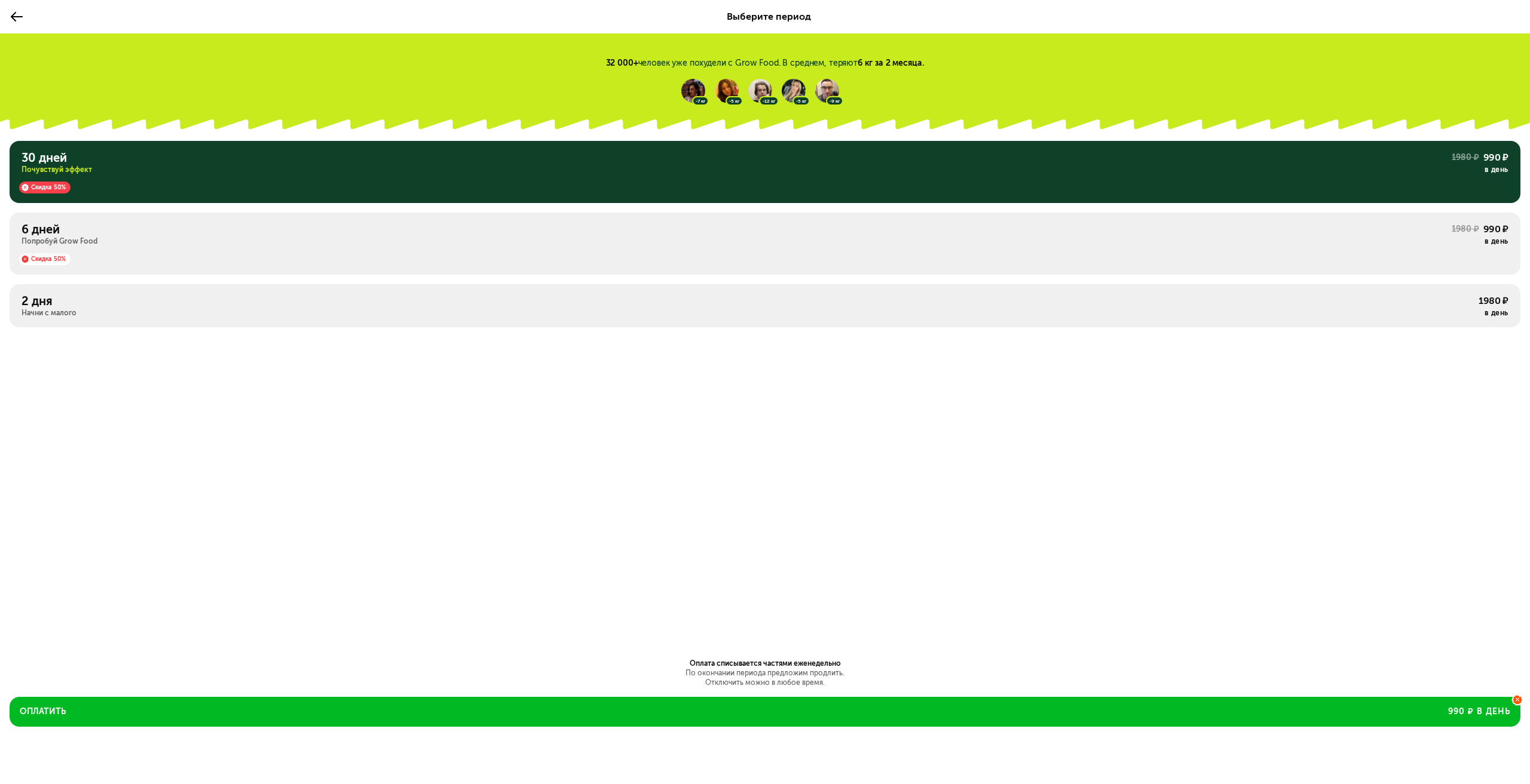
click at [327, 170] on div "Почувствуй эффект" at bounding box center [736, 169] width 1430 height 10
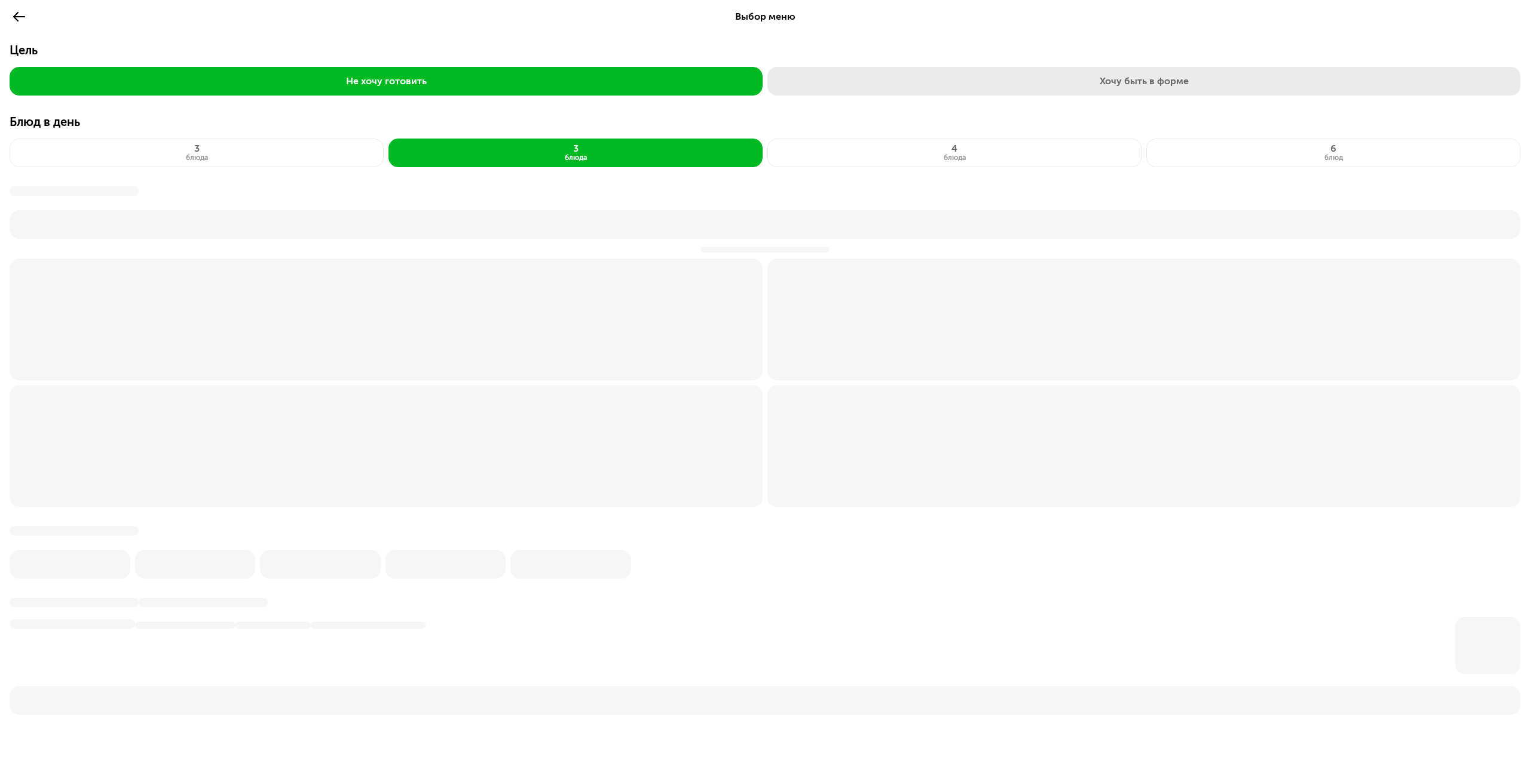
click at [1092, 73] on button "Хочу быть в форме" at bounding box center [1144, 81] width 753 height 29
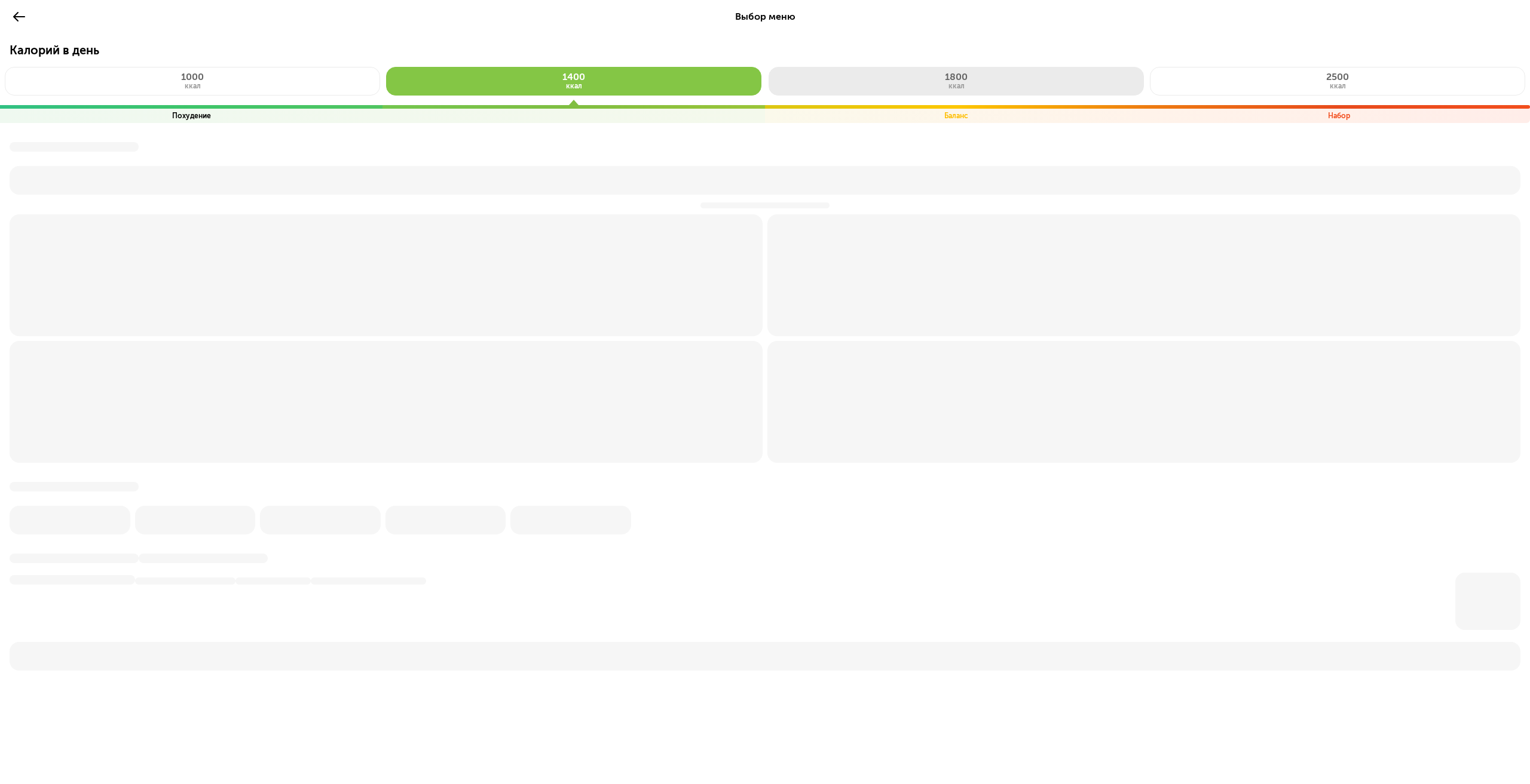
click at [925, 80] on button "1800 ккал" at bounding box center [956, 81] width 375 height 29
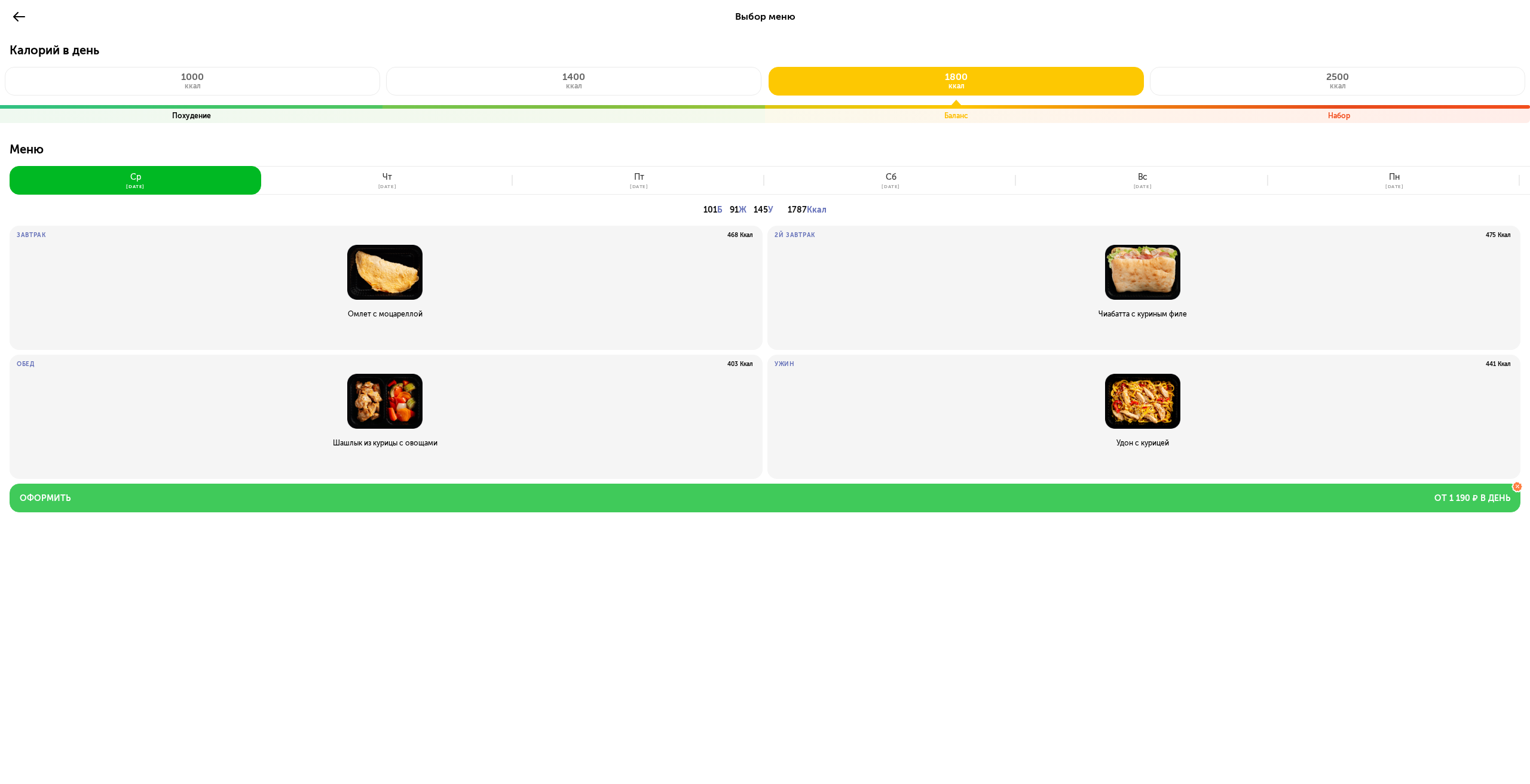
click at [678, 498] on button "Оформить от 1 190 ₽ в день" at bounding box center [765, 498] width 1511 height 29
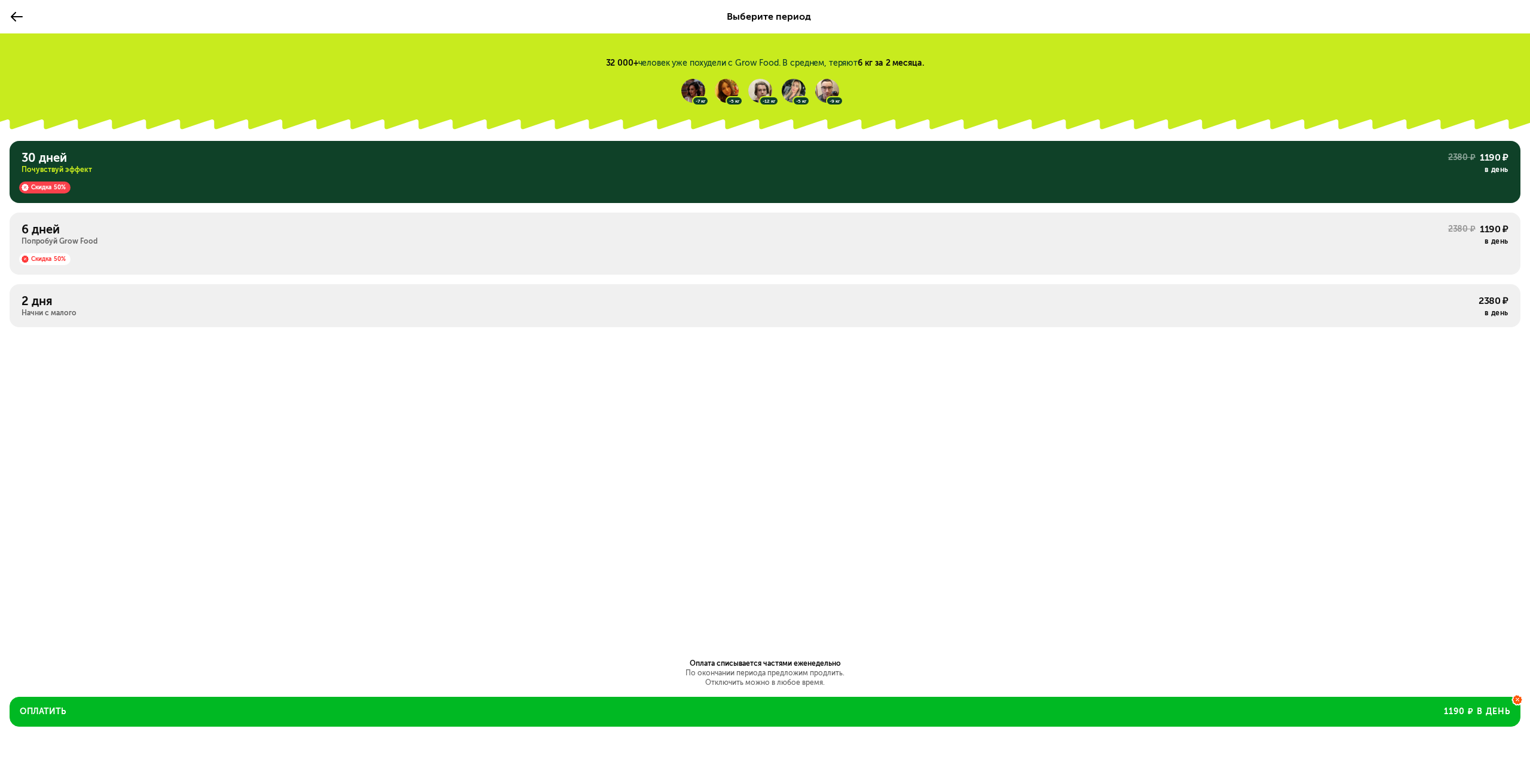
click at [319, 250] on div "Скидка 50%" at bounding box center [765, 255] width 1487 height 19
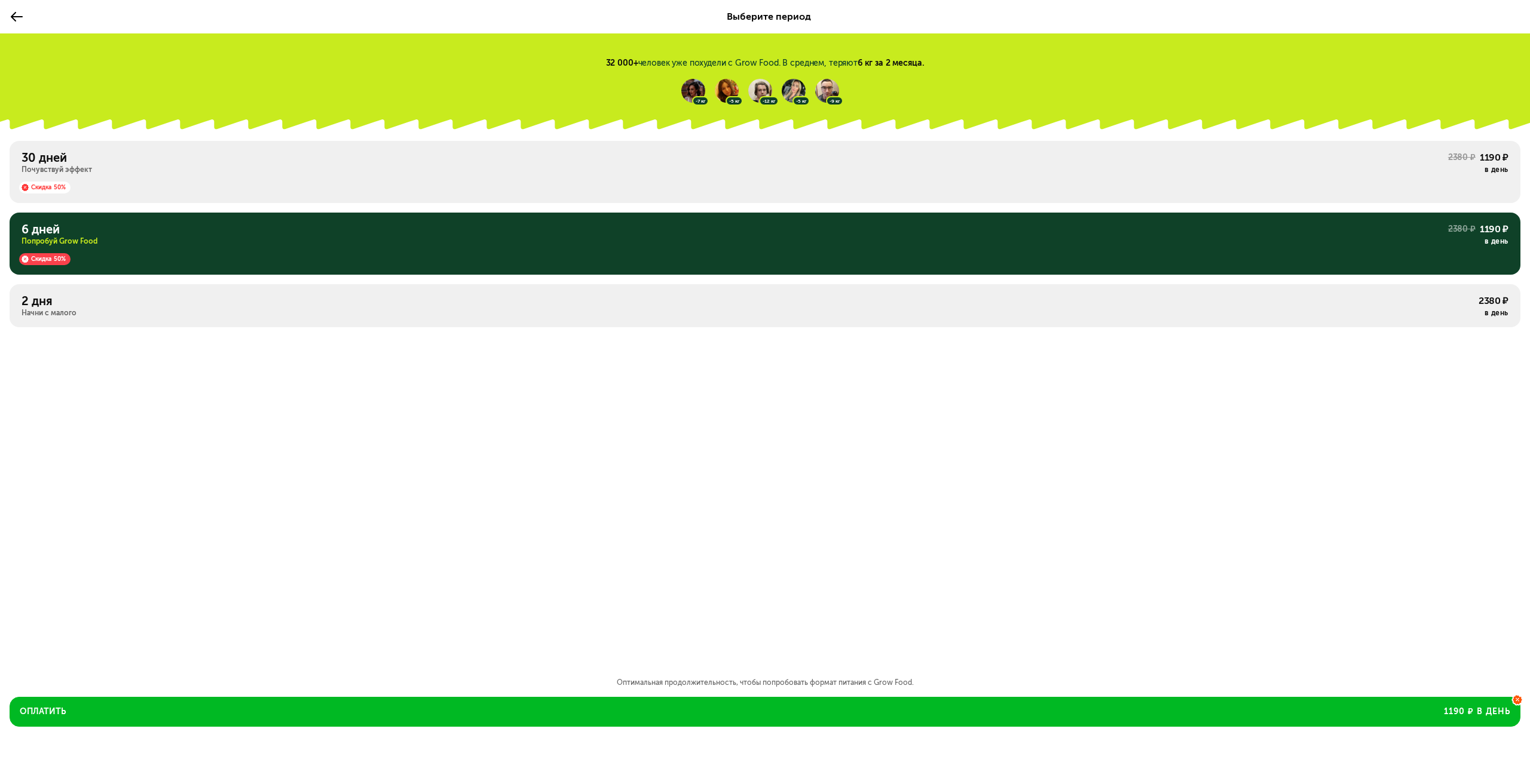
click at [37, 259] on div "Скидка 50%" at bounding box center [45, 259] width 51 height 12
click at [10, 17] on icon at bounding box center [17, 17] width 15 height 15
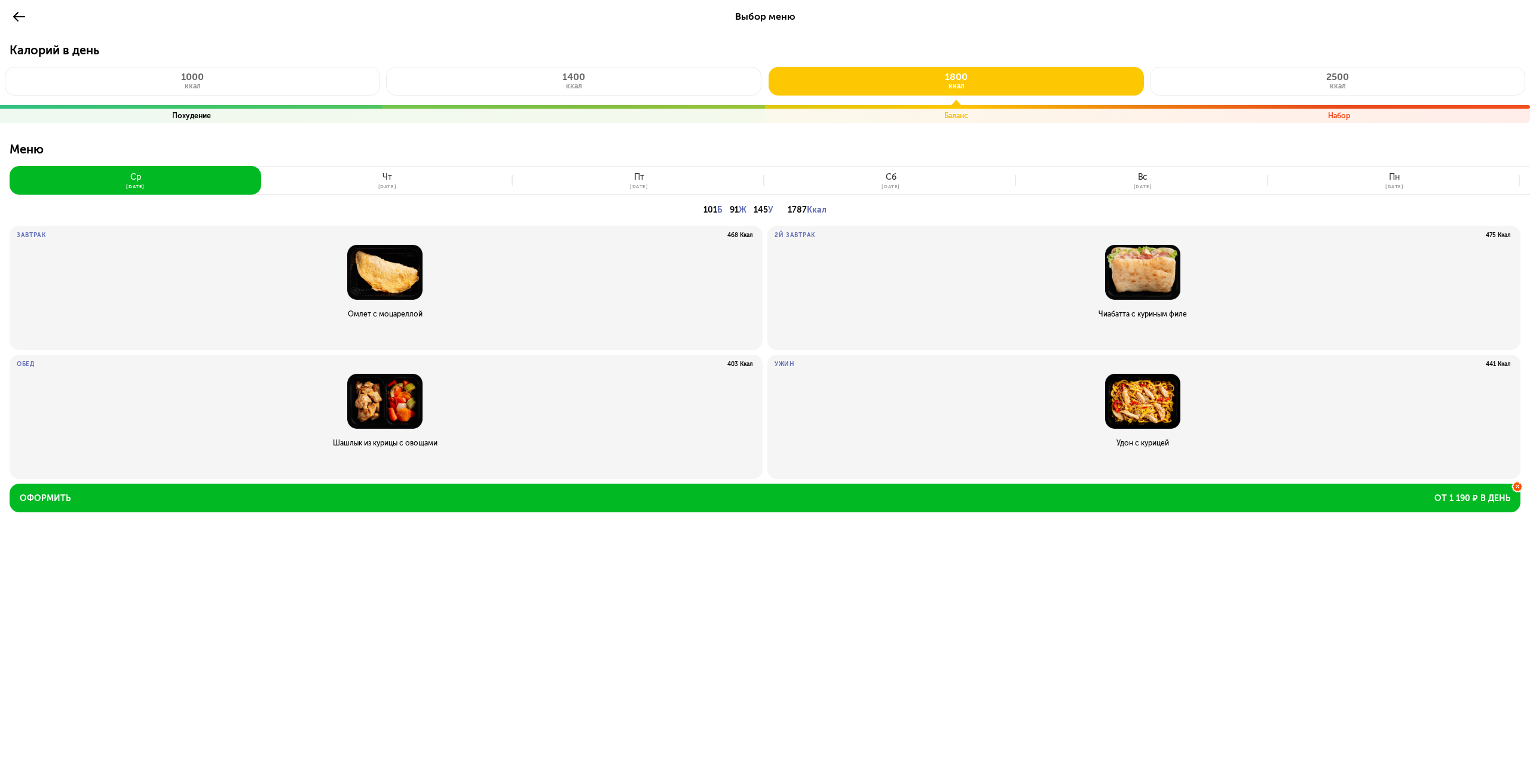
click at [397, 179] on button "чт 25 сен" at bounding box center [387, 180] width 252 height 29
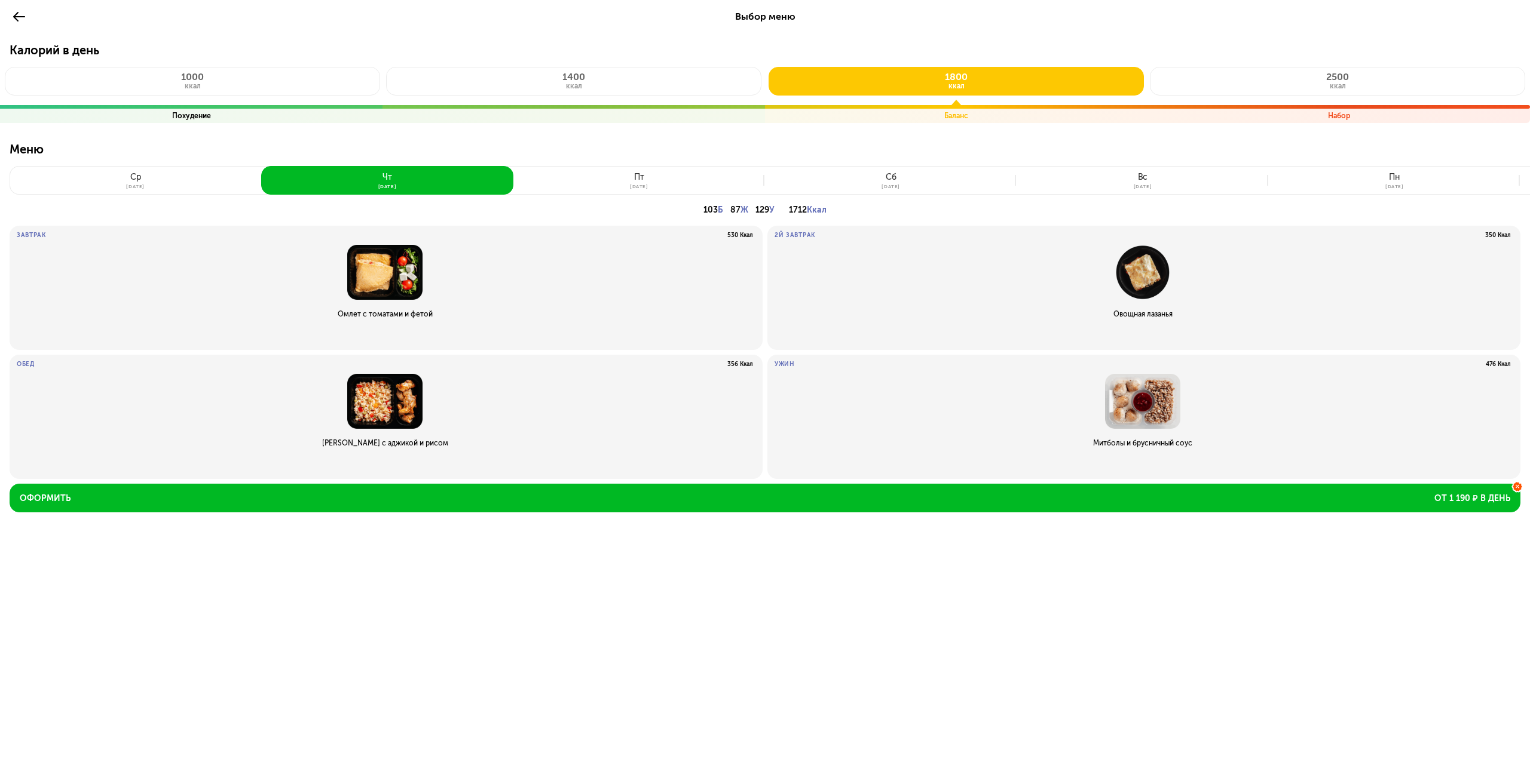
click at [590, 184] on button "пт 26 сен" at bounding box center [639, 180] width 252 height 29
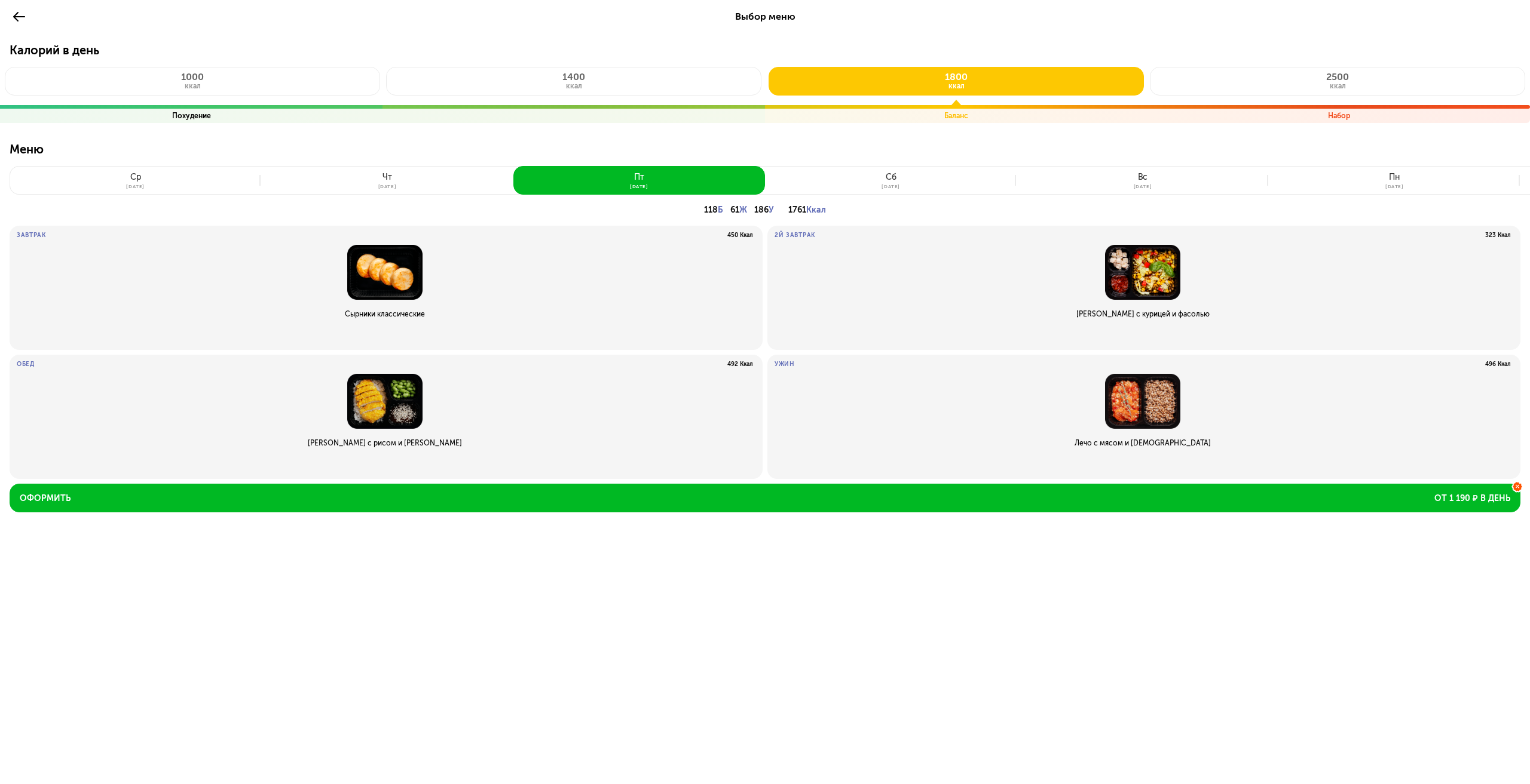
click at [914, 165] on p "Меню" at bounding box center [765, 154] width 1511 height 24
click at [903, 180] on button "сб 27 сен" at bounding box center [891, 180] width 252 height 29
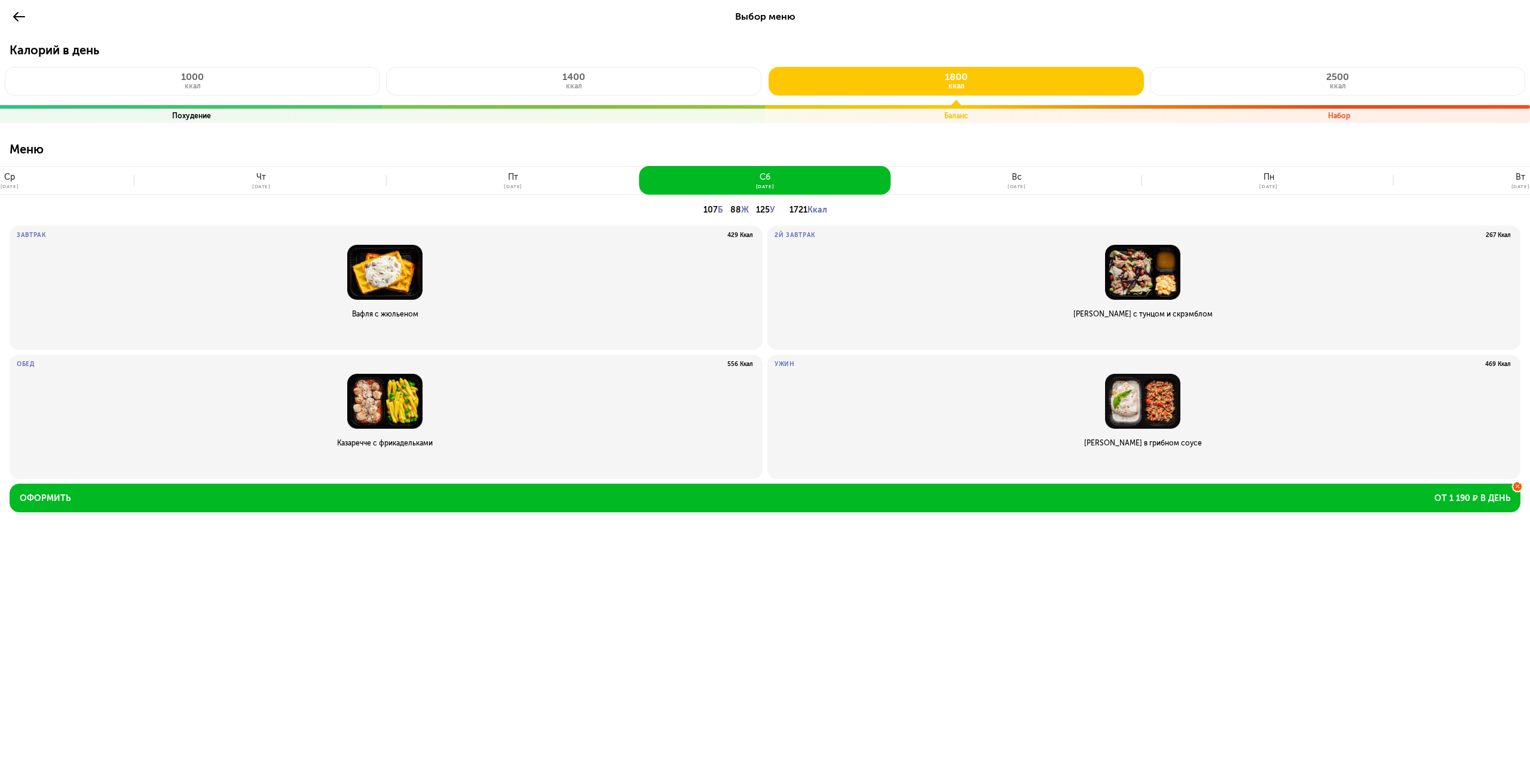
click at [1016, 180] on div "вс" at bounding box center [1017, 177] width 10 height 10
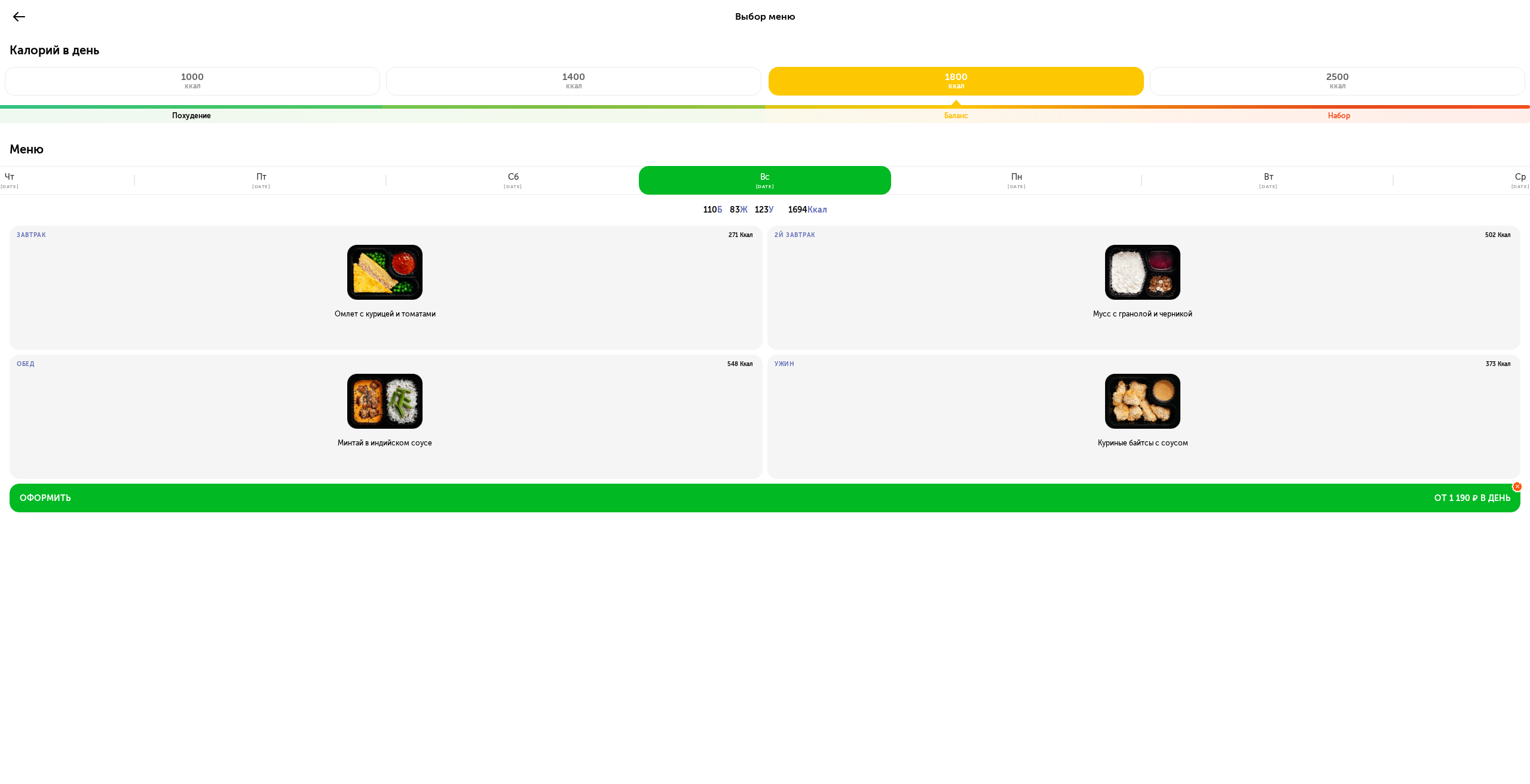
click at [92, 183] on button "чт 25 сен" at bounding box center [10, 180] width 252 height 29
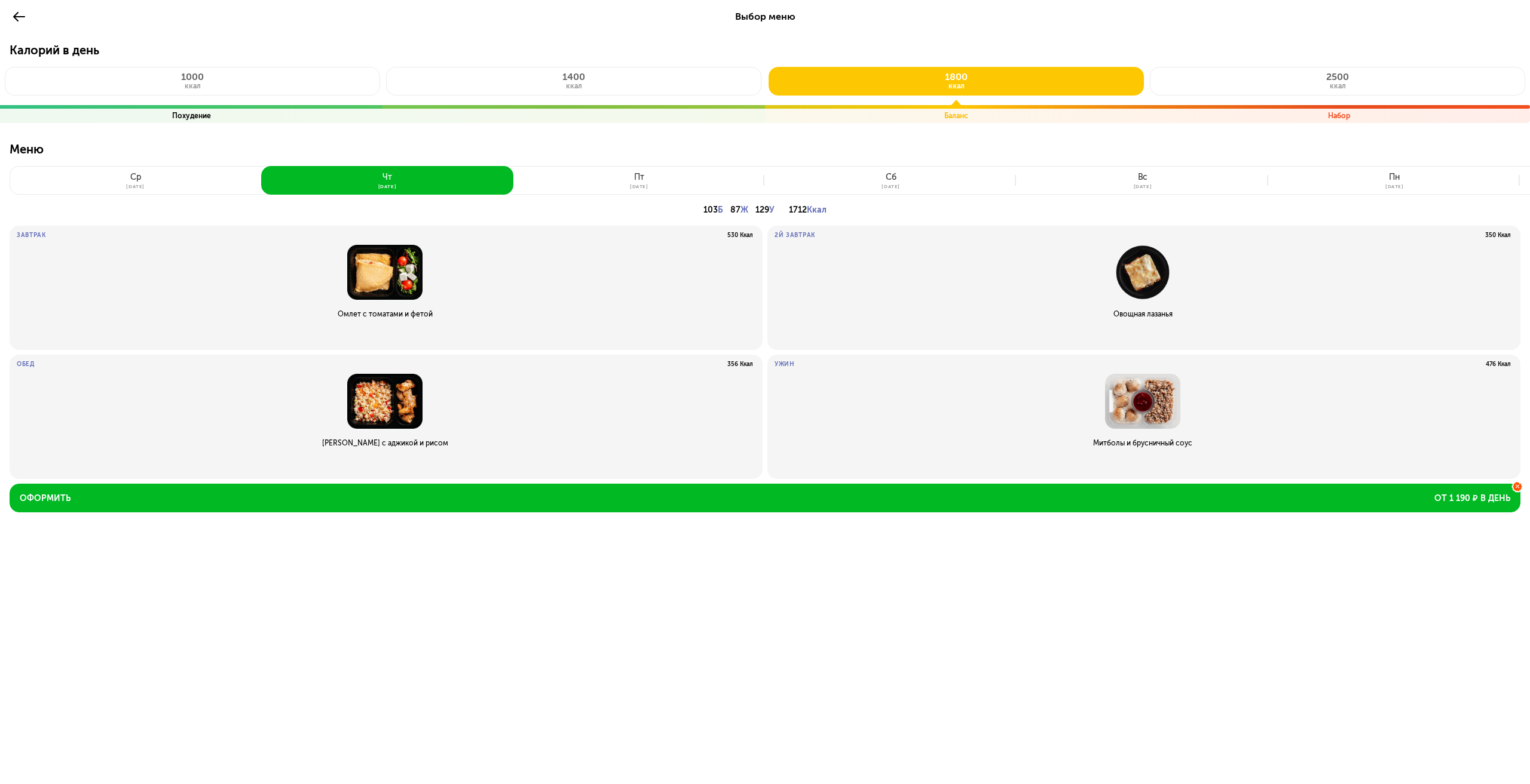
click at [158, 179] on button "ср 24 сен" at bounding box center [135, 180] width 252 height 29
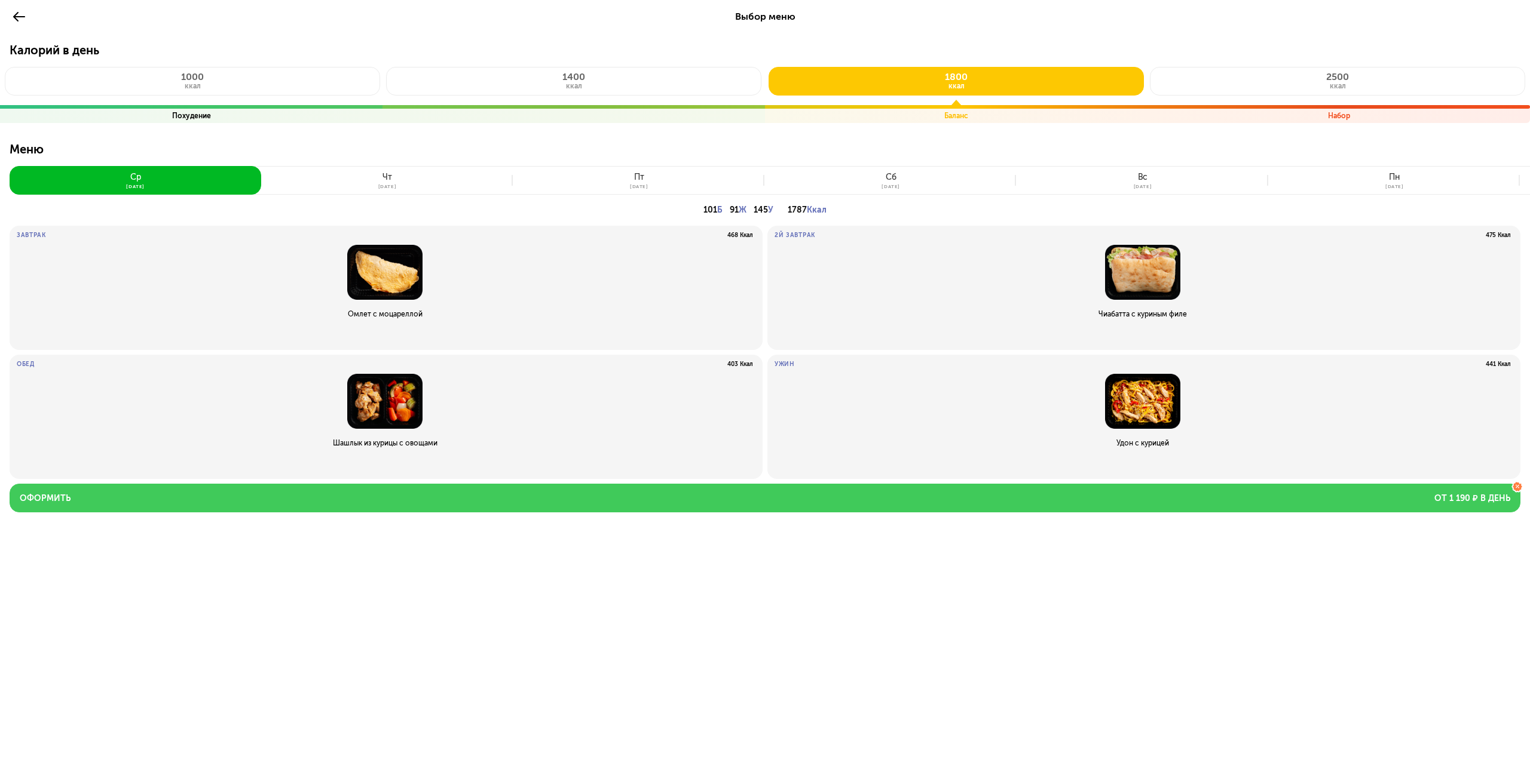
click at [244, 502] on button "Оформить от 1 190 ₽ в день" at bounding box center [765, 498] width 1511 height 29
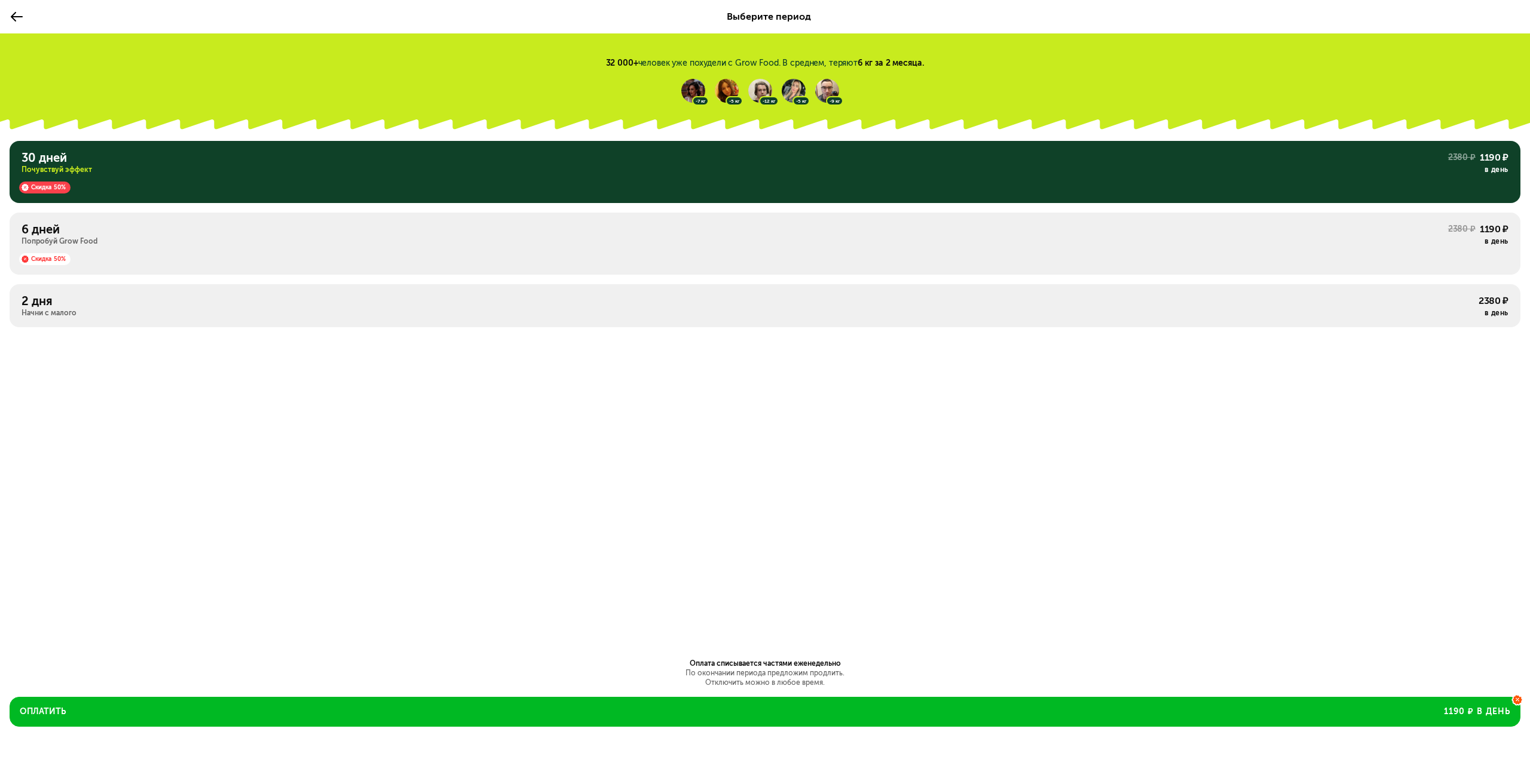
click at [427, 181] on div "Скидка 50%" at bounding box center [765, 184] width 1487 height 19
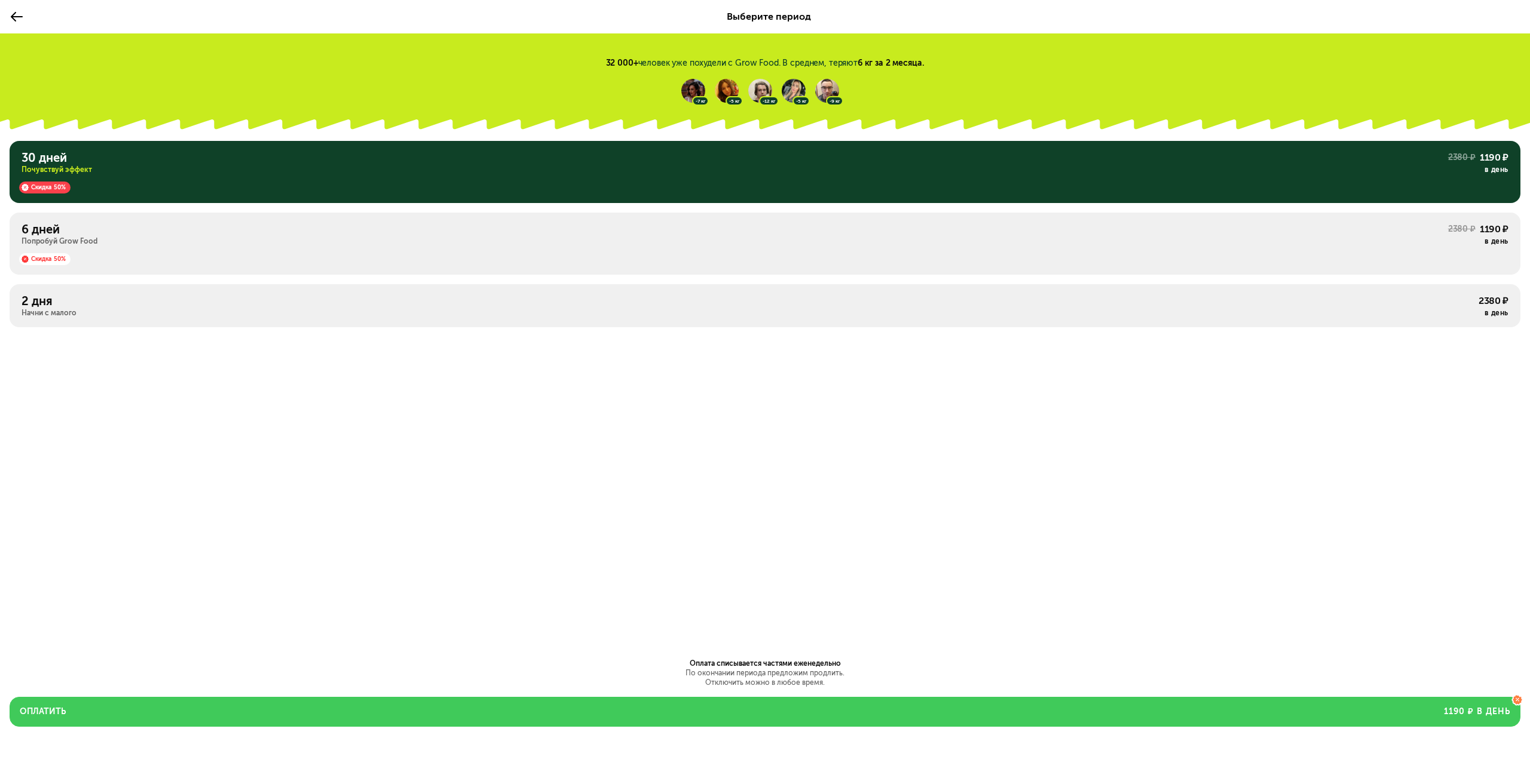
click at [453, 697] on button "Оплатить 1190 ₽ в день" at bounding box center [765, 712] width 1511 height 30
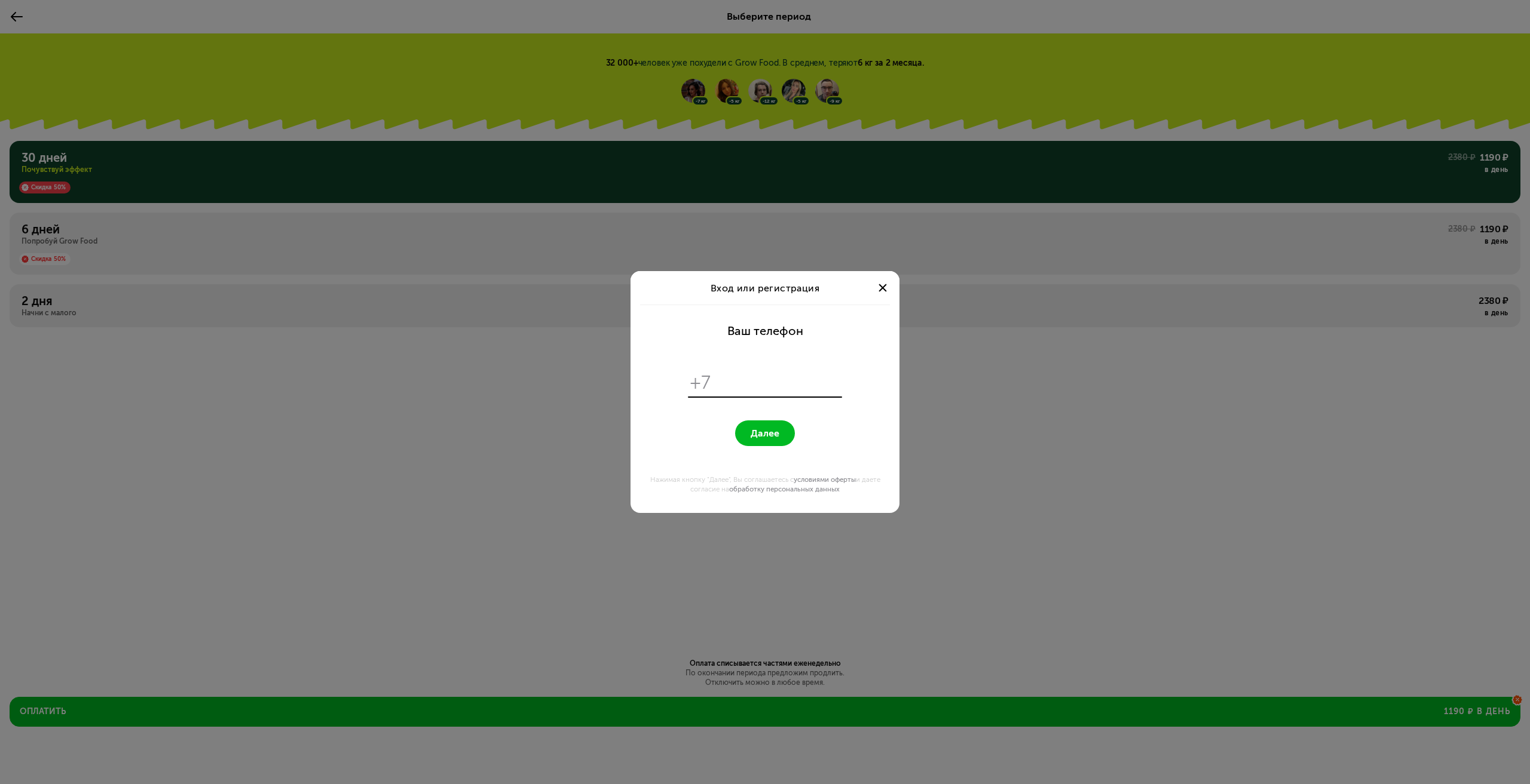
click at [887, 288] on div at bounding box center [883, 288] width 15 height 15
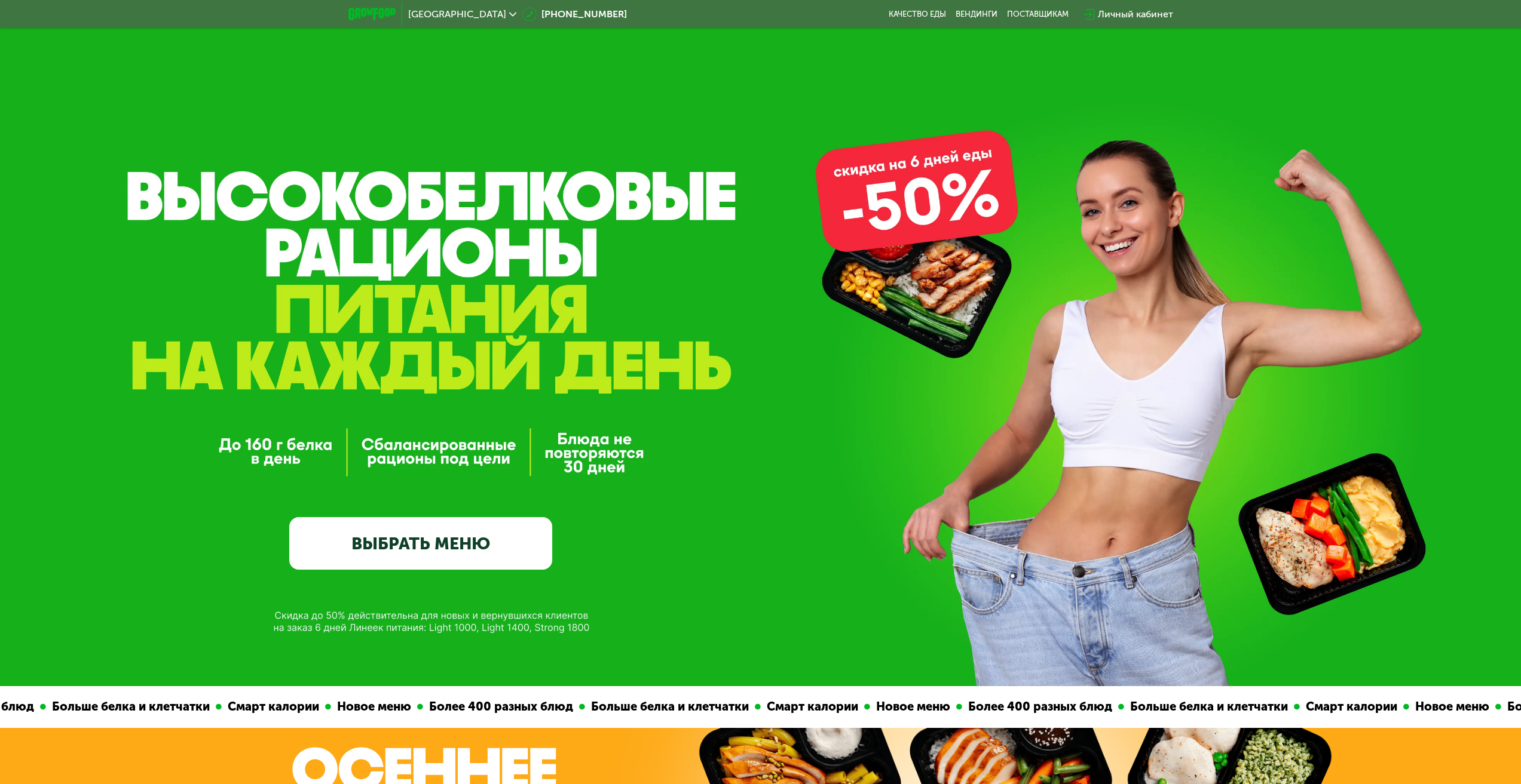
click at [1158, 11] on div "Личный кабинет" at bounding box center [1135, 15] width 75 height 15
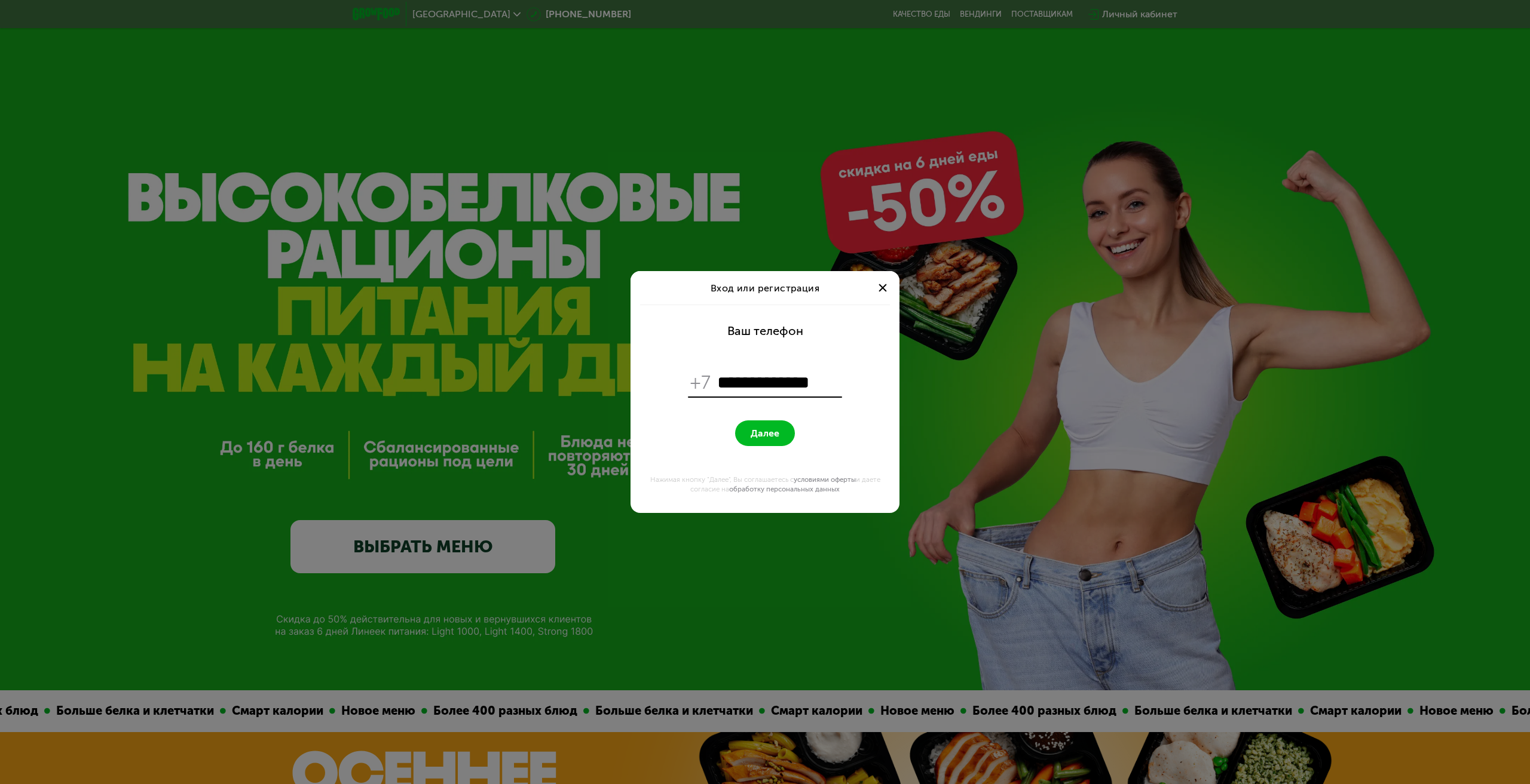
type input "**********"
click at [762, 429] on span "Далее" at bounding box center [765, 433] width 29 height 12
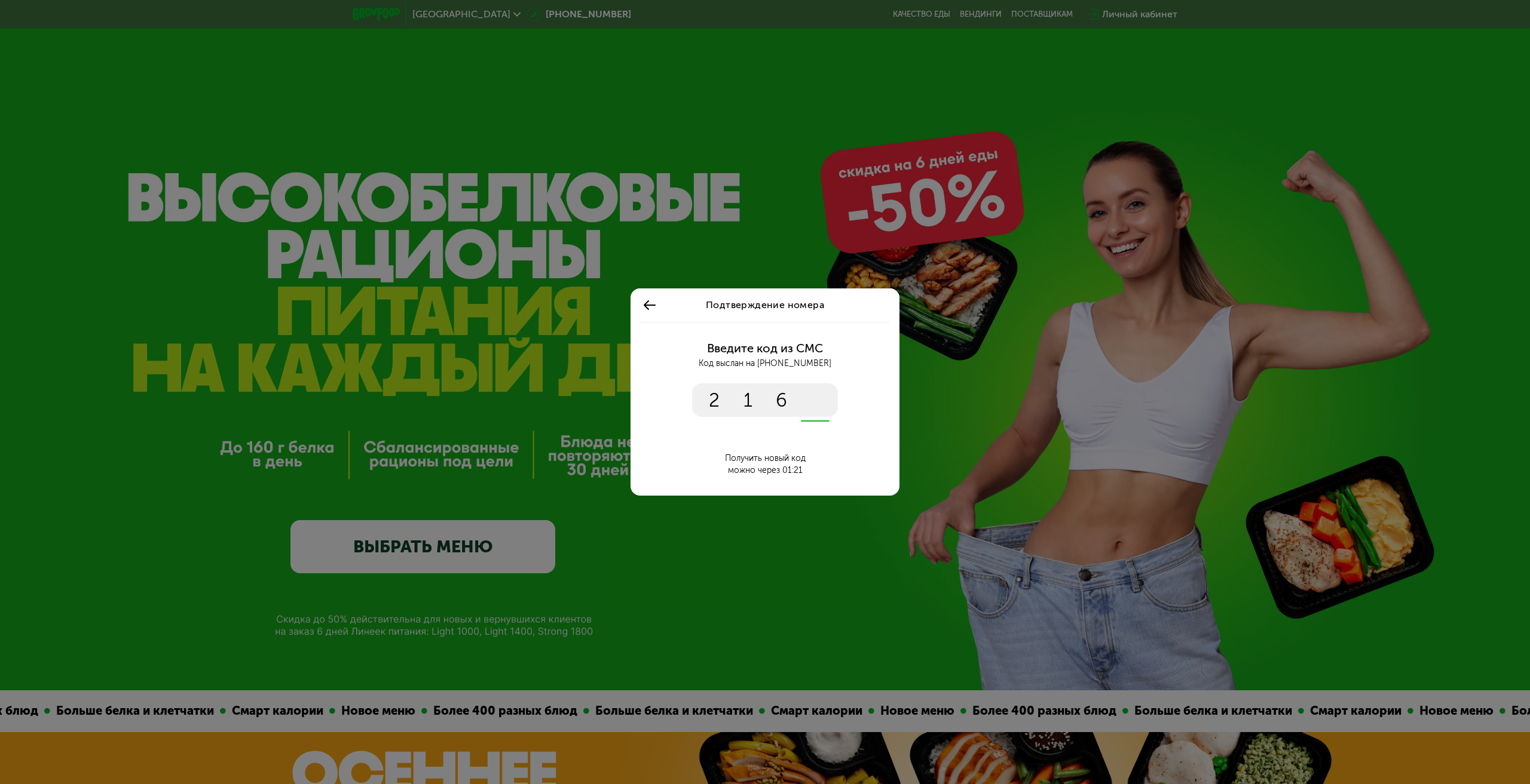
type input "****"
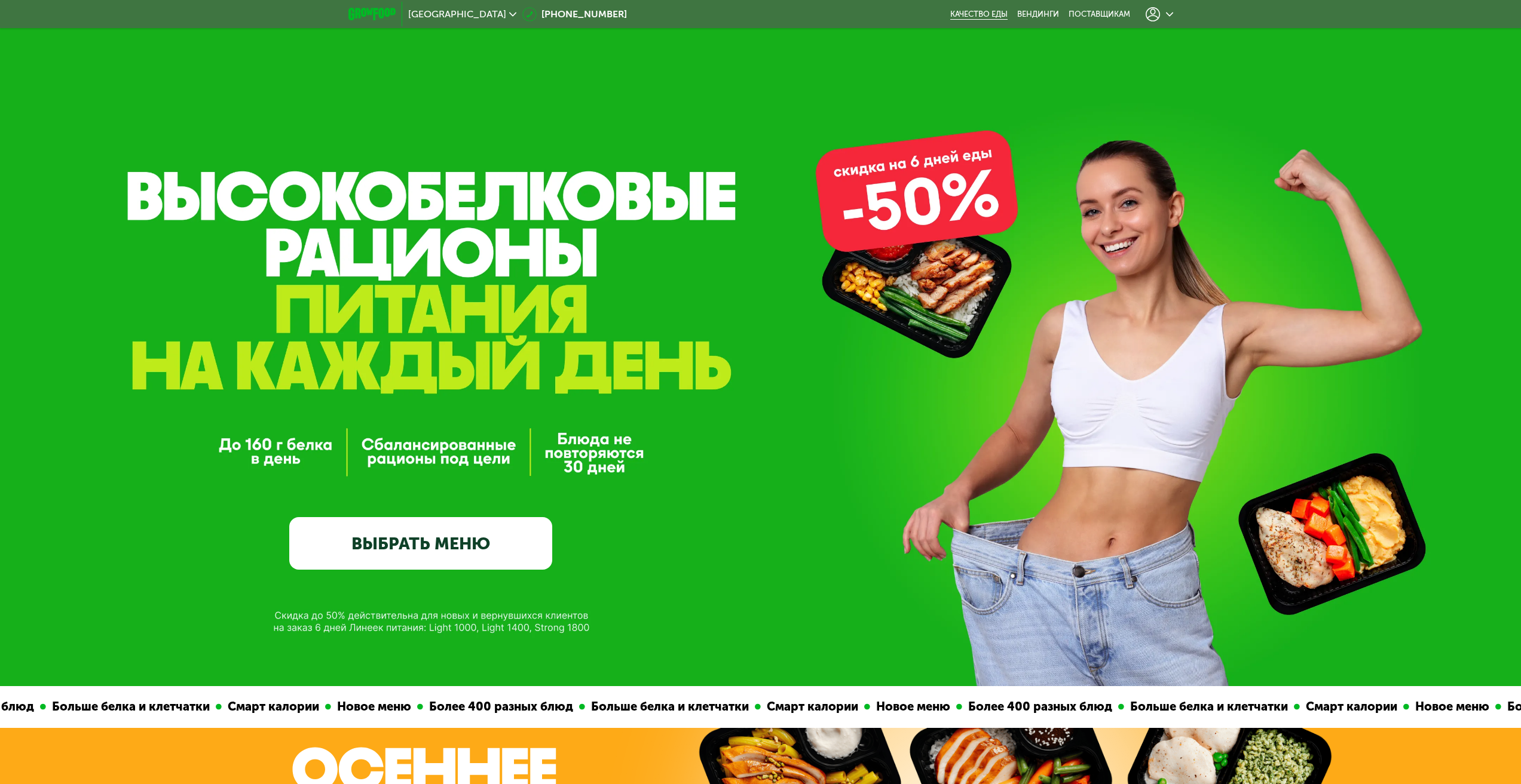
click at [986, 12] on link "Качество еды" at bounding box center [978, 14] width 57 height 10
click at [1157, 18] on use at bounding box center [1153, 15] width 15 height 15
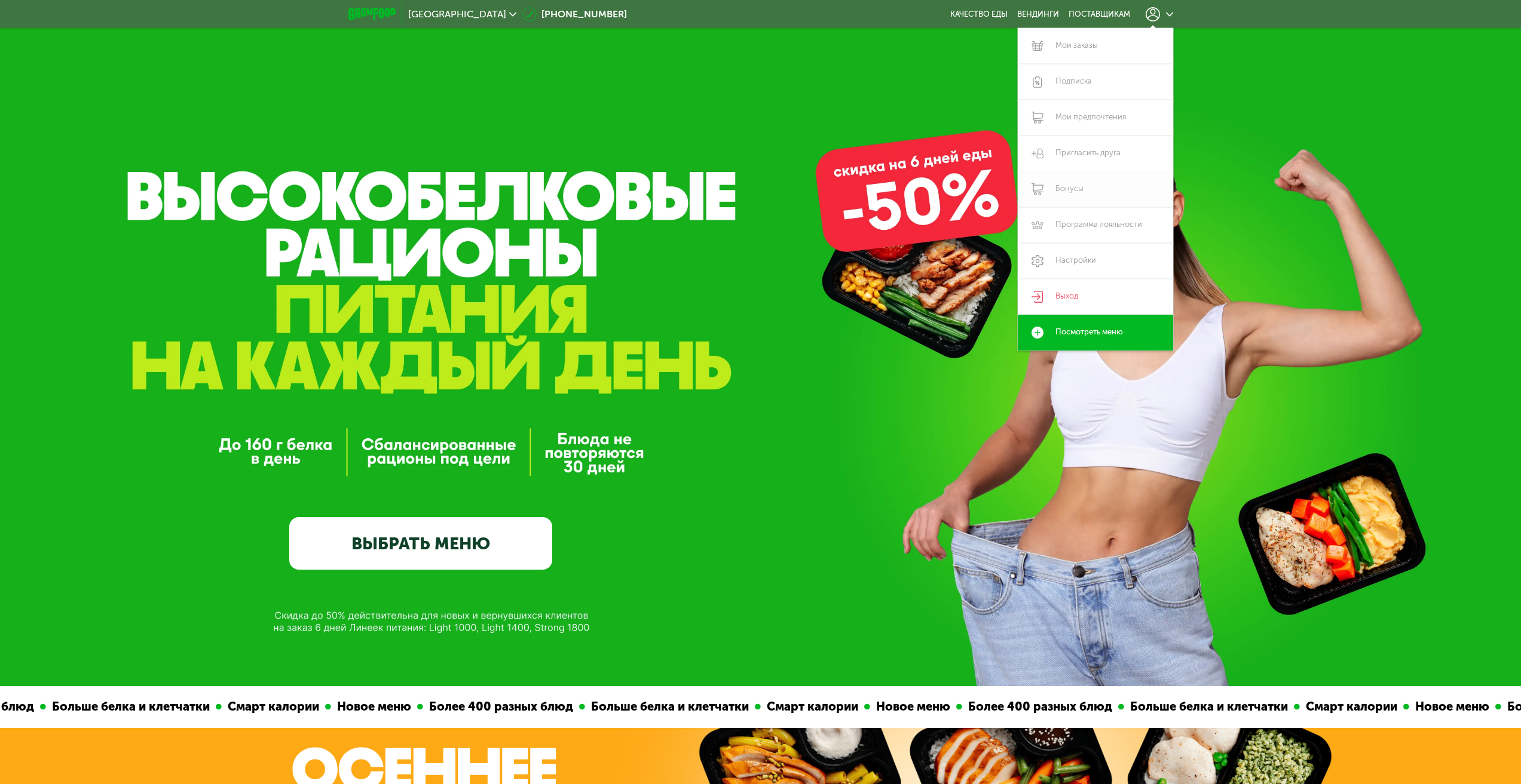
click at [1072, 184] on link "Бонусы" at bounding box center [1096, 189] width 155 height 36
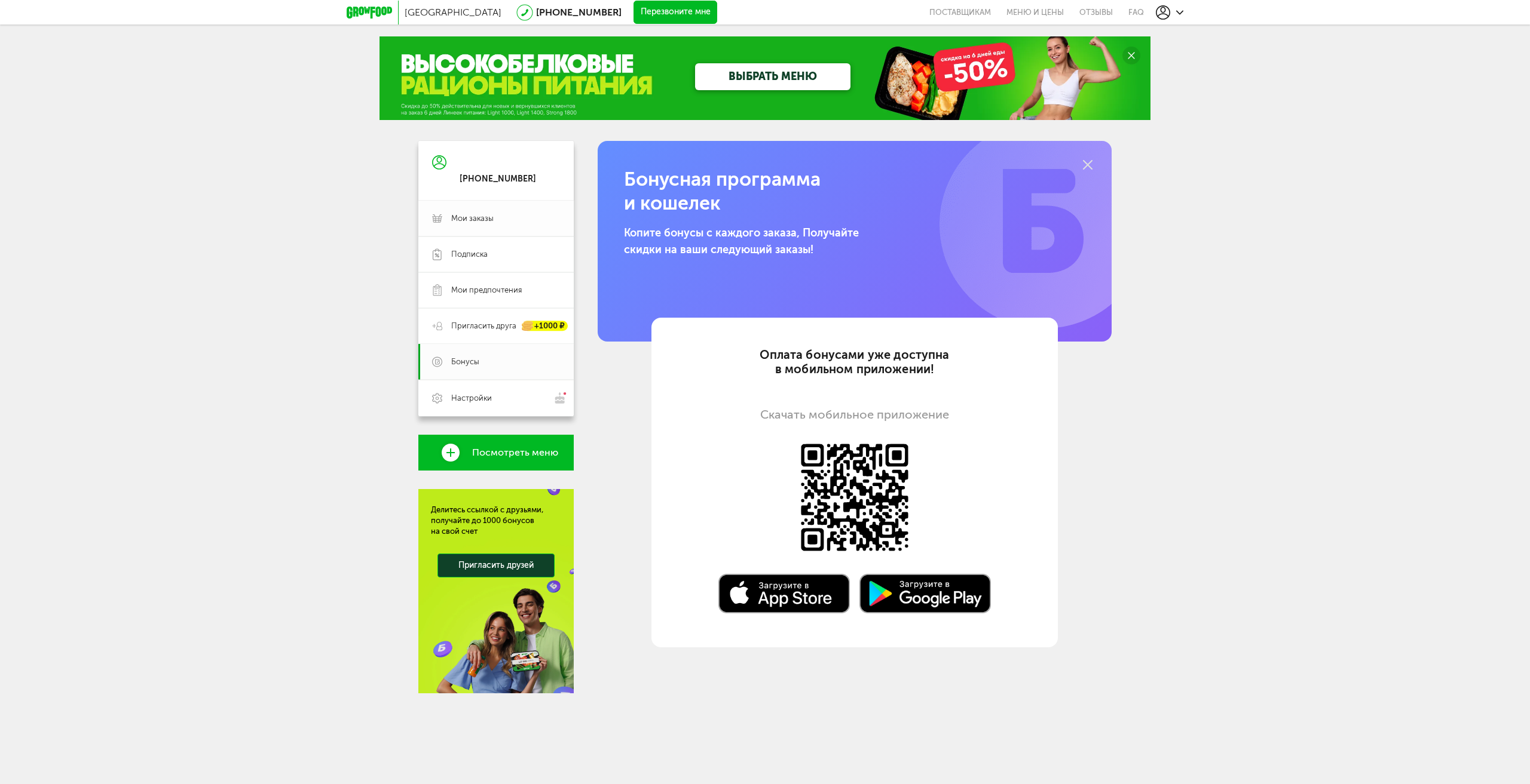
click at [475, 216] on span "Мои заказы" at bounding box center [472, 218] width 42 height 11
